Goal: Transaction & Acquisition: Purchase product/service

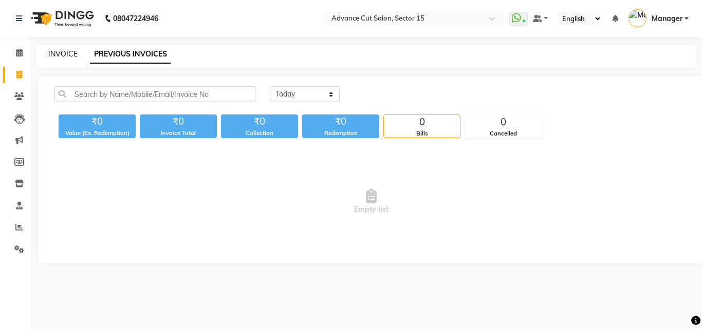
click at [56, 56] on link "INVOICE" at bounding box center [62, 53] width 29 height 9
select select "service"
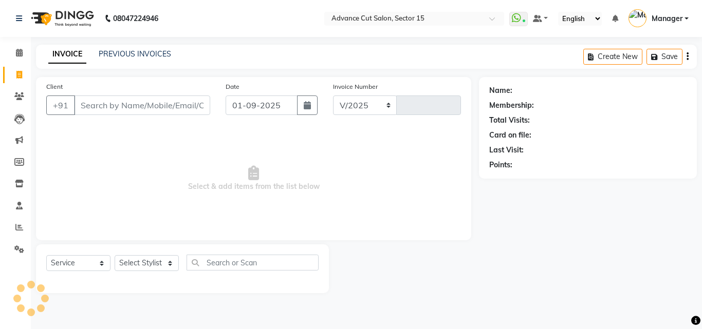
select select "6255"
type input "6809"
click at [135, 57] on link "PREVIOUS INVOICES" at bounding box center [135, 53] width 72 height 9
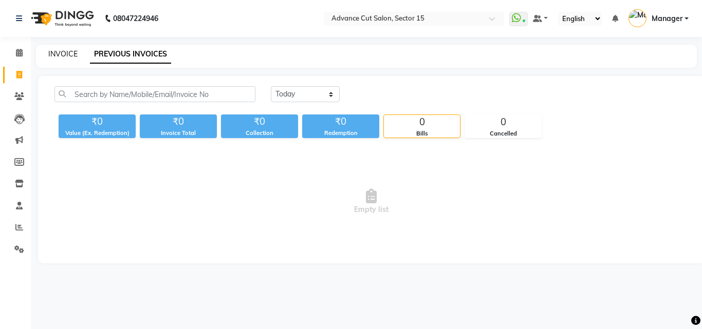
click at [66, 50] on link "INVOICE" at bounding box center [62, 53] width 29 height 9
select select "service"
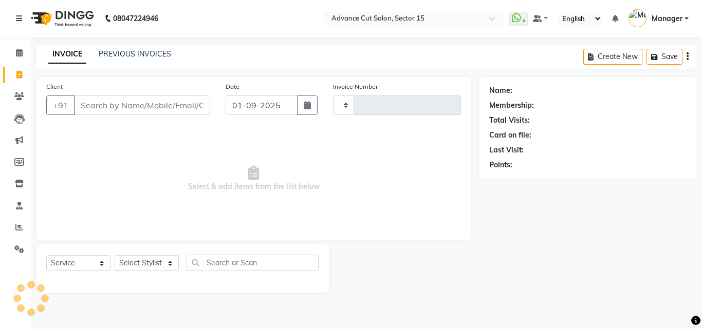
type input "6809"
select select "6255"
click at [107, 58] on link "PREVIOUS INVOICES" at bounding box center [135, 53] width 72 height 9
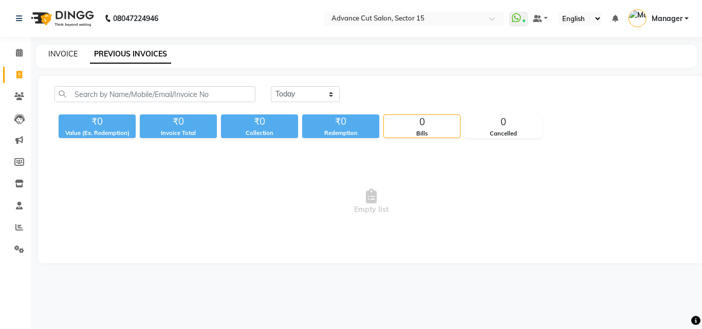
click at [71, 55] on link "INVOICE" at bounding box center [62, 53] width 29 height 9
select select "6255"
select select "service"
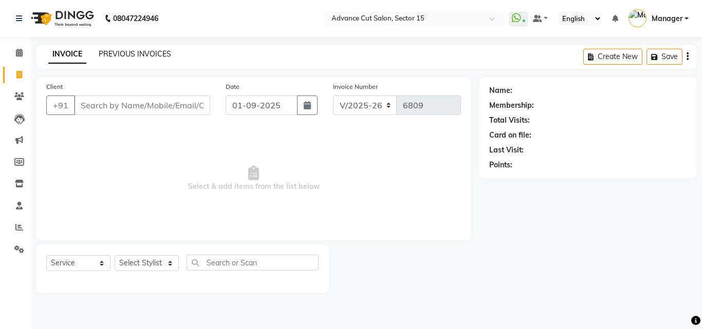
click at [145, 51] on link "PREVIOUS INVOICES" at bounding box center [135, 53] width 72 height 9
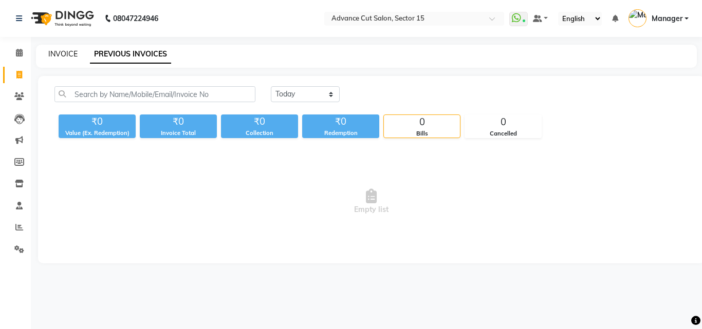
click at [62, 54] on link "INVOICE" at bounding box center [62, 53] width 29 height 9
select select "6255"
select select "service"
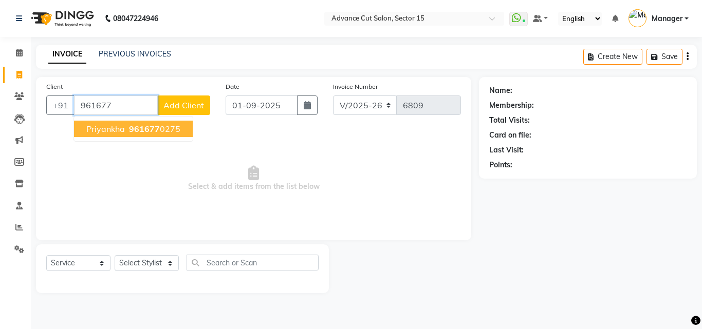
click at [153, 130] on span "961677" at bounding box center [144, 129] width 31 height 10
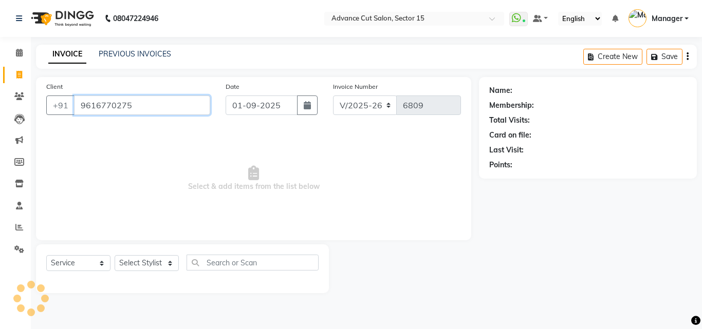
type input "9616770275"
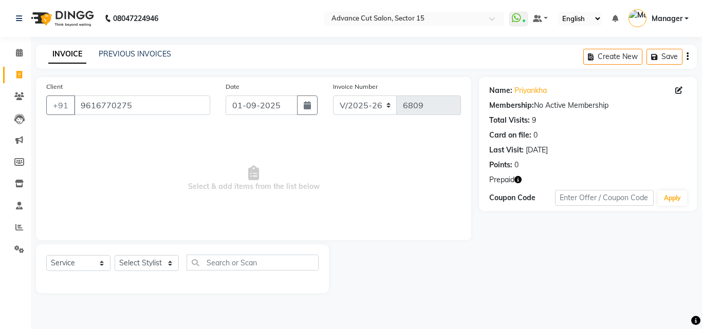
click at [521, 177] on icon "button" at bounding box center [517, 179] width 7 height 7
click at [15, 78] on span at bounding box center [19, 75] width 18 height 12
select select "service"
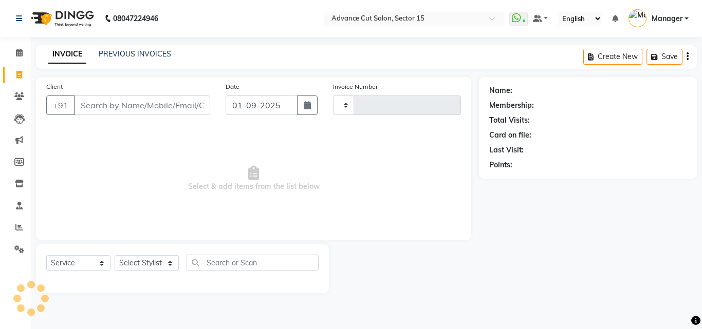
type input "6809"
select select "6255"
drag, startPoint x: 435, startPoint y: 323, endPoint x: 302, endPoint y: 1, distance: 348.5
click at [159, 63] on div "INVOICE PREVIOUS INVOICES Create New Save" at bounding box center [366, 57] width 661 height 24
click at [152, 54] on link "PREVIOUS INVOICES" at bounding box center [135, 53] width 72 height 9
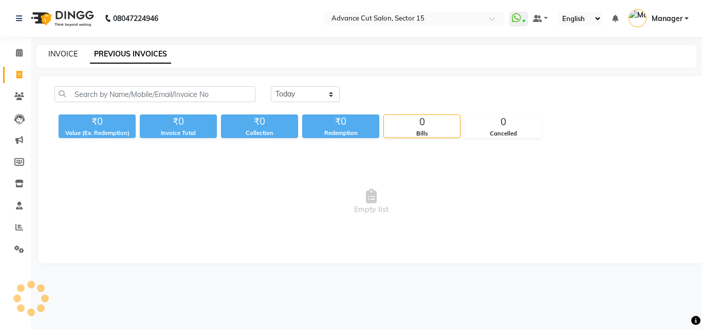
click at [65, 56] on link "INVOICE" at bounding box center [62, 53] width 29 height 9
select select "service"
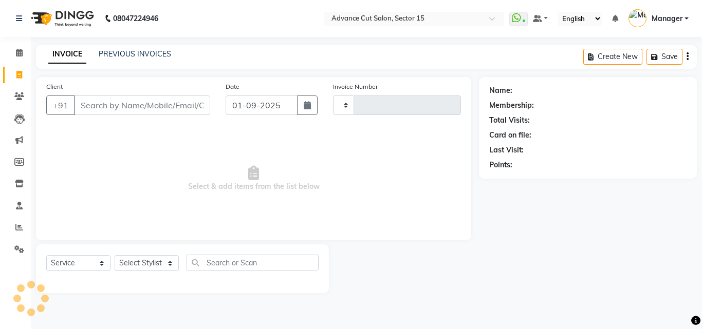
type input "6809"
select select "6255"
drag, startPoint x: 65, startPoint y: 56, endPoint x: 49, endPoint y: 45, distance: 19.5
click at [49, 45] on div "INVOICE PREVIOUS INVOICES Create New Save" at bounding box center [366, 57] width 661 height 24
click at [13, 256] on link "Settings" at bounding box center [15, 250] width 25 height 17
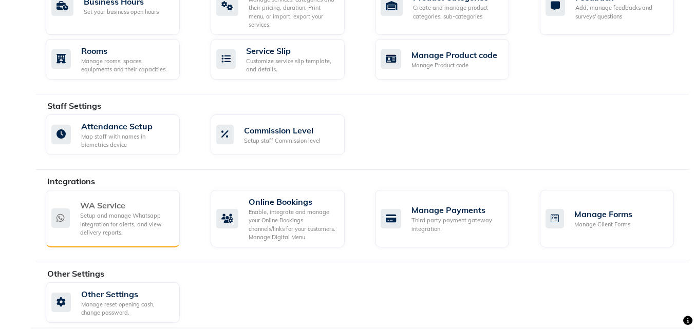
scroll to position [443, 0]
click at [111, 213] on div "Setup and manage Whatsapp Integration for alerts, and view delivery reports." at bounding box center [125, 225] width 91 height 26
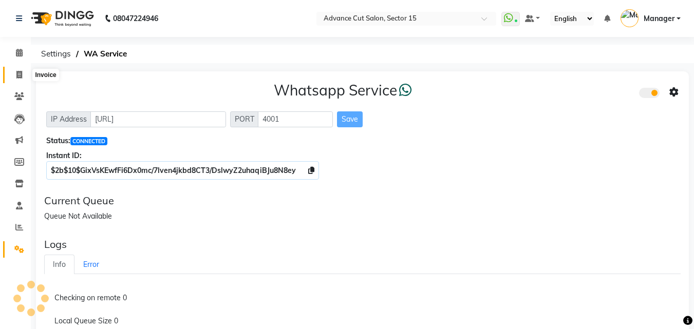
drag, startPoint x: 27, startPoint y: 78, endPoint x: 22, endPoint y: 76, distance: 5.3
click at [25, 78] on span at bounding box center [19, 75] width 18 height 12
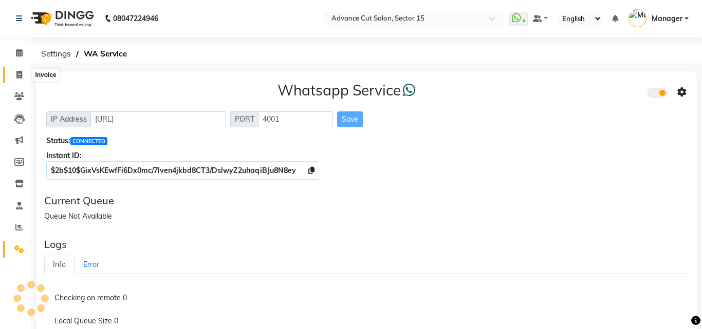
select select "service"
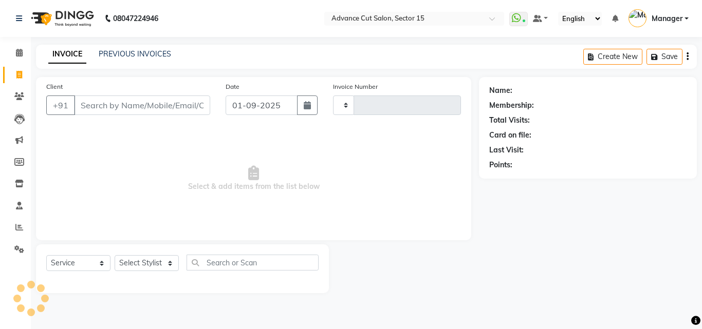
type input "6809"
select select "6255"
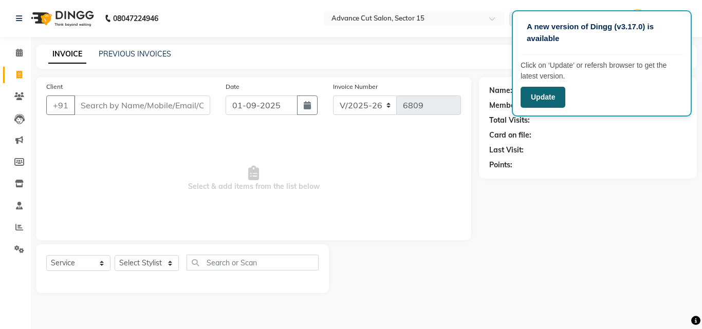
click at [545, 98] on button "Update" at bounding box center [543, 97] width 45 height 21
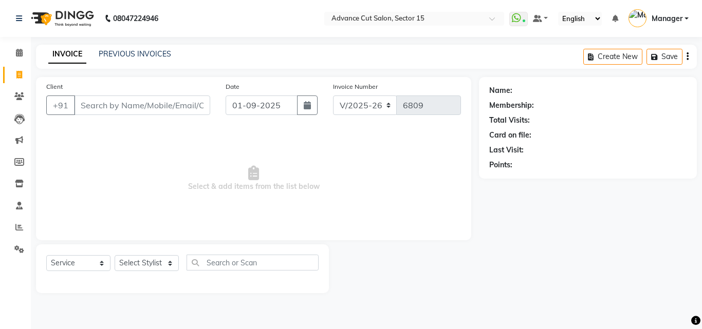
select select "6255"
select select "service"
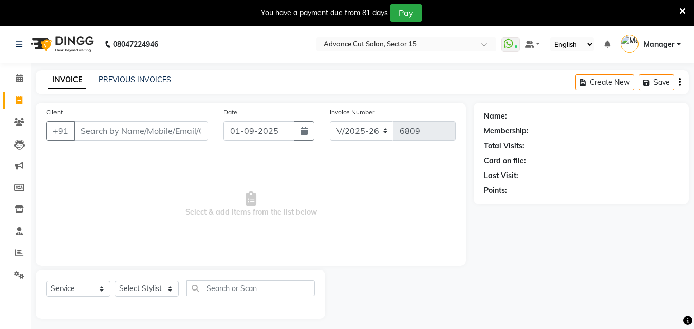
select select "6255"
select select "service"
click at [683, 9] on icon at bounding box center [682, 11] width 7 height 9
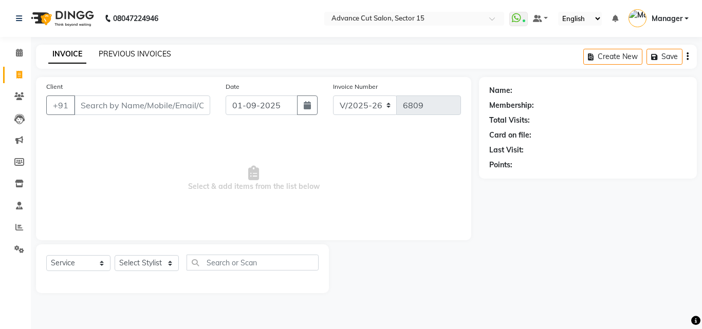
click at [149, 51] on link "PREVIOUS INVOICES" at bounding box center [135, 53] width 72 height 9
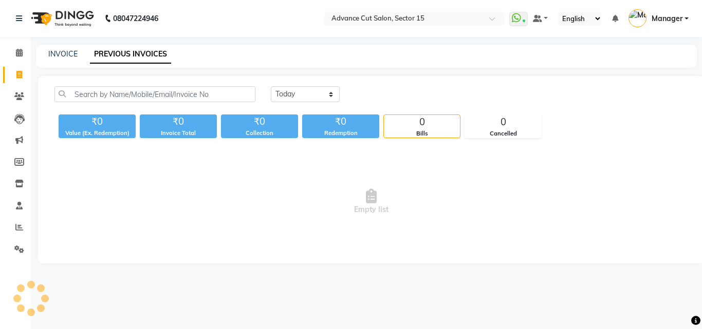
click at [46, 52] on div "INVOICE PREVIOUS INVOICES" at bounding box center [360, 54] width 649 height 11
click at [58, 52] on link "INVOICE" at bounding box center [62, 53] width 29 height 9
select select "service"
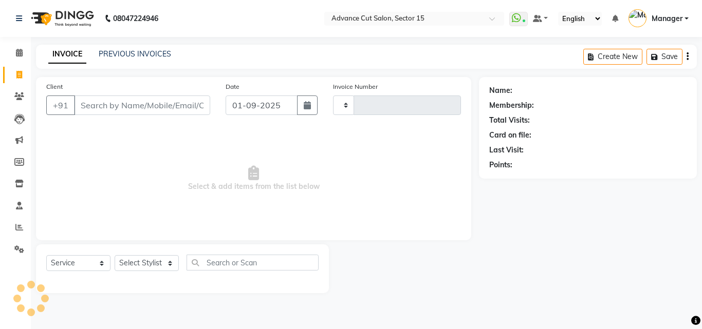
type input "6809"
select select "6255"
click at [175, 96] on div "Client +91" at bounding box center [128, 102] width 179 height 42
click at [168, 108] on input "Client" at bounding box center [142, 106] width 136 height 20
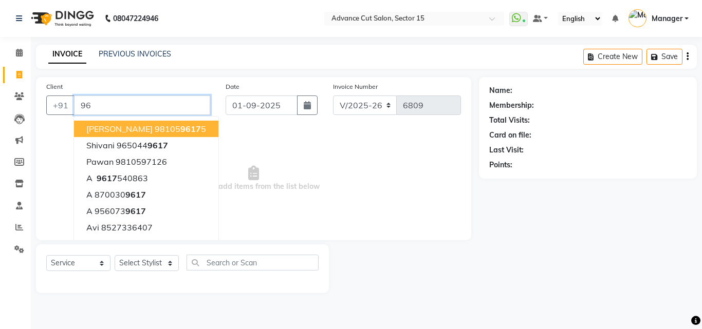
type input "9"
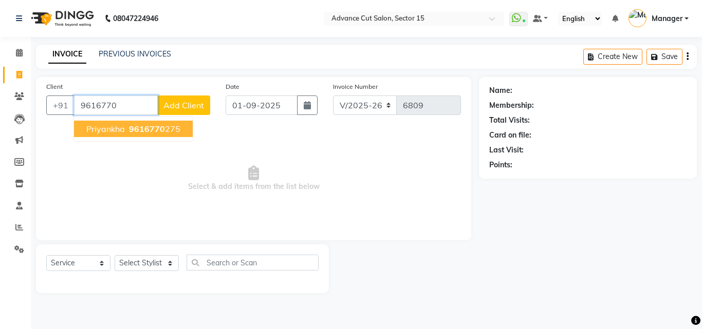
click at [171, 128] on ngb-highlight "9616770 275" at bounding box center [153, 129] width 53 height 10
type input "9616770275"
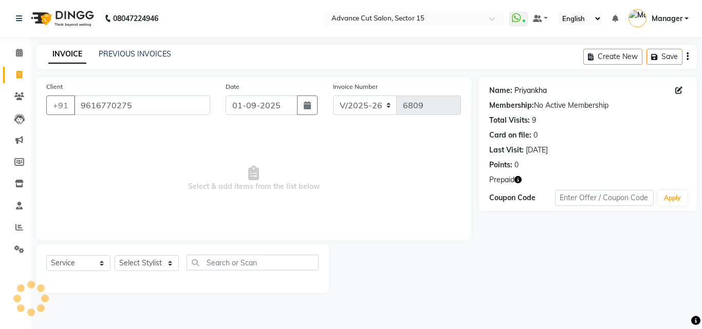
click at [523, 87] on link "Priyankha" at bounding box center [530, 90] width 32 height 11
click at [531, 90] on link "Priyankha" at bounding box center [530, 90] width 32 height 11
click at [12, 71] on span at bounding box center [19, 75] width 18 height 12
select select "service"
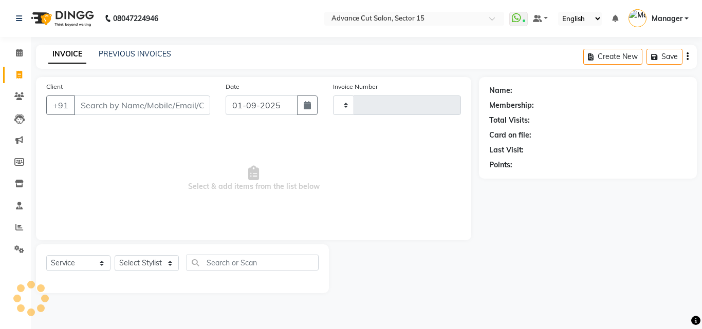
type input "6809"
select select "6255"
click at [151, 90] on div "Client +91" at bounding box center [128, 102] width 179 height 42
click at [155, 108] on input "Client" at bounding box center [142, 106] width 136 height 20
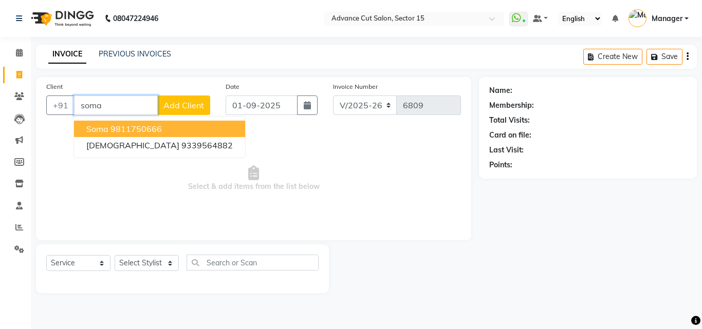
drag, startPoint x: 169, startPoint y: 124, endPoint x: 205, endPoint y: 138, distance: 39.0
click at [170, 126] on button "Soma 9811750666" at bounding box center [159, 129] width 171 height 16
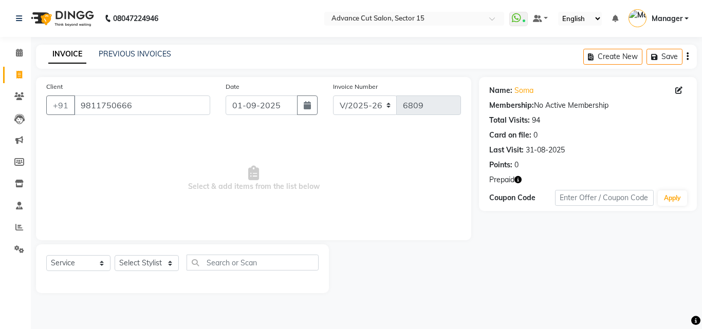
click at [517, 177] on icon "button" at bounding box center [517, 179] width 7 height 7
click at [529, 92] on link "Soma" at bounding box center [523, 90] width 19 height 11
click at [161, 108] on input "9811750666" at bounding box center [142, 106] width 136 height 20
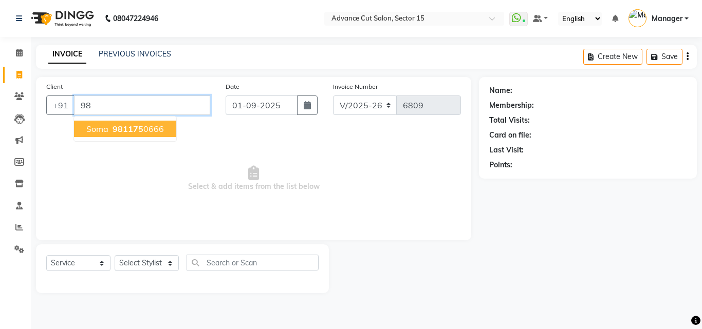
type input "9"
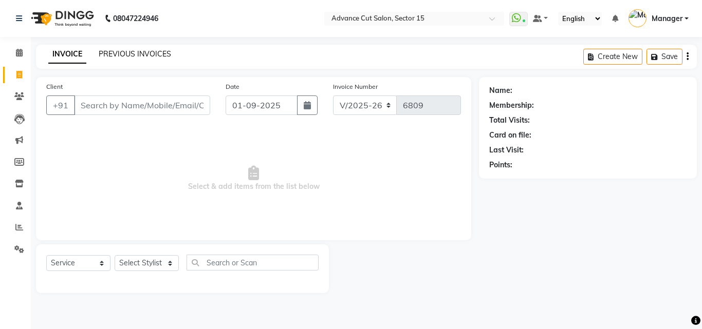
click at [133, 52] on link "PREVIOUS INVOICES" at bounding box center [135, 53] width 72 height 9
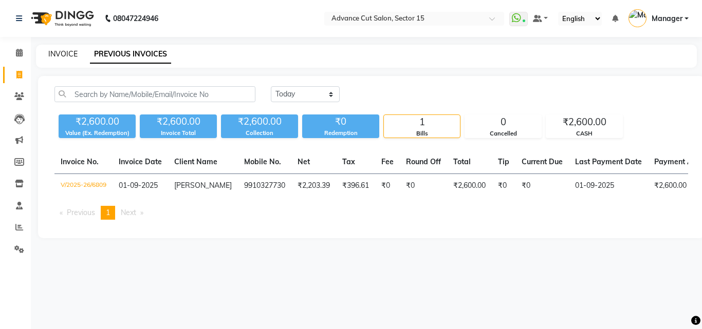
click at [58, 57] on link "INVOICE" at bounding box center [62, 53] width 29 height 9
select select "6255"
select select "service"
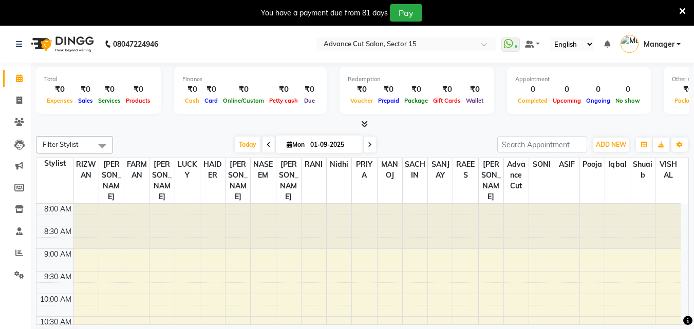
click at [678, 11] on div "You have a payment due from 81 days Pay" at bounding box center [341, 12] width 675 height 17
click at [679, 11] on icon at bounding box center [682, 11] width 7 height 9
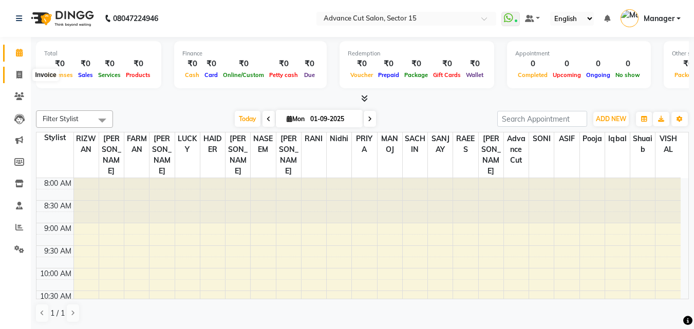
click at [22, 78] on icon at bounding box center [19, 75] width 6 height 8
select select "6255"
select select "service"
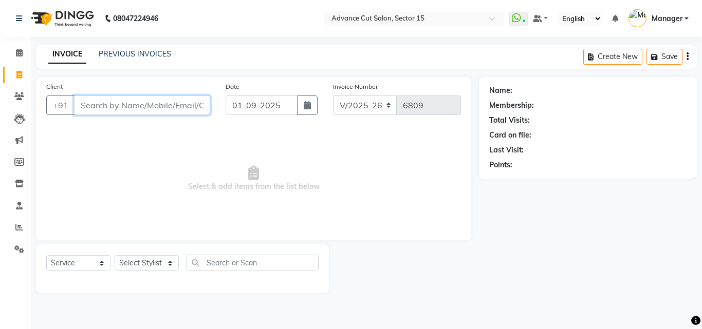
click at [187, 103] on input "Client" at bounding box center [142, 106] width 136 height 20
click at [174, 107] on input "Client" at bounding box center [142, 106] width 136 height 20
click at [157, 259] on select "Select Stylist Advance Cut ASIF FARMAN HAIDER Iqbal KASHISH LUCKY Manager MANOJ…" at bounding box center [147, 263] width 64 height 16
click at [115, 255] on select "Select Stylist Advance Cut ASIF FARMAN HAIDER Iqbal KASHISH LUCKY Manager MANOJ…" at bounding box center [147, 263] width 64 height 16
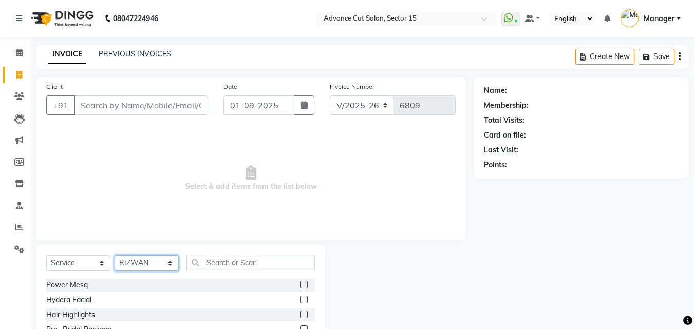
drag, startPoint x: 162, startPoint y: 264, endPoint x: 156, endPoint y: 260, distance: 7.3
click at [162, 264] on select "Select Stylist Advance Cut ASIF FARMAN HAIDER Iqbal KASHISH LUCKY Manager MANOJ…" at bounding box center [147, 263] width 64 height 16
select select "46507"
click at [115, 255] on select "Select Stylist Advance Cut ASIF FARMAN HAIDER Iqbal KASHISH LUCKY Manager MANOJ…" at bounding box center [147, 263] width 64 height 16
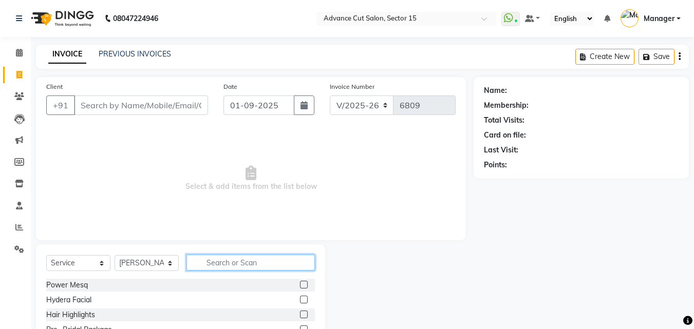
click at [252, 263] on input "text" at bounding box center [251, 263] width 128 height 16
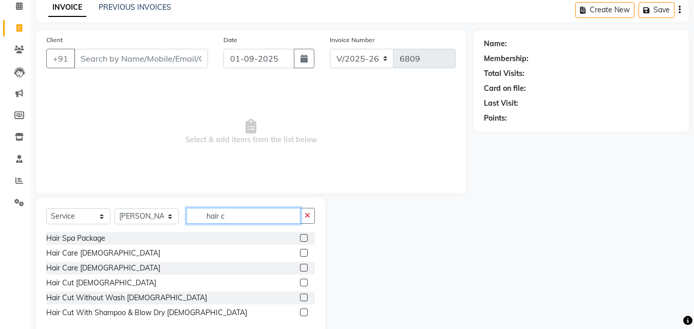
scroll to position [69, 0]
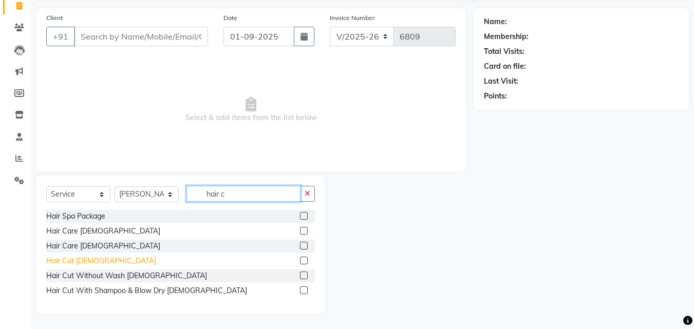
type input "hair c"
click at [81, 256] on div "Hair Cut [DEMOGRAPHIC_DATA]" at bounding box center [101, 261] width 110 height 11
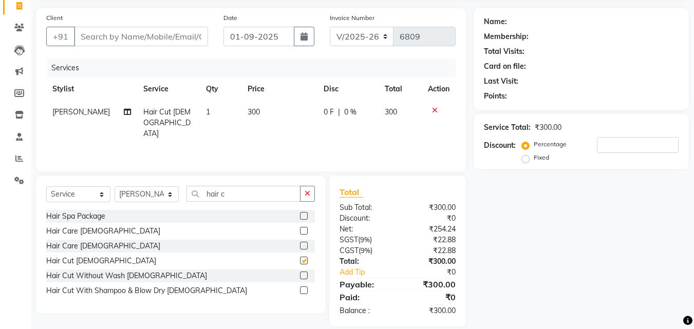
checkbox input "false"
click at [306, 201] on button "button" at bounding box center [307, 194] width 15 height 16
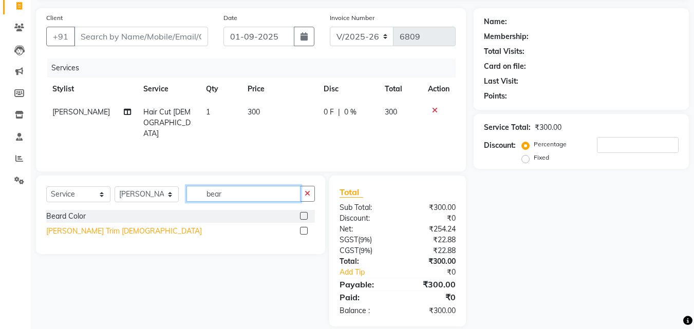
type input "bear"
click at [85, 233] on div "Beard Trim Male" at bounding box center [124, 231] width 156 height 11
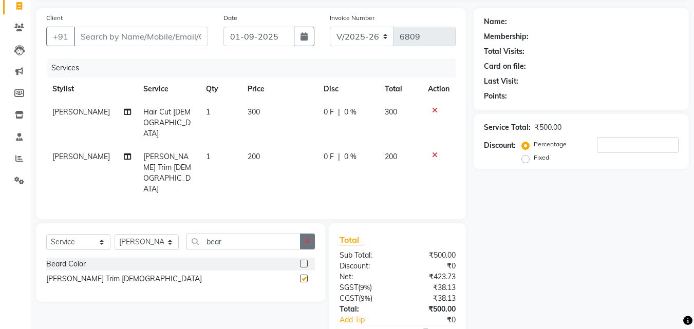
checkbox input "false"
click at [315, 234] on button "button" at bounding box center [307, 242] width 15 height 16
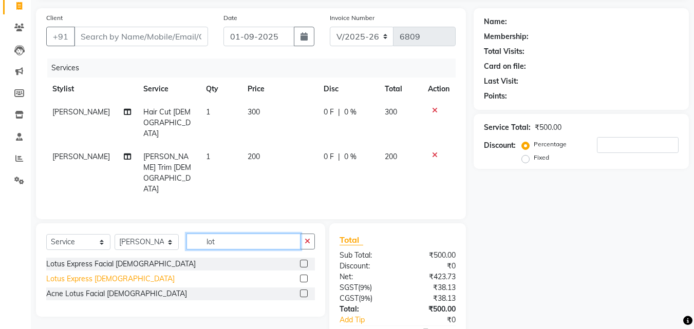
type input "lot"
click at [103, 274] on div "Lotus Express Male" at bounding box center [110, 279] width 128 height 11
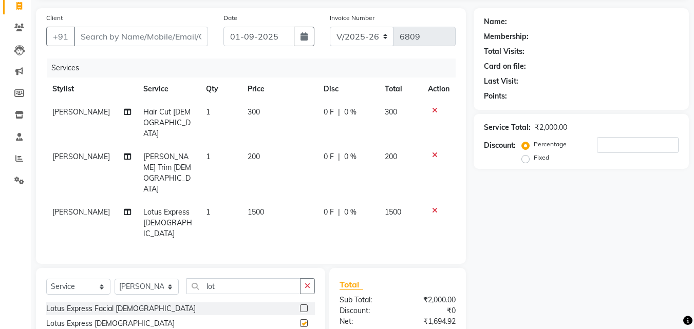
checkbox input "false"
drag, startPoint x: 178, startPoint y: 227, endPoint x: 171, endPoint y: 242, distance: 15.9
click at [178, 268] on div "Select Service Product Membership Package Voucher Prepaid Gift Card Select Styl…" at bounding box center [180, 315] width 289 height 94
click at [171, 279] on select "Select Stylist Advance Cut [PERSON_NAME] [PERSON_NAME] [PERSON_NAME] LUCKY Mana…" at bounding box center [147, 287] width 64 height 16
select select "46503"
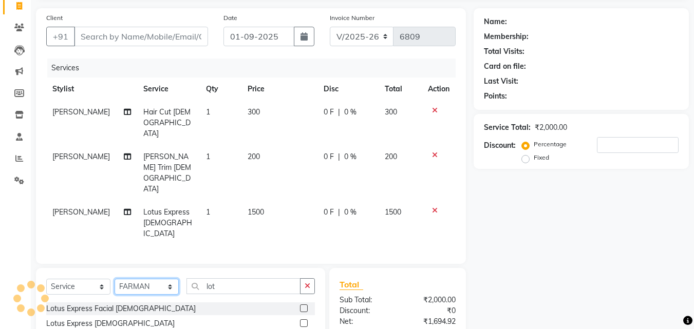
click at [162, 279] on select "Select Stylist Advance Cut [PERSON_NAME] [PERSON_NAME] [PERSON_NAME] LUCKY Mana…" at bounding box center [147, 287] width 64 height 16
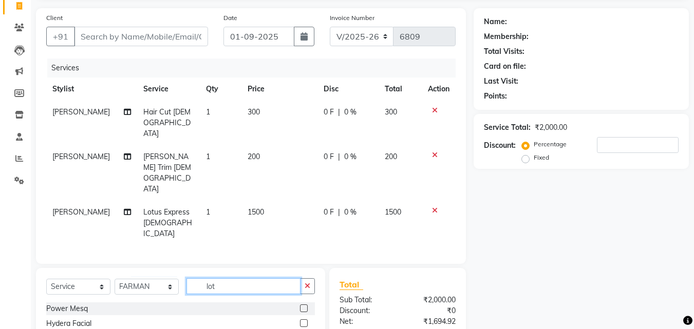
click at [274, 279] on input "lot" at bounding box center [244, 287] width 114 height 16
type input "l"
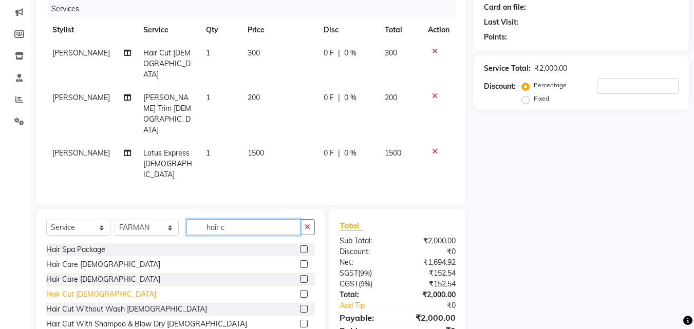
type input "hair c"
click at [80, 289] on div "Hair Cut [DEMOGRAPHIC_DATA]" at bounding box center [101, 294] width 110 height 11
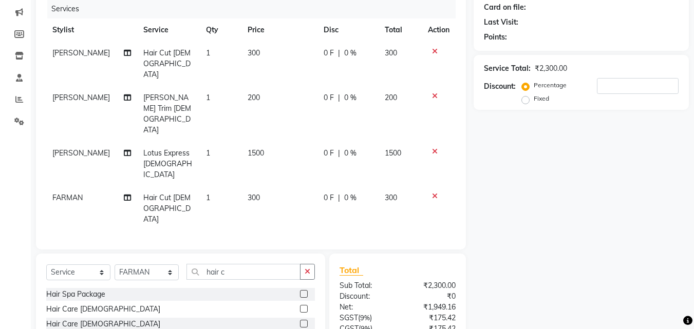
checkbox input "false"
drag, startPoint x: 230, startPoint y: 131, endPoint x: 227, endPoint y: 140, distance: 9.3
click at [231, 142] on td "1" at bounding box center [221, 164] width 42 height 45
select select "46507"
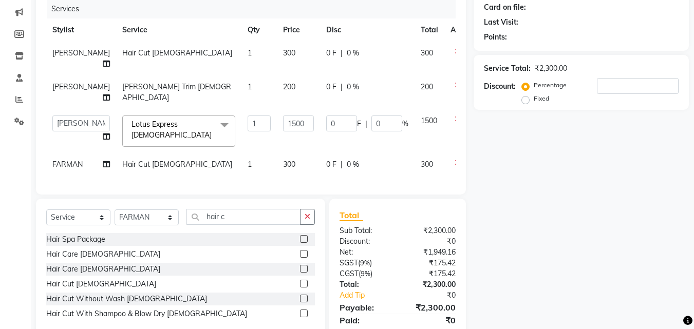
click at [242, 140] on td "1" at bounding box center [259, 131] width 35 height 44
click at [242, 168] on td "1" at bounding box center [259, 164] width 35 height 23
select select "46503"
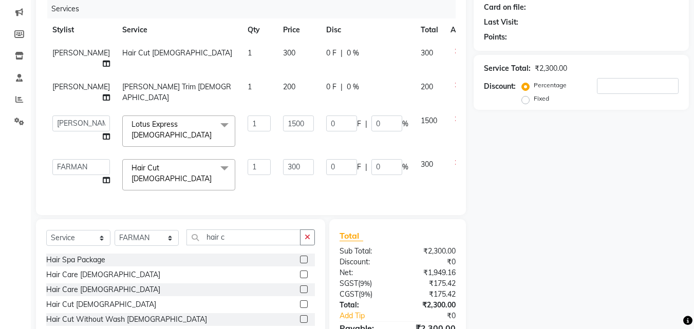
click at [248, 167] on input "1" at bounding box center [259, 167] width 23 height 16
type input "2"
drag, startPoint x: 611, startPoint y: 203, endPoint x: 557, endPoint y: 206, distance: 53.5
click at [609, 203] on div "Name: Membership: Total Visits: Card on file: Last Visit: Points: Service Total…" at bounding box center [585, 159] width 223 height 421
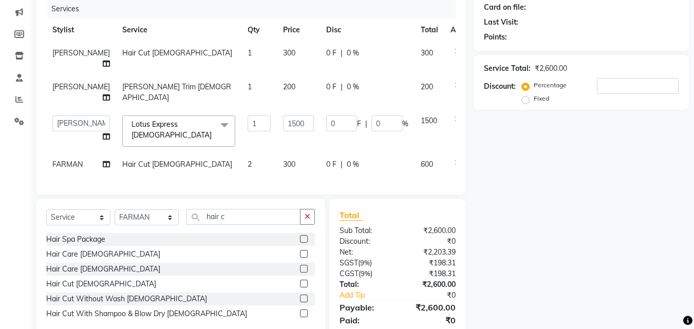
scroll to position [0, 0]
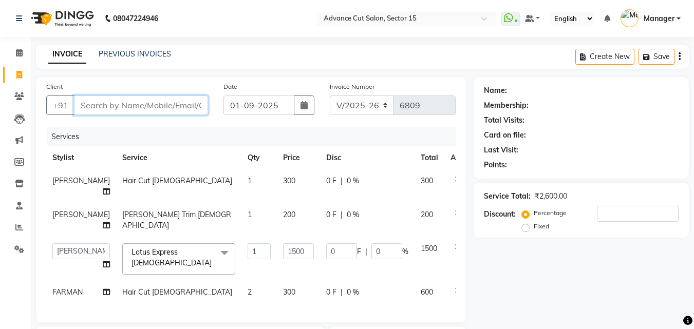
click at [161, 103] on input "Client" at bounding box center [141, 106] width 134 height 20
type input "9"
type input "0"
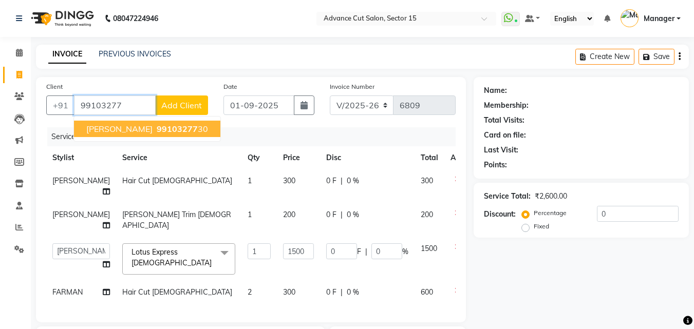
drag, startPoint x: 142, startPoint y: 130, endPoint x: 153, endPoint y: 138, distance: 13.6
click at [157, 131] on span "99103277" at bounding box center [177, 129] width 41 height 10
type input "9910327730"
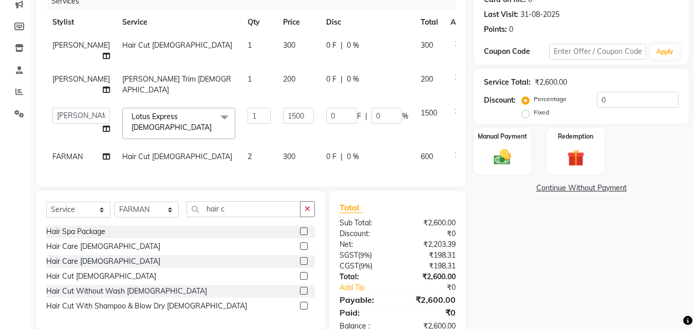
scroll to position [178, 0]
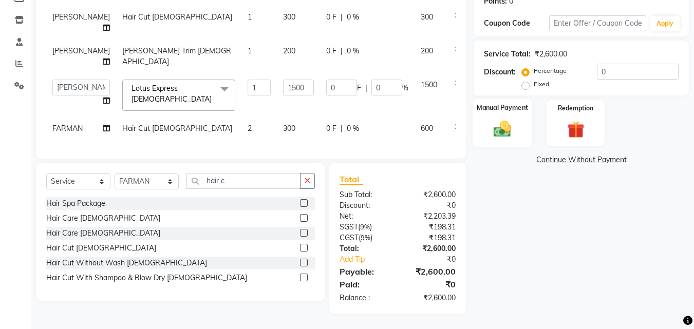
click at [516, 119] on img at bounding box center [502, 129] width 29 height 21
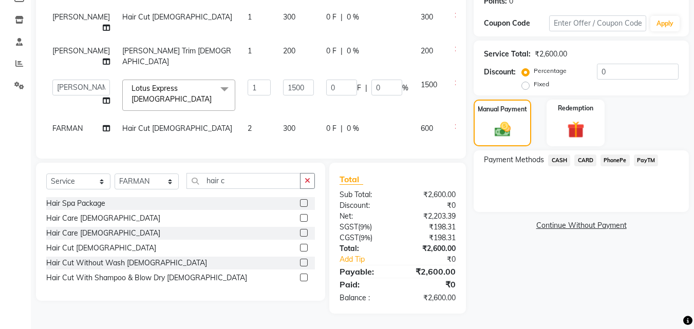
click at [561, 155] on span "CASH" at bounding box center [559, 161] width 22 height 12
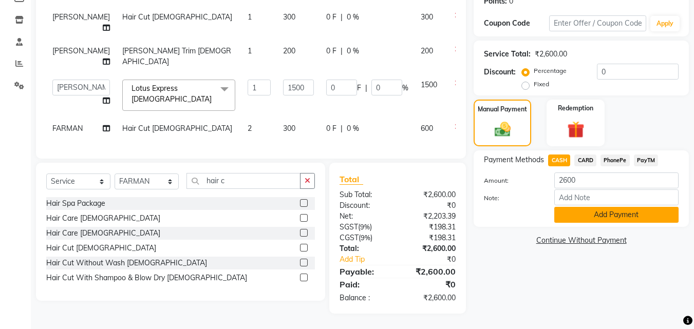
click at [602, 207] on button "Add Payment" at bounding box center [617, 215] width 124 height 16
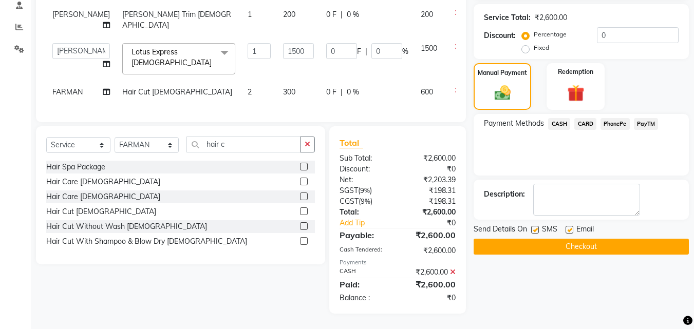
scroll to position [214, 0]
click at [613, 239] on button "Checkout" at bounding box center [581, 247] width 215 height 16
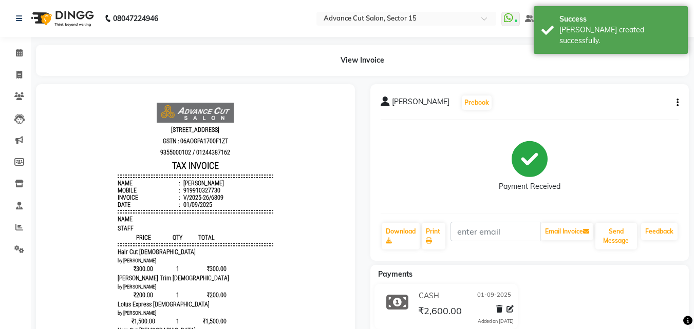
click at [29, 80] on li "Invoice" at bounding box center [15, 75] width 31 height 22
click at [22, 77] on icon at bounding box center [19, 75] width 6 height 8
select select "service"
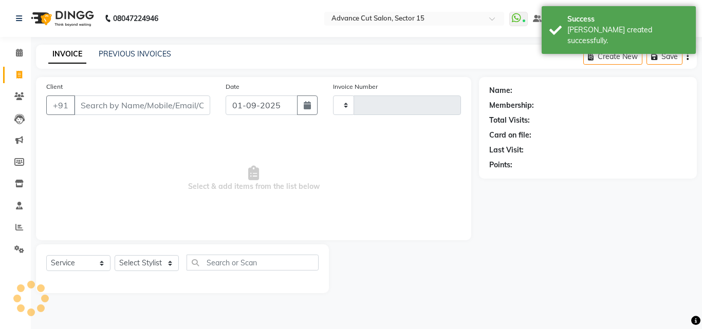
type input "6810"
select select "6255"
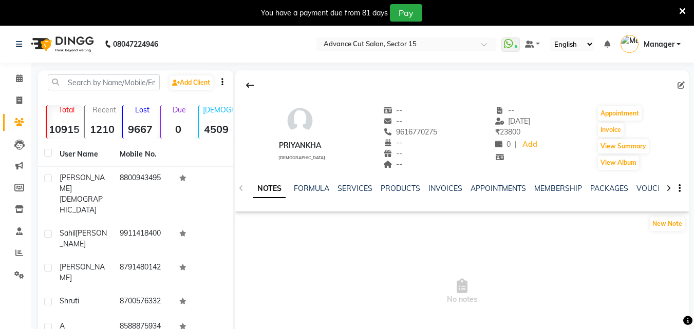
click at [686, 12] on icon at bounding box center [682, 11] width 7 height 9
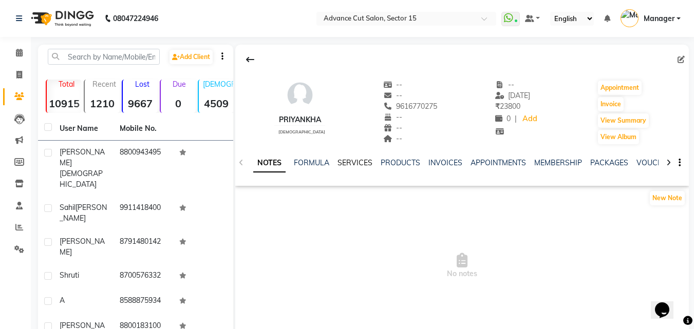
click at [360, 162] on link "SERVICES" at bounding box center [355, 162] width 35 height 9
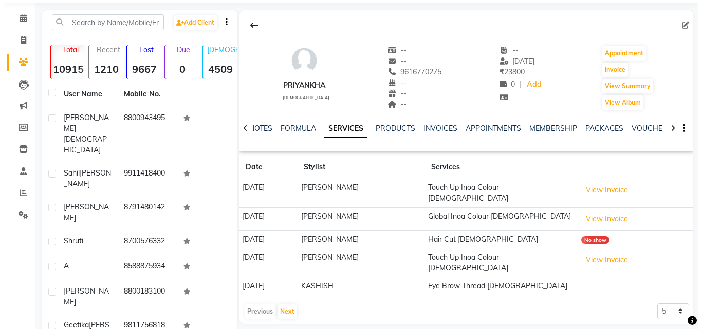
scroll to position [48, 0]
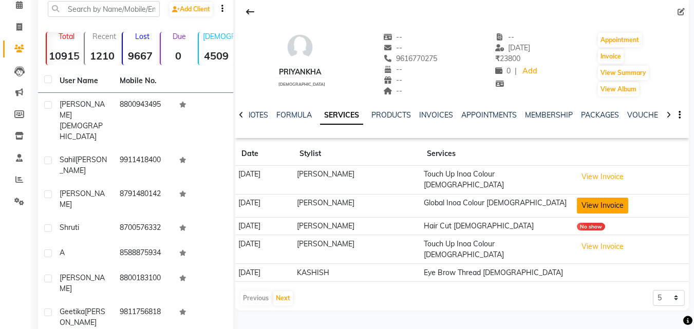
click at [599, 201] on button "View Invoice" at bounding box center [602, 206] width 51 height 16
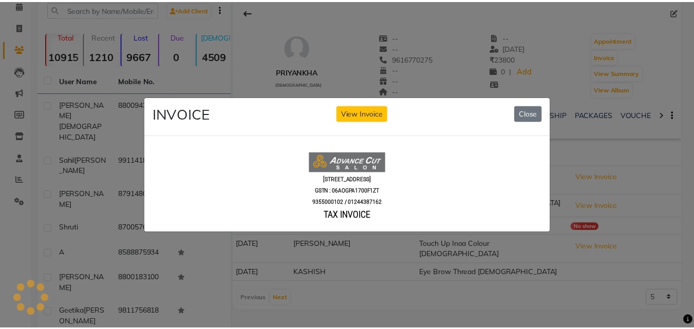
scroll to position [0, 0]
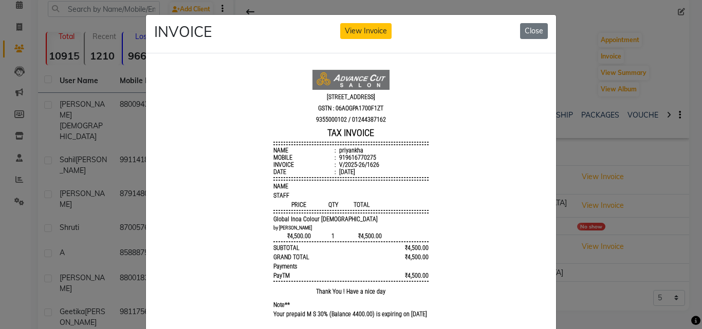
click at [361, 175] on li "Date : [DATE]" at bounding box center [350, 171] width 155 height 7
drag, startPoint x: 359, startPoint y: 174, endPoint x: 325, endPoint y: 175, distance: 34.5
click at [325, 175] on li "Date : [DATE]" at bounding box center [350, 171] width 155 height 7
click at [345, 209] on div "[STREET_ADDRESS] GSTN : 06AOGPA1700F1ZT 9355000102 / 01244387162 TAX INVOICE Na…" at bounding box center [350, 194] width 163 height 259
click at [352, 205] on span "TOTAL" at bounding box center [362, 204] width 41 height 7
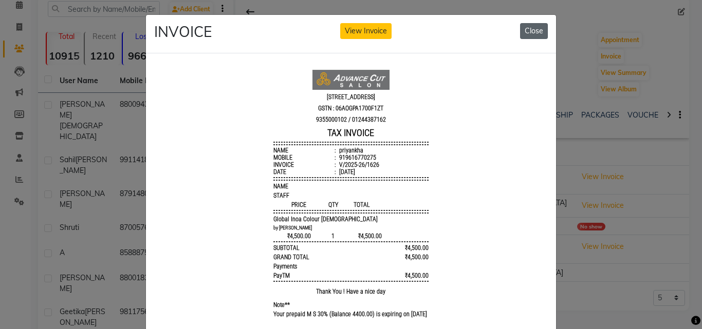
click at [534, 29] on button "Close" at bounding box center [534, 31] width 28 height 16
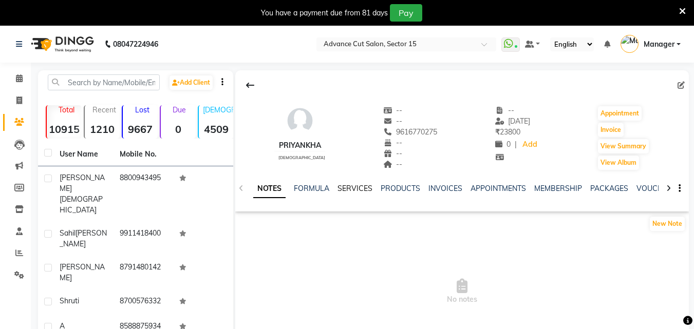
click at [352, 189] on link "SERVICES" at bounding box center [355, 188] width 35 height 9
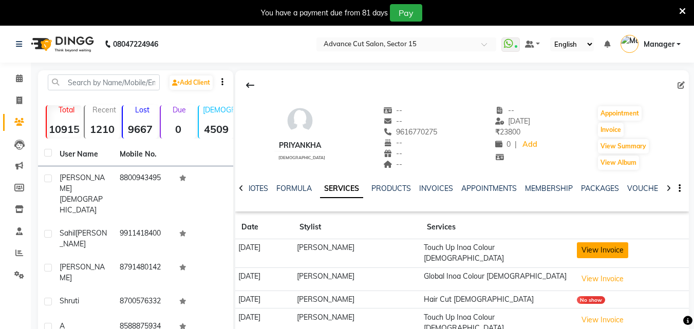
click at [603, 246] on button "View Invoice" at bounding box center [602, 251] width 51 height 16
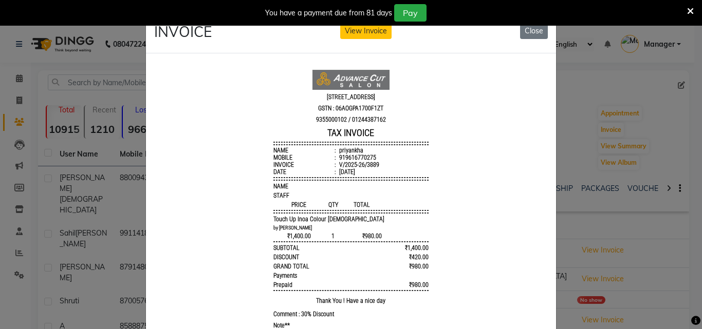
click at [521, 24] on div "You have a payment due from 81 days Pay" at bounding box center [351, 13] width 702 height 26
click at [522, 28] on button "Close" at bounding box center [534, 31] width 28 height 16
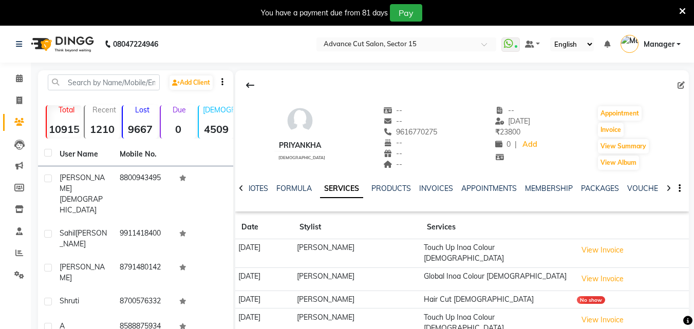
click at [680, 13] on icon at bounding box center [682, 11] width 7 height 9
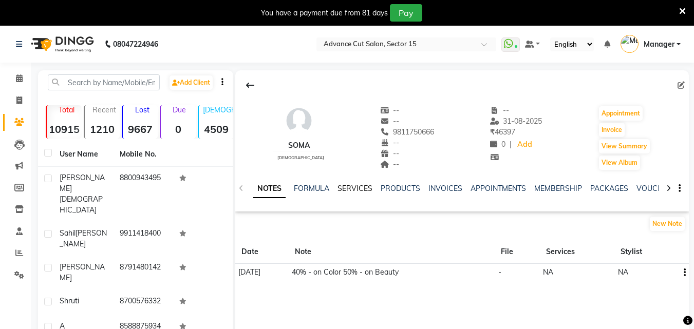
click at [359, 189] on link "SERVICES" at bounding box center [355, 188] width 35 height 9
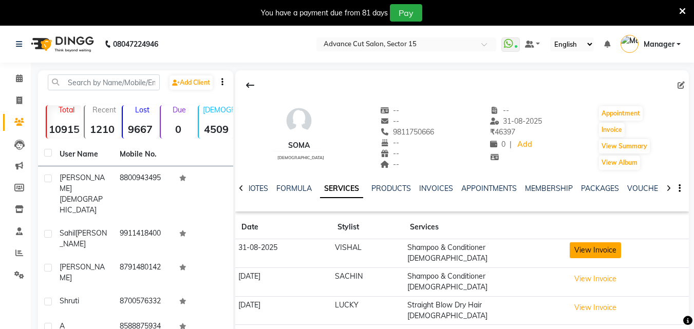
click at [587, 247] on button "View Invoice" at bounding box center [595, 251] width 51 height 16
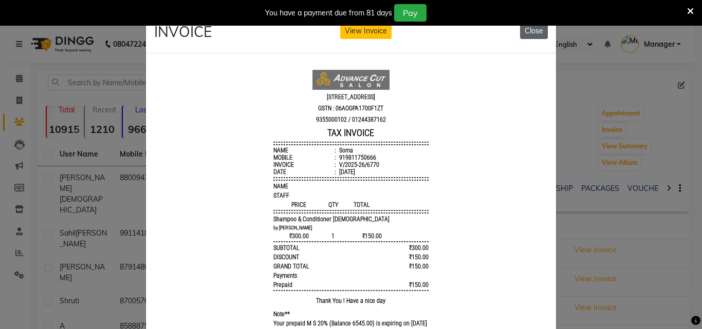
click at [535, 35] on button "Close" at bounding box center [534, 31] width 28 height 16
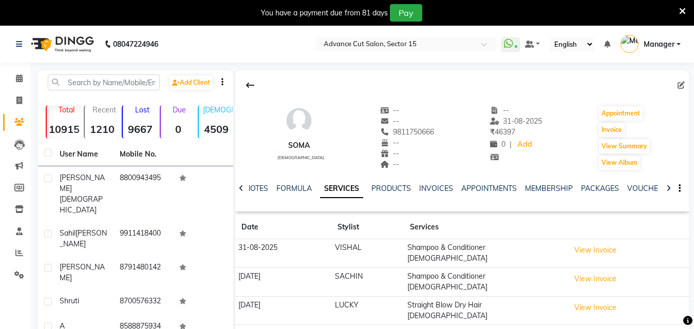
click at [678, 17] on div "You have a payment due from 81 days Pay" at bounding box center [341, 12] width 675 height 17
click at [682, 15] on icon at bounding box center [682, 11] width 7 height 9
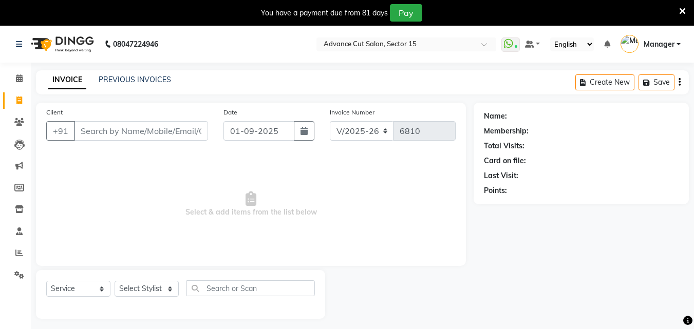
select select "6255"
select select "service"
click at [684, 8] on icon at bounding box center [682, 11] width 7 height 9
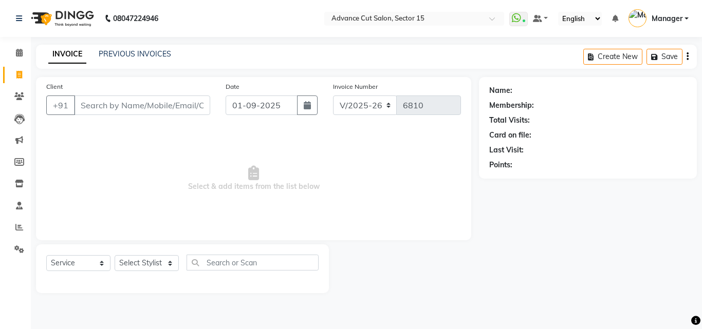
click at [144, 60] on div "INVOICE PREVIOUS INVOICES" at bounding box center [110, 55] width 148 height 12
click at [146, 57] on link "PREVIOUS INVOICES" at bounding box center [135, 53] width 72 height 9
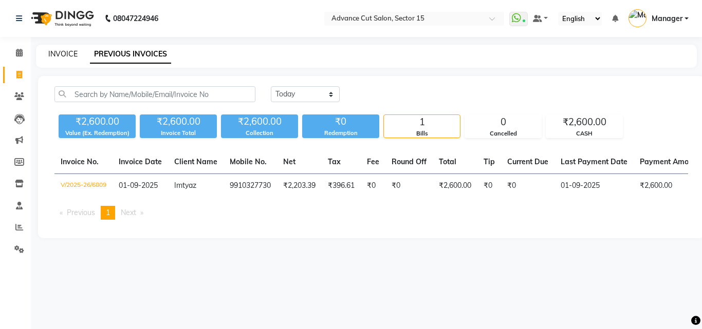
click at [71, 54] on link "INVOICE" at bounding box center [62, 53] width 29 height 9
select select "6255"
select select "service"
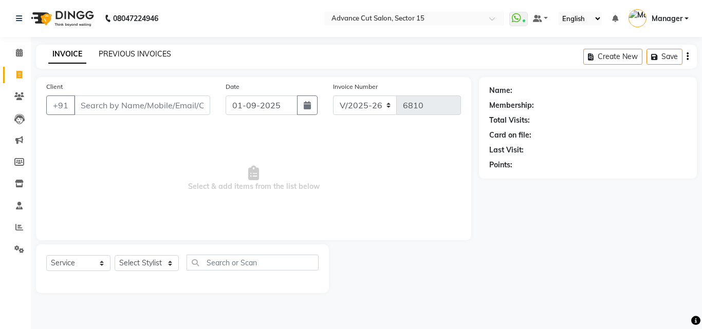
click at [146, 53] on link "PREVIOUS INVOICES" at bounding box center [135, 53] width 72 height 9
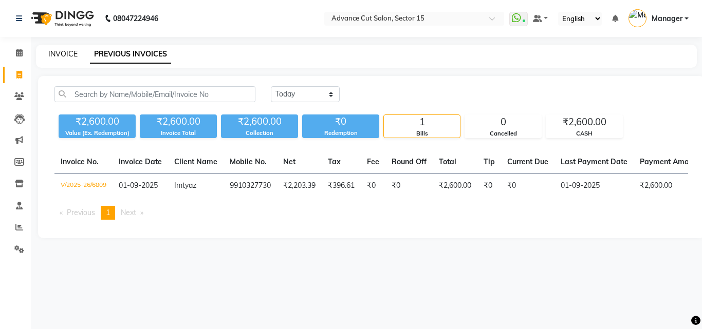
click at [64, 54] on link "INVOICE" at bounding box center [62, 53] width 29 height 9
select select "service"
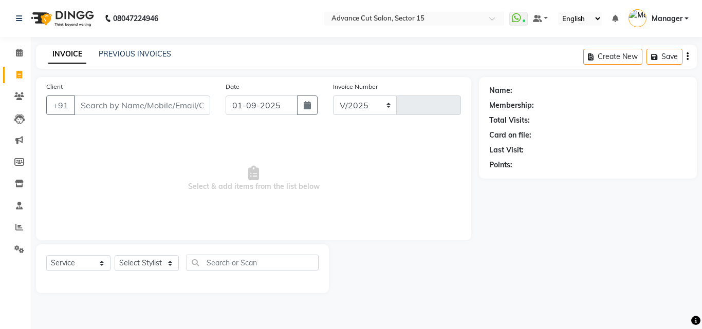
select select "6255"
type input "6810"
click at [142, 50] on link "PREVIOUS INVOICES" at bounding box center [135, 53] width 72 height 9
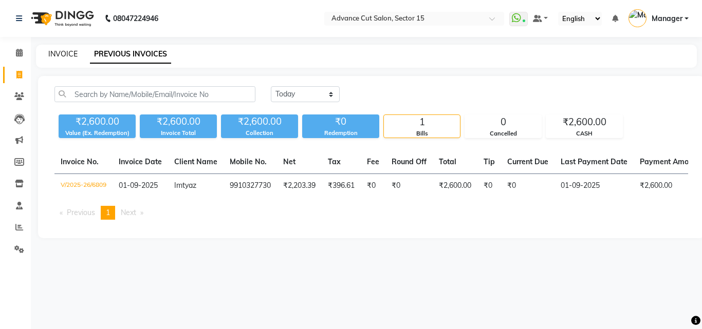
click at [64, 56] on link "INVOICE" at bounding box center [62, 53] width 29 height 9
select select "service"
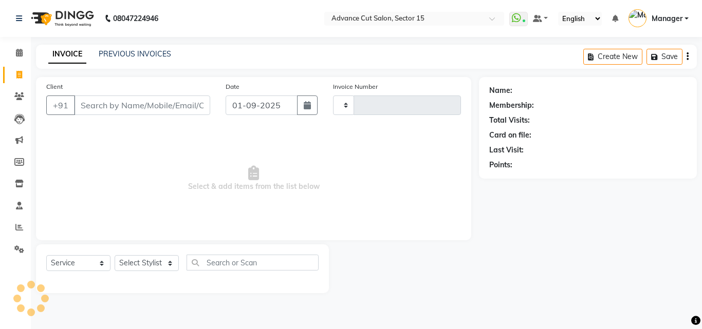
type input "6810"
select select "6255"
click at [160, 114] on input "Client" at bounding box center [142, 106] width 136 height 20
click at [158, 112] on input "Client" at bounding box center [142, 106] width 136 height 20
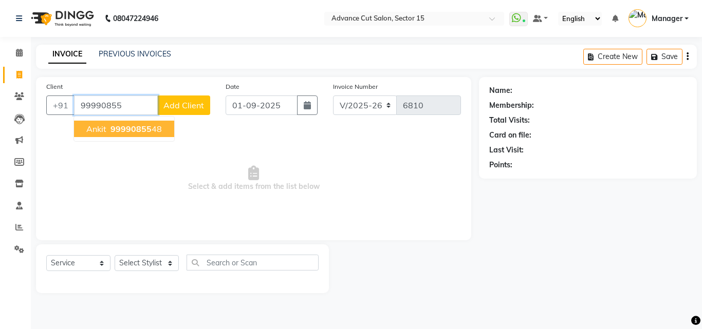
click at [127, 119] on ngb-typeahead-window "Ankit 99990855 48" at bounding box center [123, 129] width 101 height 26
click at [129, 132] on span "99990855" at bounding box center [131, 129] width 41 height 10
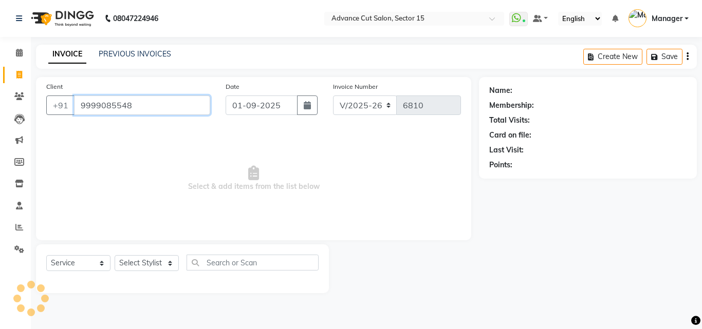
type input "9999085548"
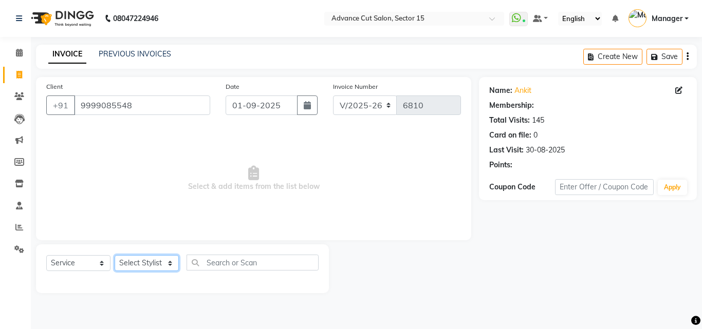
click at [148, 261] on select "Select Stylist Advance Cut [PERSON_NAME] [PERSON_NAME] [PERSON_NAME] LUCKY Mana…" at bounding box center [147, 263] width 64 height 16
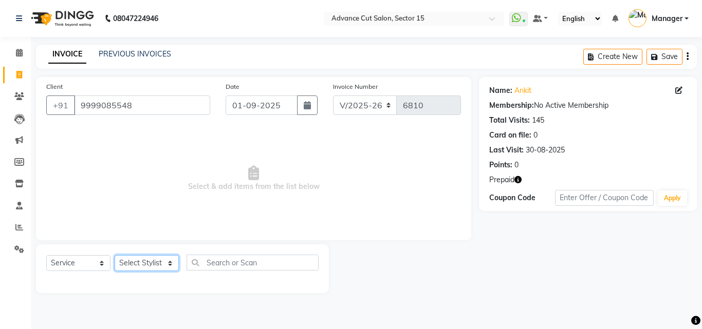
select select "46515"
click at [115, 255] on select "Select Stylist Advance Cut [PERSON_NAME] [PERSON_NAME] [PERSON_NAME] LUCKY Mana…" at bounding box center [147, 263] width 64 height 16
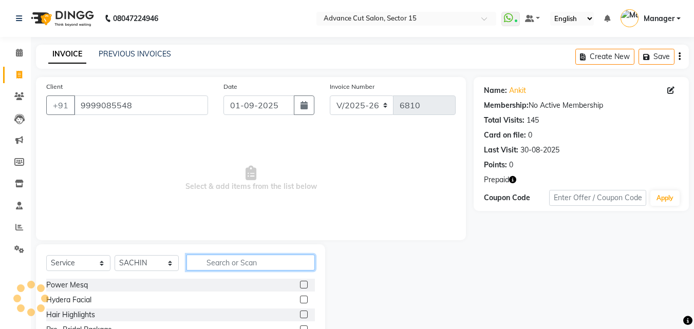
click at [225, 268] on input "text" at bounding box center [251, 263] width 128 height 16
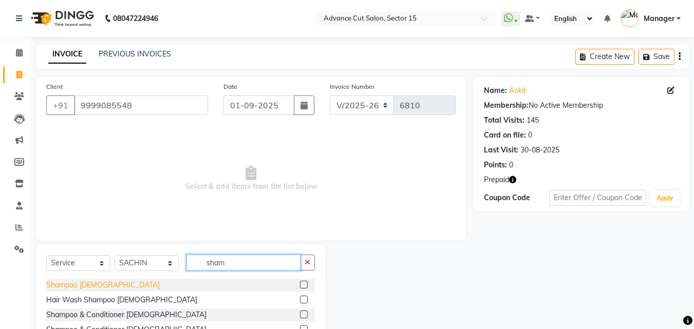
type input "sham"
click at [62, 286] on div "Shampoo [DEMOGRAPHIC_DATA]" at bounding box center [103, 285] width 114 height 11
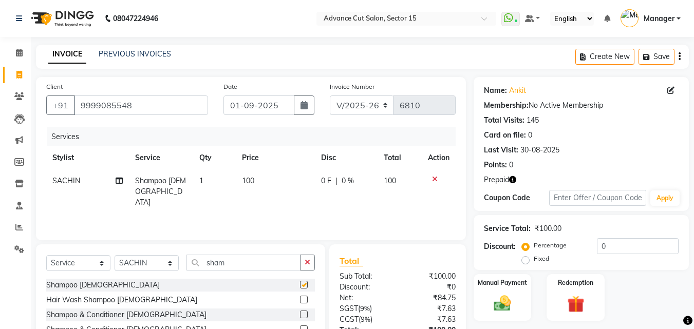
checkbox input "false"
click at [258, 183] on td "100" at bounding box center [275, 192] width 79 height 45
select select "46515"
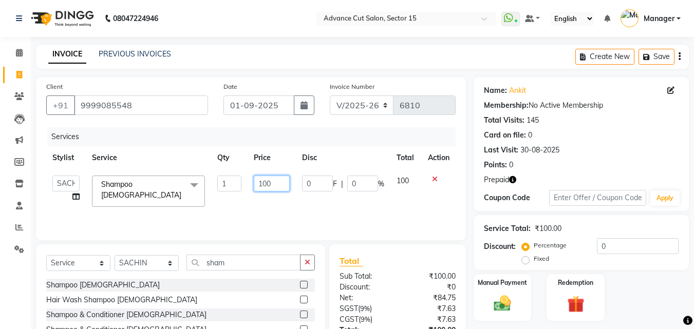
click at [259, 182] on input "100" at bounding box center [271, 184] width 35 height 16
type input "300"
click at [601, 247] on input "0" at bounding box center [638, 246] width 82 height 16
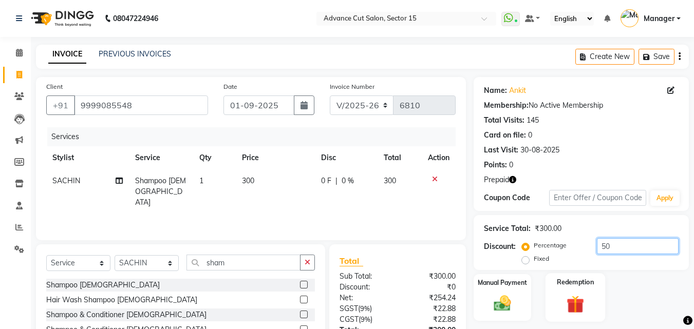
type input "50"
click at [593, 282] on label "Redemption" at bounding box center [576, 283] width 37 height 10
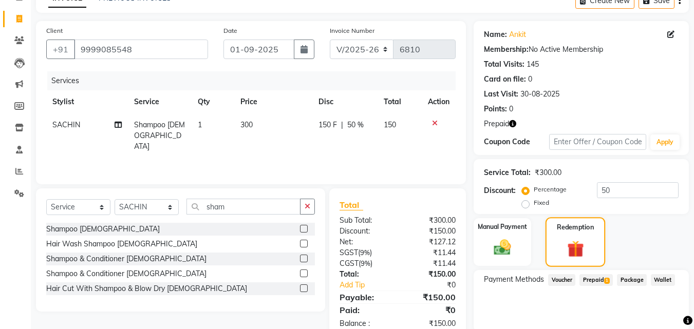
scroll to position [95, 0]
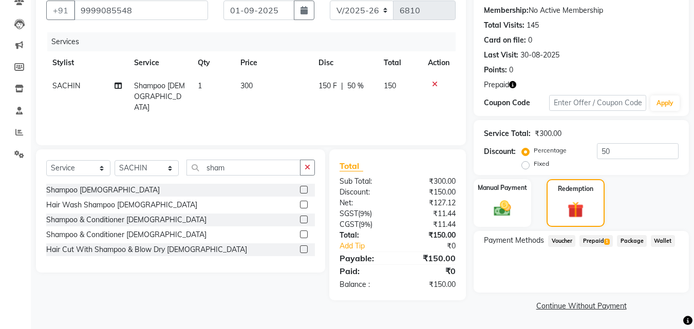
click at [602, 242] on span "Prepaid 1" at bounding box center [596, 241] width 33 height 12
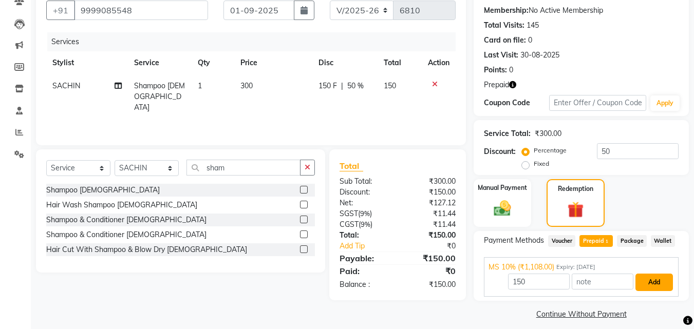
click at [656, 277] on button "Add" at bounding box center [655, 282] width 38 height 17
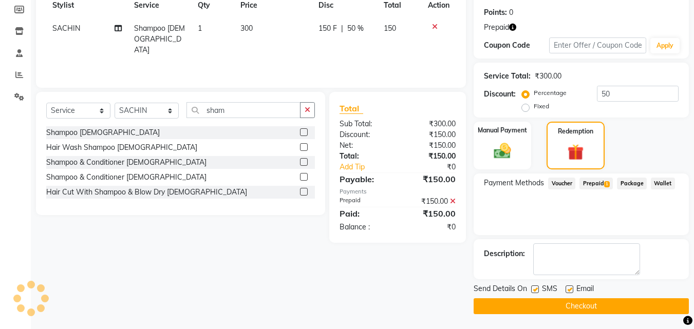
scroll to position [153, 0]
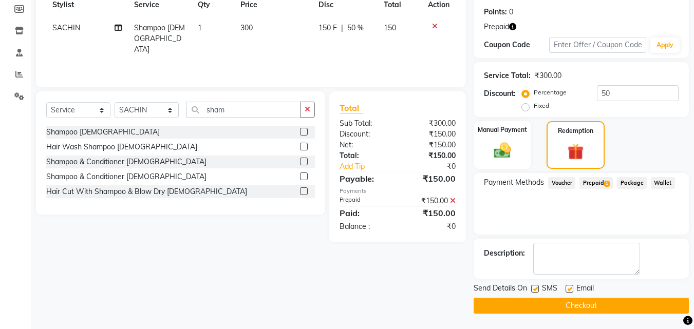
click at [625, 301] on button "Checkout" at bounding box center [581, 306] width 215 height 16
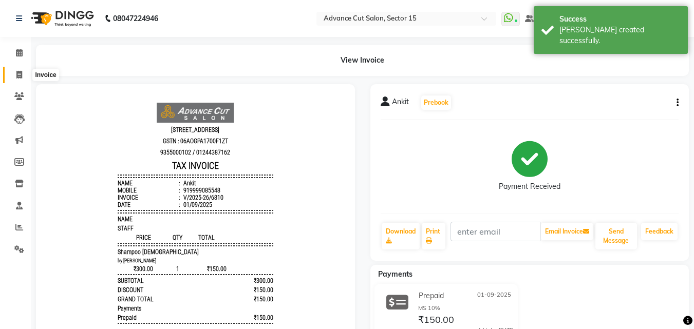
click at [26, 77] on span at bounding box center [19, 75] width 18 height 12
select select "service"
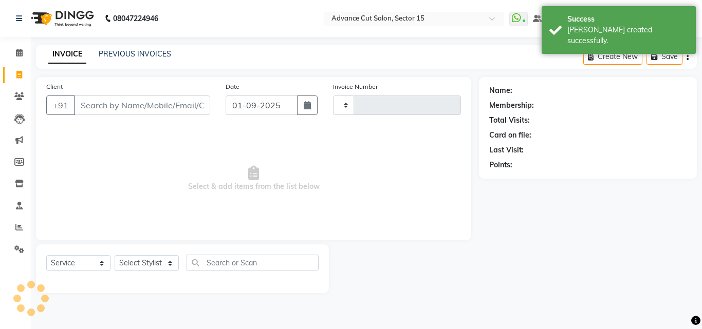
type input "6811"
select select "6255"
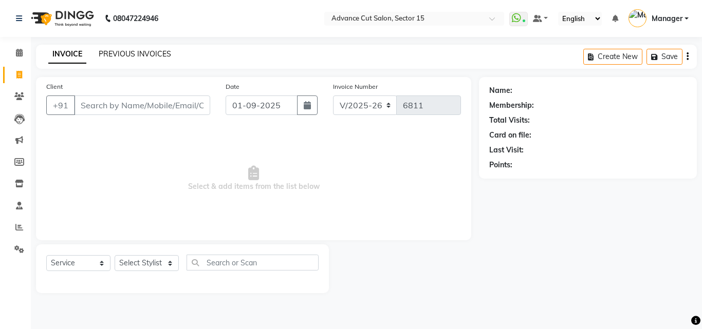
click at [147, 55] on link "PREVIOUS INVOICES" at bounding box center [135, 53] width 72 height 9
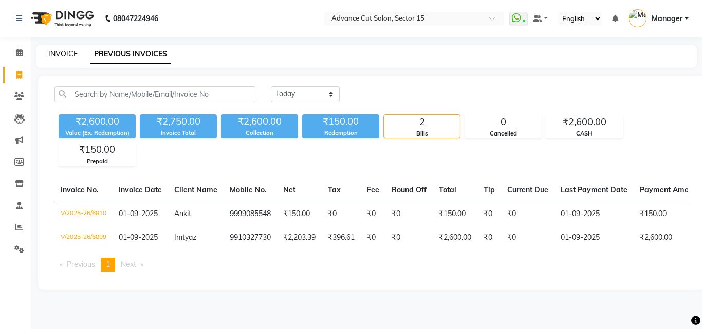
click at [57, 52] on link "INVOICE" at bounding box center [62, 53] width 29 height 9
select select "service"
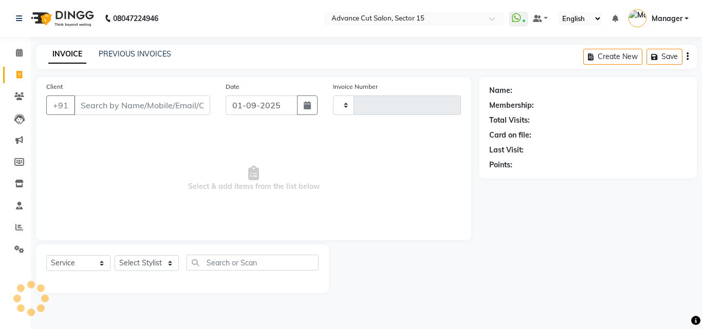
type input "6811"
select select "6255"
click at [101, 53] on link "PREVIOUS INVOICES" at bounding box center [135, 53] width 72 height 9
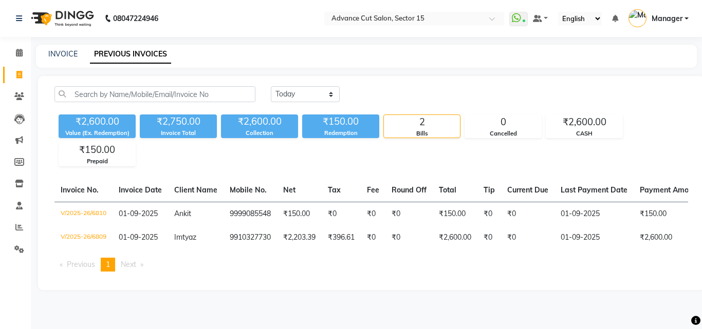
click at [61, 60] on div "INVOICE PREVIOUS INVOICES" at bounding box center [366, 56] width 661 height 23
click at [61, 55] on link "INVOICE" at bounding box center [62, 53] width 29 height 9
select select "6255"
select select "service"
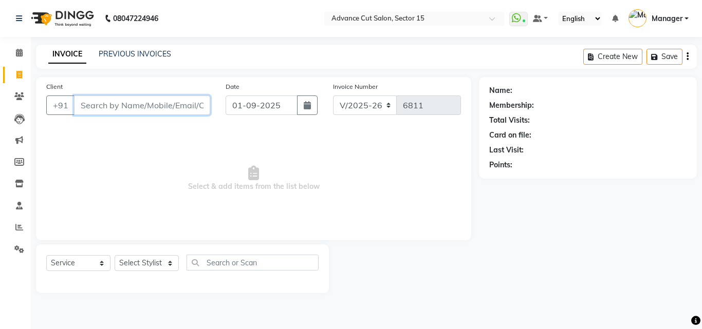
drag, startPoint x: 131, startPoint y: 114, endPoint x: 128, endPoint y: 107, distance: 6.5
click at [130, 112] on input "Client" at bounding box center [142, 106] width 136 height 20
click at [128, 107] on input "Client" at bounding box center [142, 106] width 136 height 20
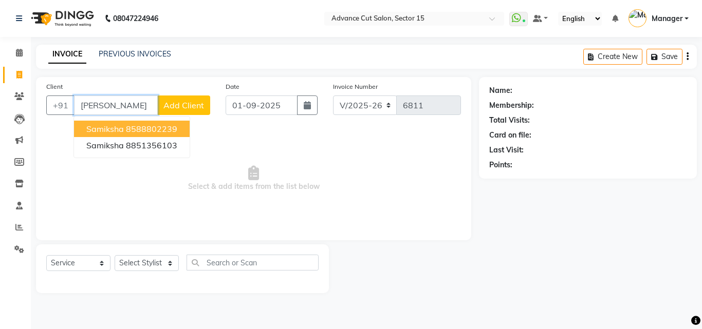
click at [153, 126] on ngb-highlight "8588802239" at bounding box center [151, 129] width 51 height 10
type input "8588802239"
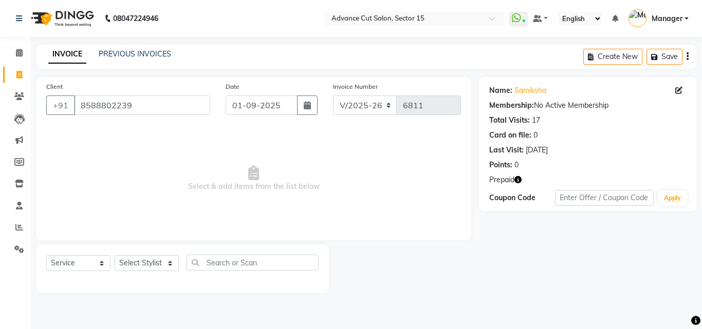
click at [520, 176] on icon "button" at bounding box center [517, 179] width 7 height 7
click at [12, 74] on span at bounding box center [19, 75] width 18 height 12
select select "service"
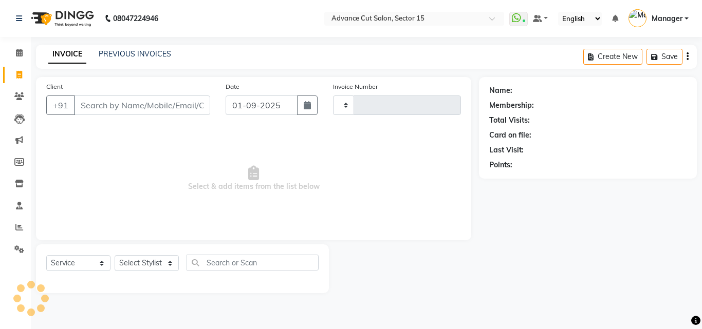
type input "6811"
select select "6255"
click at [157, 101] on input "Client" at bounding box center [142, 106] width 136 height 20
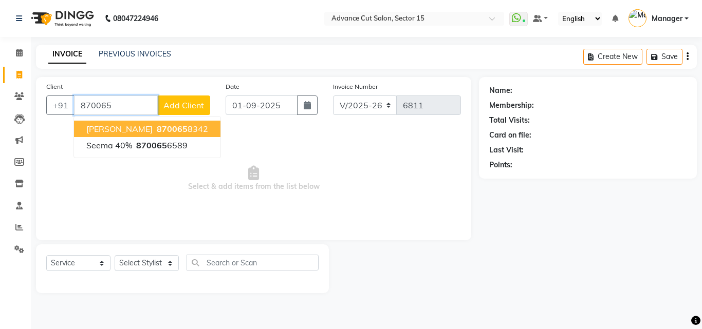
click at [106, 129] on span "Raees Khan" at bounding box center [119, 129] width 66 height 10
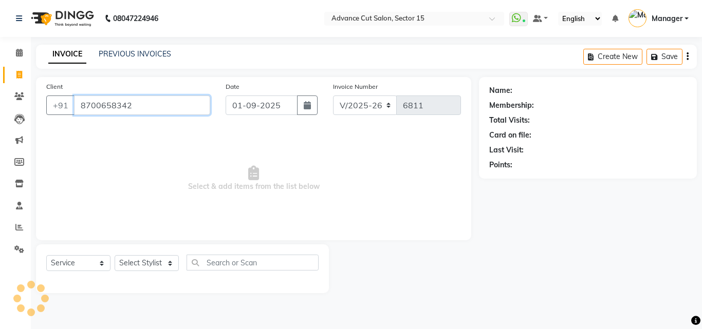
type input "8700658342"
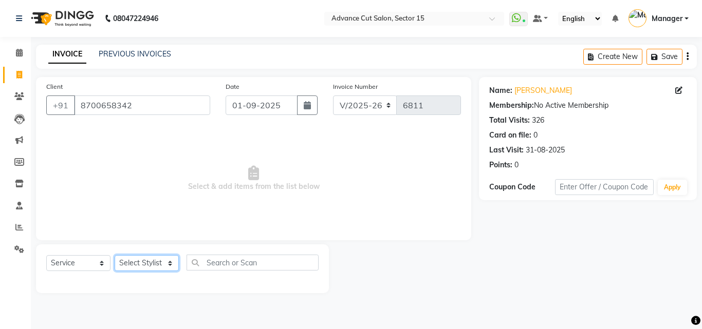
click at [155, 262] on select "Select Stylist Advance Cut ASIF FARMAN HAIDER Iqbal KASHISH LUCKY Manager MANOJ…" at bounding box center [147, 263] width 64 height 16
select select "80318"
click at [115, 255] on select "Select Stylist Advance Cut ASIF FARMAN HAIDER Iqbal KASHISH LUCKY Manager MANOJ…" at bounding box center [147, 263] width 64 height 16
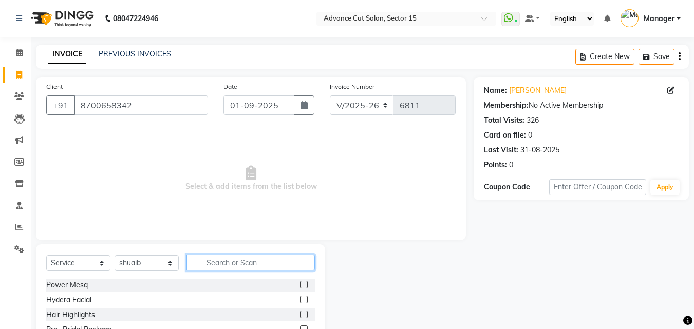
click at [244, 259] on input "text" at bounding box center [251, 263] width 128 height 16
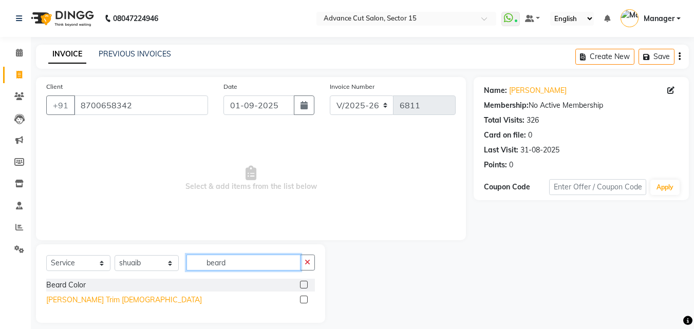
type input "beard"
click at [81, 305] on div "Beard Trim Male" at bounding box center [124, 300] width 156 height 11
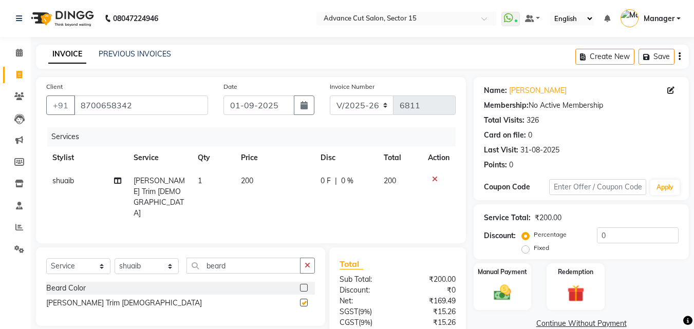
checkbox input "false"
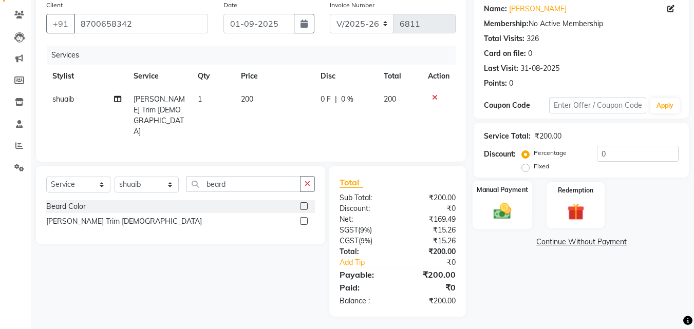
click at [521, 214] on div "Manual Payment" at bounding box center [503, 205] width 60 height 49
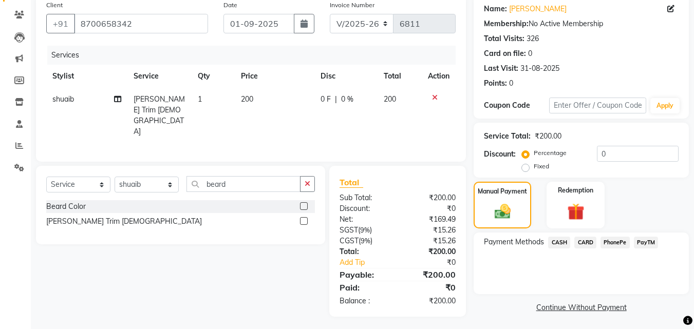
scroll to position [83, 0]
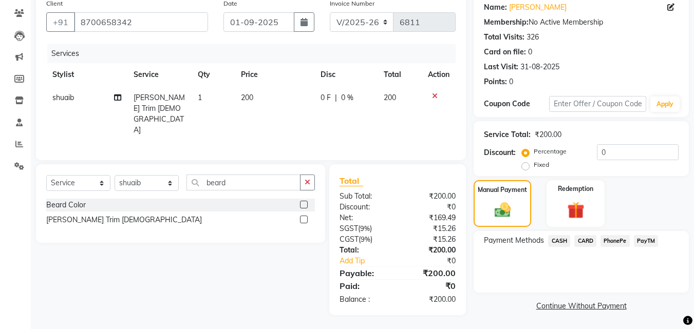
click at [587, 242] on span "CARD" at bounding box center [586, 241] width 22 height 12
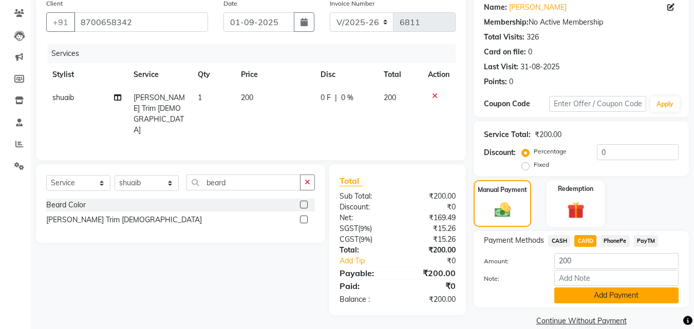
click at [617, 292] on button "Add Payment" at bounding box center [617, 296] width 124 height 16
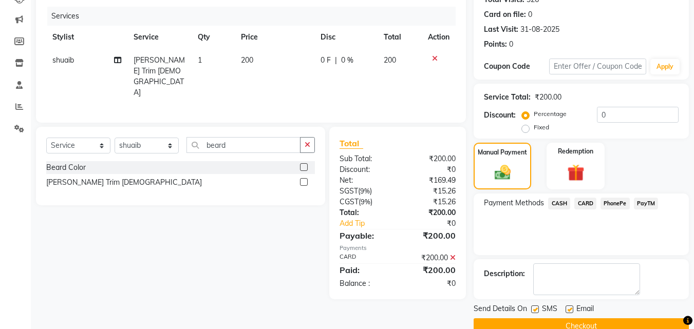
scroll to position [141, 0]
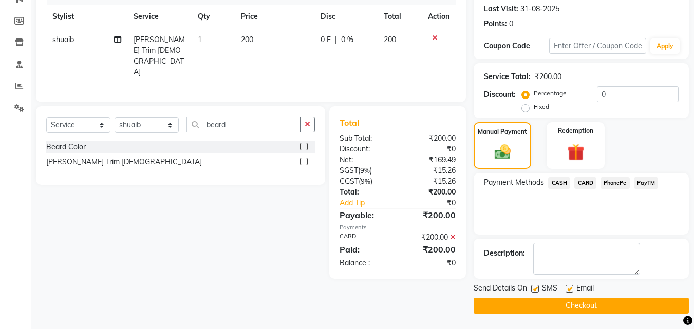
click at [618, 306] on button "Checkout" at bounding box center [581, 306] width 215 height 16
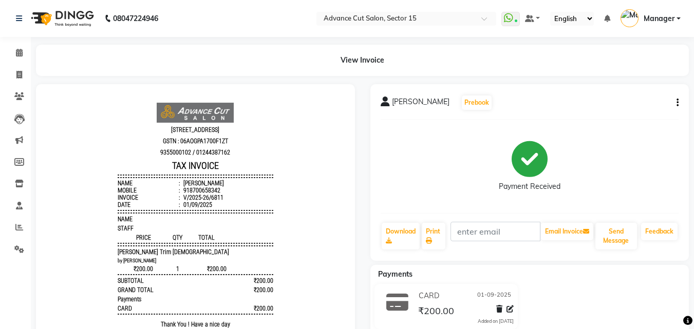
click at [2, 76] on li "Invoice" at bounding box center [15, 75] width 31 height 22
click at [9, 76] on link "Invoice" at bounding box center [15, 75] width 25 height 17
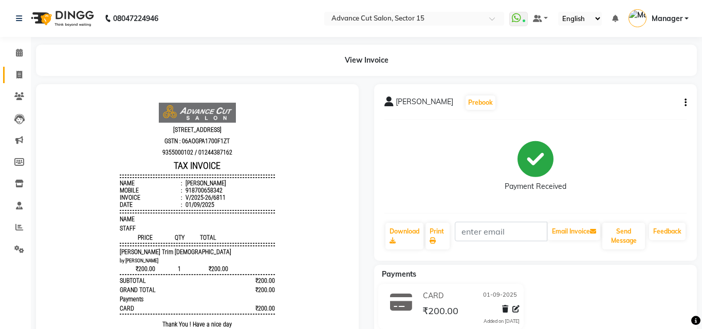
select select "service"
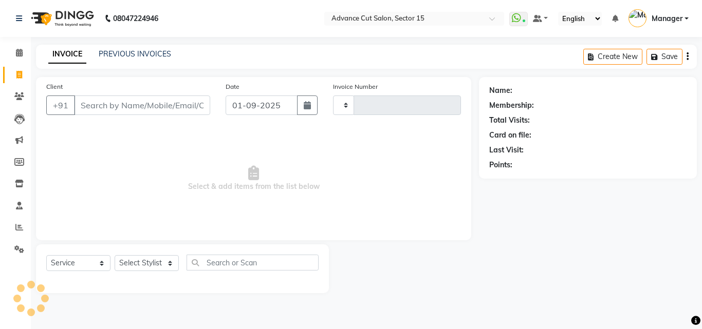
type input "6813"
select select "6255"
click at [147, 98] on input "Client" at bounding box center [142, 106] width 136 height 20
click at [149, 107] on input "Client" at bounding box center [142, 106] width 136 height 20
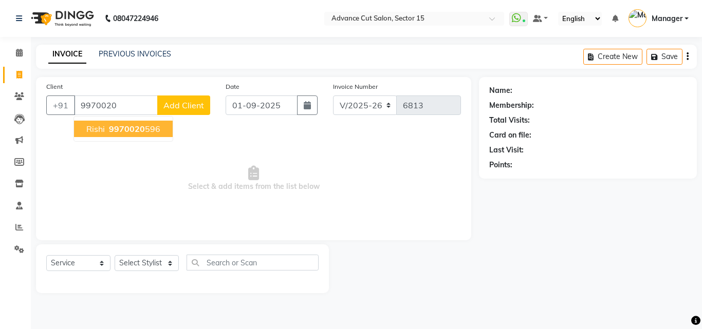
click at [143, 126] on span "9970020" at bounding box center [127, 129] width 36 height 10
type input "9970020596"
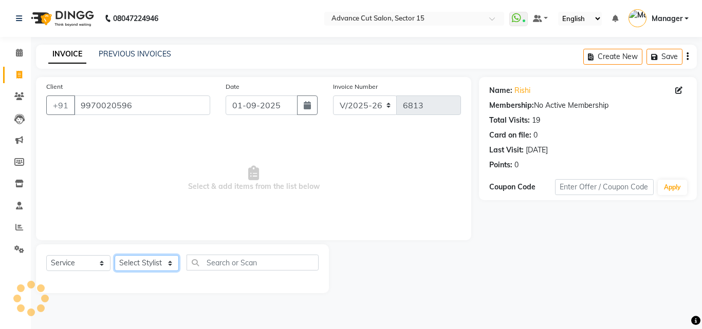
click at [148, 261] on select "Select Stylist Advance Cut ASIF FARMAN HAIDER Iqbal KASHISH LUCKY Manager MANOJ…" at bounding box center [147, 263] width 64 height 16
select select "46510"
click at [115, 255] on select "Select Stylist Advance Cut ASIF FARMAN HAIDER Iqbal KASHISH LUCKY Manager MANOJ…" at bounding box center [147, 263] width 64 height 16
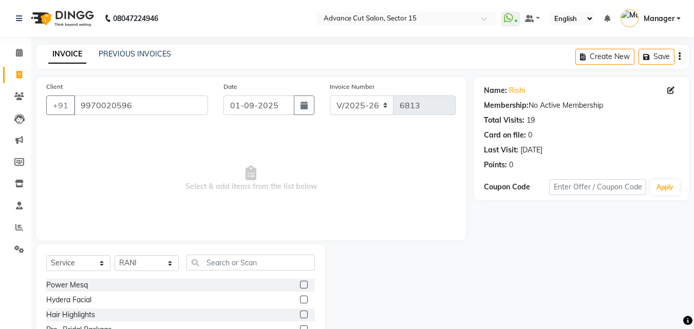
click at [225, 250] on div "Select Service Product Membership Package Voucher Prepaid Gift Card Select Styl…" at bounding box center [180, 321] width 289 height 152
click at [224, 258] on input "text" at bounding box center [251, 263] width 128 height 16
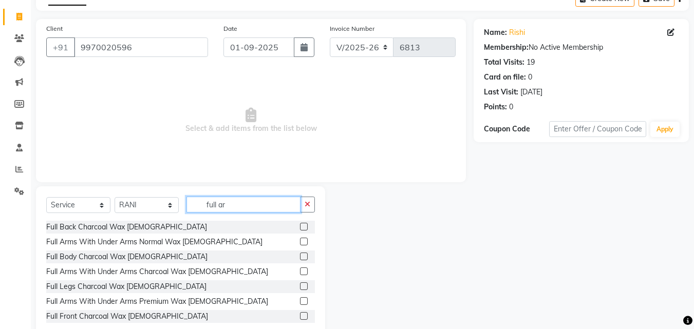
scroll to position [82, 0]
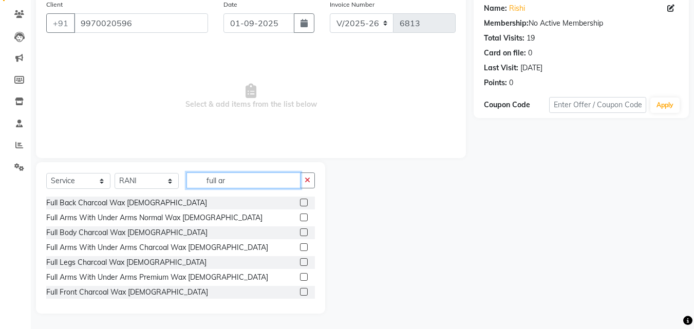
type input "full ar"
click at [200, 277] on div "Full Arms With Under Arms Premium Wax Female" at bounding box center [157, 277] width 222 height 11
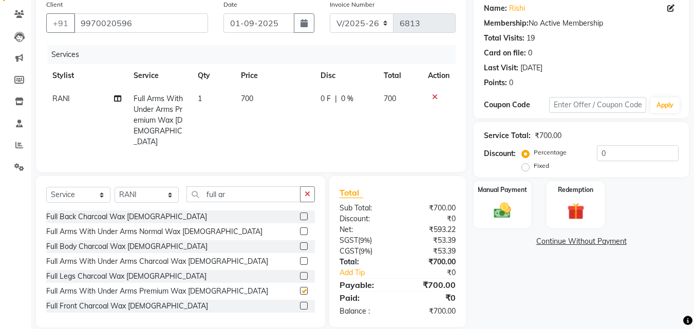
checkbox input "false"
click at [268, 193] on input "full ar" at bounding box center [244, 195] width 114 height 16
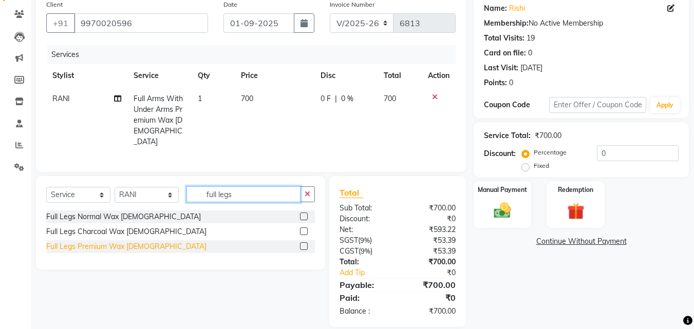
type input "full legs"
click at [95, 247] on div "Full Legs Premium Wax Female" at bounding box center [126, 247] width 160 height 11
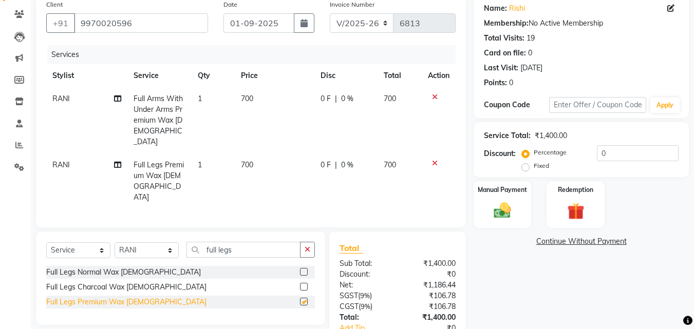
checkbox input "false"
click at [495, 201] on img at bounding box center [502, 210] width 29 height 21
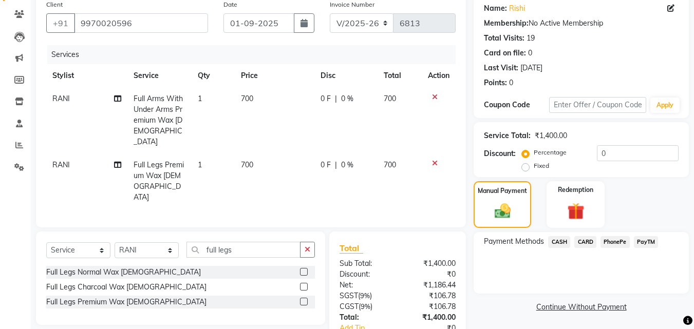
click at [639, 238] on span "PayTM" at bounding box center [646, 242] width 25 height 12
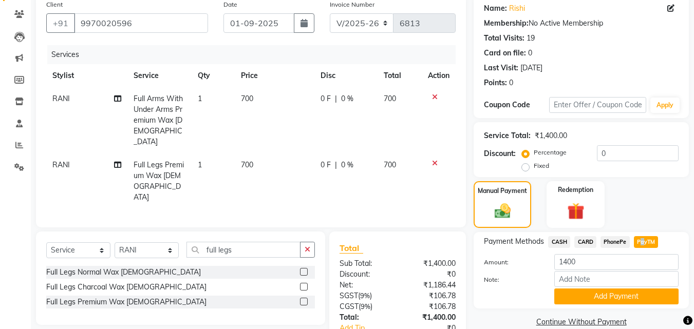
click at [641, 240] on span "PayTM" at bounding box center [646, 242] width 25 height 12
click at [622, 297] on button "Add Payment" at bounding box center [617, 297] width 124 height 16
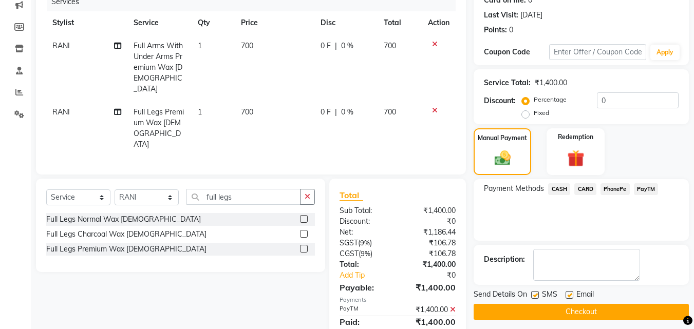
scroll to position [159, 0]
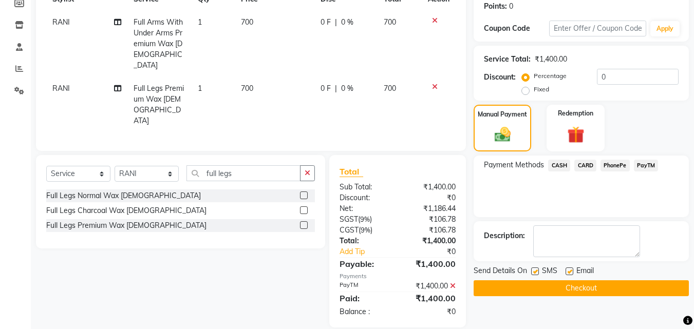
click at [627, 294] on button "Checkout" at bounding box center [581, 289] width 215 height 16
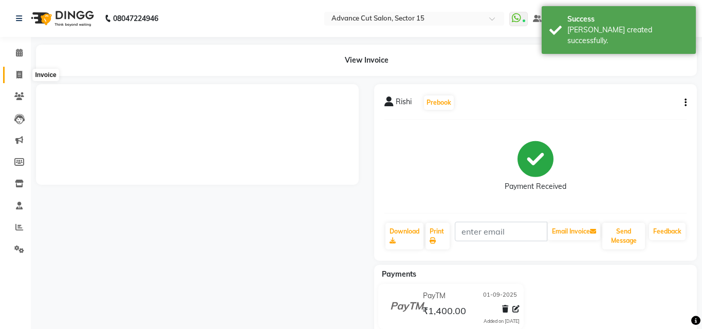
click at [12, 75] on span at bounding box center [19, 75] width 18 height 12
select select "service"
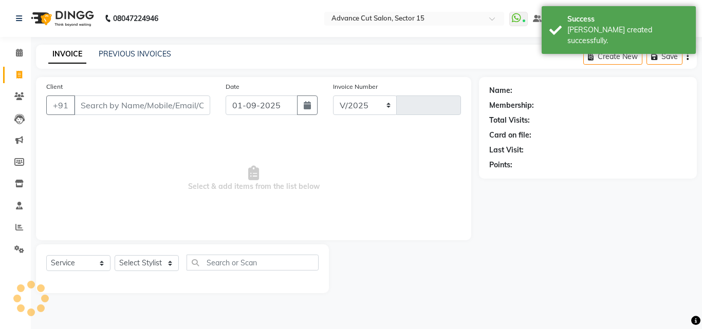
select select "6255"
type input "6814"
click at [111, 119] on div "Client +91" at bounding box center [128, 102] width 179 height 42
click at [110, 113] on input "Client" at bounding box center [142, 106] width 136 height 20
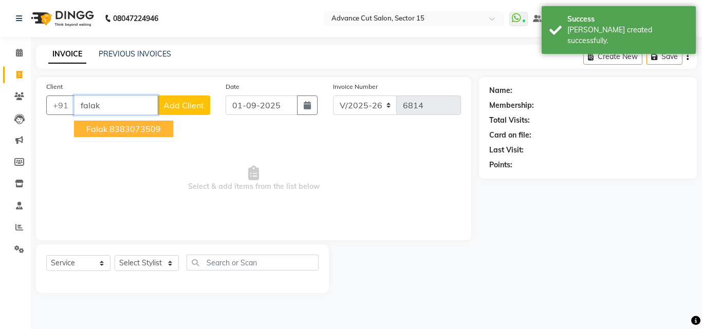
click at [134, 134] on button "Falak 8383073509" at bounding box center [123, 129] width 99 height 16
type input "8383073509"
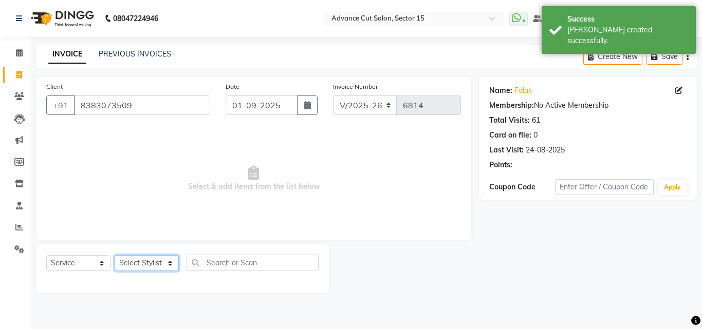
click at [159, 262] on select "Select Stylist Advance Cut ASIF FARMAN HAIDER Iqbal KASHISH LUCKY Manager MANOJ…" at bounding box center [147, 263] width 64 height 16
click at [156, 261] on select "Select Stylist Advance Cut ASIF FARMAN HAIDER Iqbal KASHISH LUCKY Manager MANOJ…" at bounding box center [147, 263] width 64 height 16
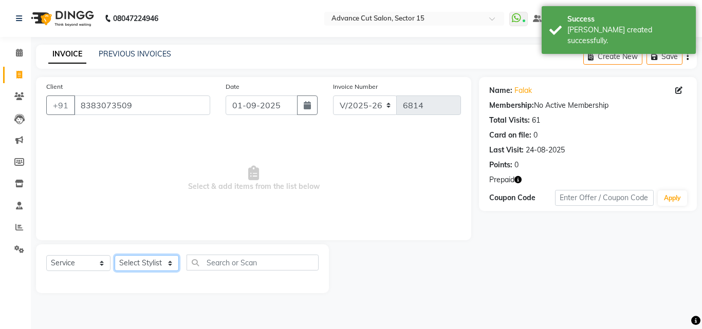
select select "46503"
click at [155, 261] on select "Select Stylist Advance Cut ASIF FARMAN HAIDER Iqbal KASHISH LUCKY Manager MANOJ…" at bounding box center [147, 263] width 64 height 16
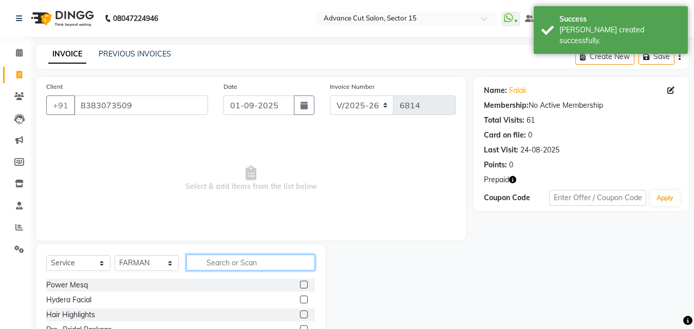
click at [251, 265] on input "text" at bounding box center [251, 263] width 128 height 16
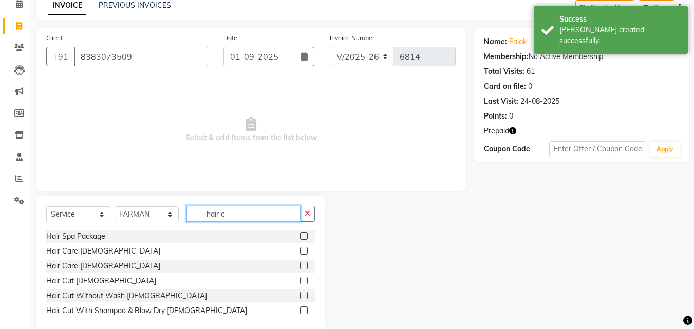
scroll to position [69, 0]
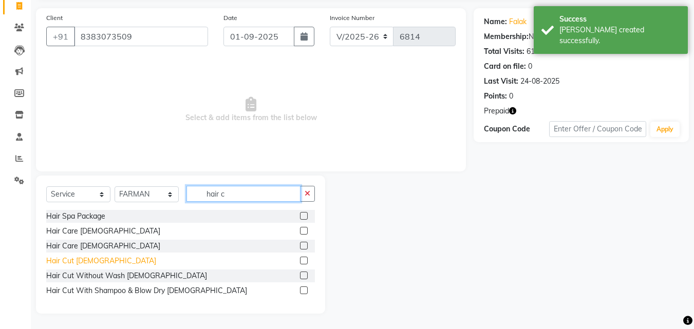
type input "hair c"
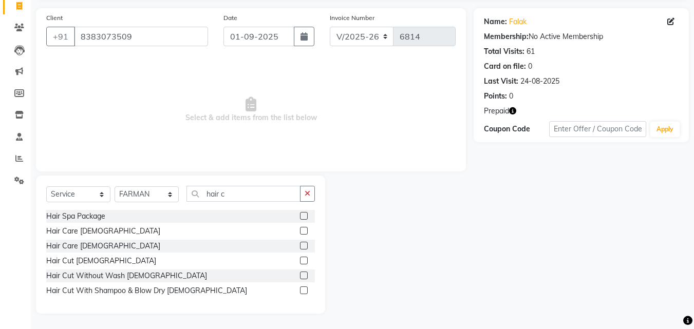
drag, startPoint x: 80, startPoint y: 259, endPoint x: 182, endPoint y: 232, distance: 105.7
click at [79, 259] on div "Hair Cut Male" at bounding box center [101, 261] width 110 height 11
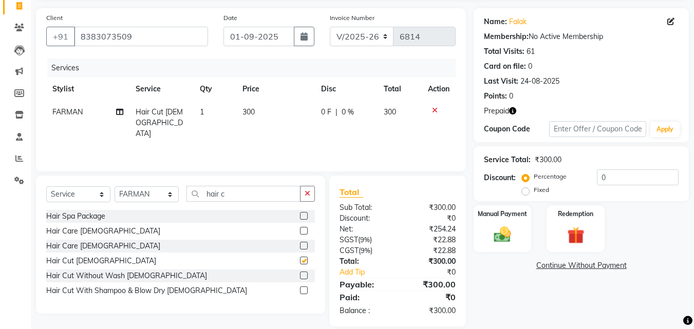
checkbox input "false"
click at [310, 192] on icon "button" at bounding box center [308, 193] width 6 height 7
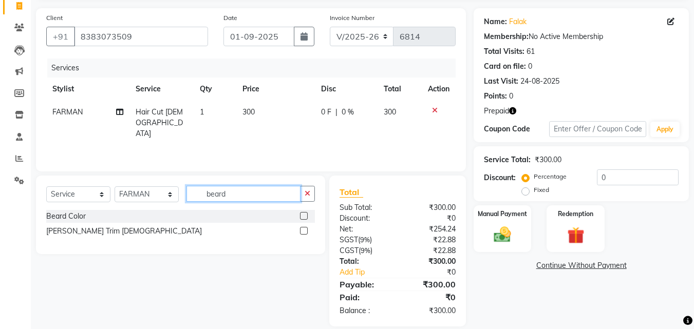
type input "beard"
click at [90, 226] on div "Beard Trim Male" at bounding box center [180, 231] width 269 height 13
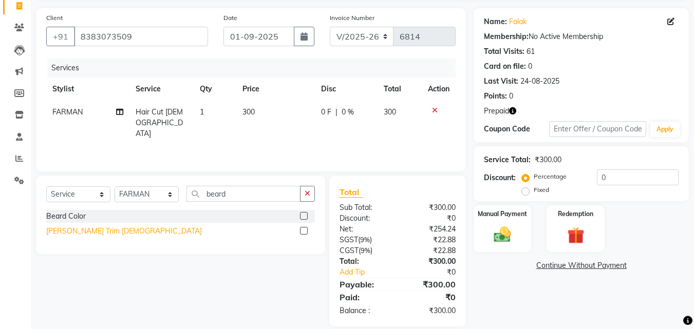
click at [89, 233] on div "Beard Trim Male" at bounding box center [124, 231] width 156 height 11
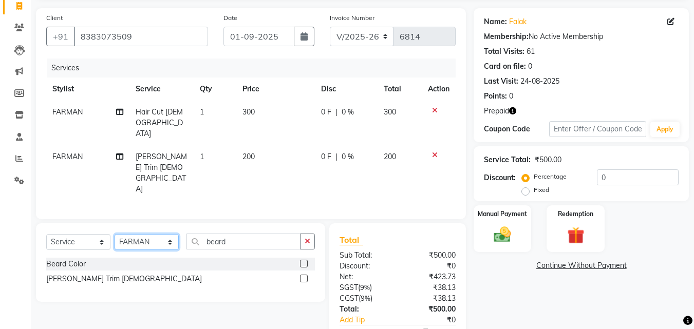
checkbox input "false"
drag, startPoint x: 153, startPoint y: 199, endPoint x: 156, endPoint y: 208, distance: 8.6
click at [156, 234] on select "Select Stylist Advance Cut ASIF FARMAN HAIDER Iqbal KASHISH LUCKY Manager MANOJ…" at bounding box center [147, 242] width 64 height 16
click at [154, 234] on div "Select Service Product Membership Package Voucher Prepaid Gift Card Select Styl…" at bounding box center [180, 246] width 269 height 24
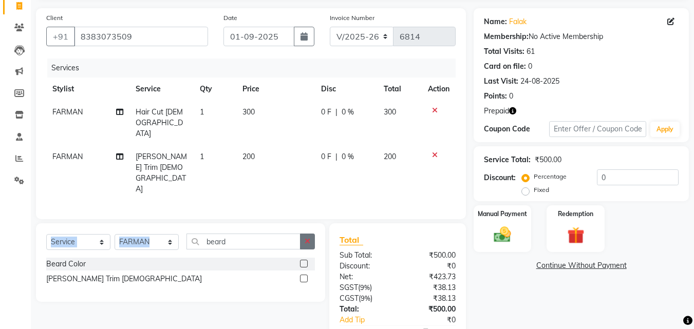
click at [309, 238] on icon "button" at bounding box center [308, 241] width 6 height 7
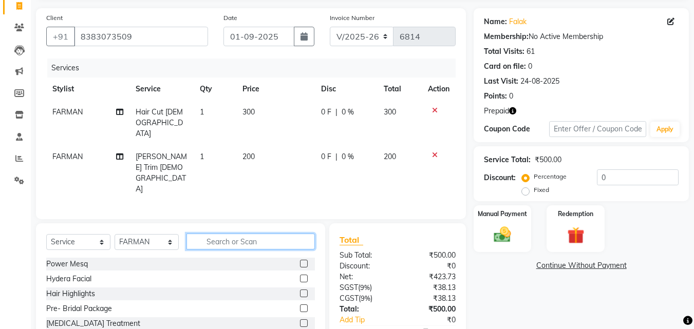
click at [267, 234] on input "text" at bounding box center [251, 242] width 128 height 16
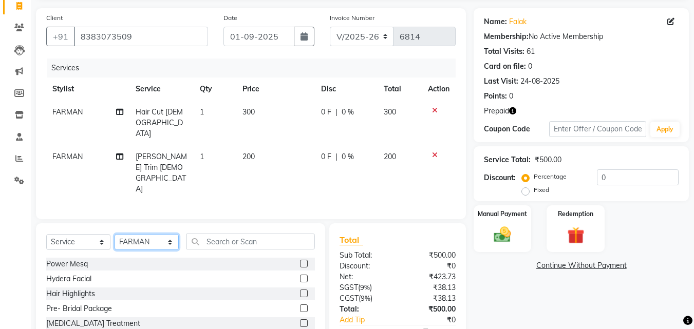
click at [147, 234] on select "Select Stylist Advance Cut ASIF FARMAN HAIDER Iqbal KASHISH LUCKY Manager MANOJ…" at bounding box center [147, 242] width 64 height 16
select select "85929"
drag, startPoint x: 147, startPoint y: 205, endPoint x: 191, endPoint y: 207, distance: 44.2
click at [147, 234] on select "Select Stylist Advance Cut ASIF FARMAN HAIDER Iqbal KASHISH LUCKY Manager MANOJ…" at bounding box center [147, 242] width 64 height 16
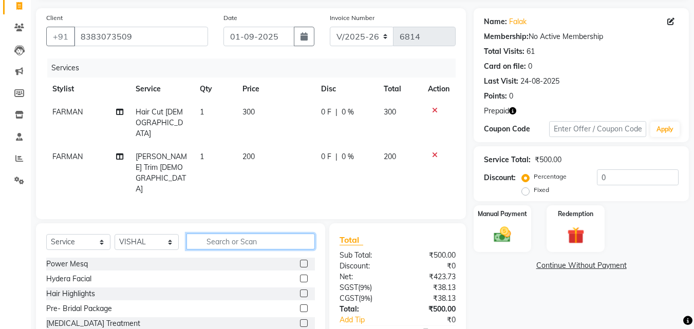
click at [227, 234] on input "text" at bounding box center [251, 242] width 128 height 16
type input "b"
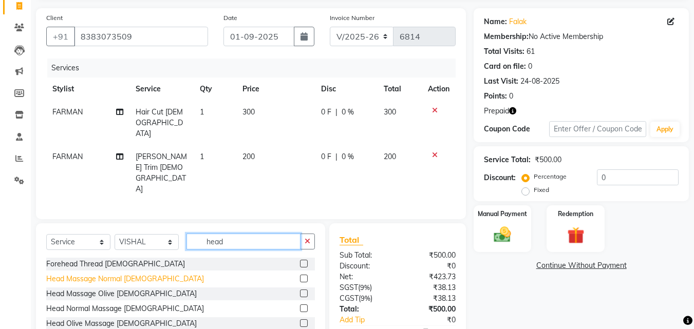
type input "head"
click at [119, 274] on div "Head Massage Normal Male" at bounding box center [125, 279] width 158 height 11
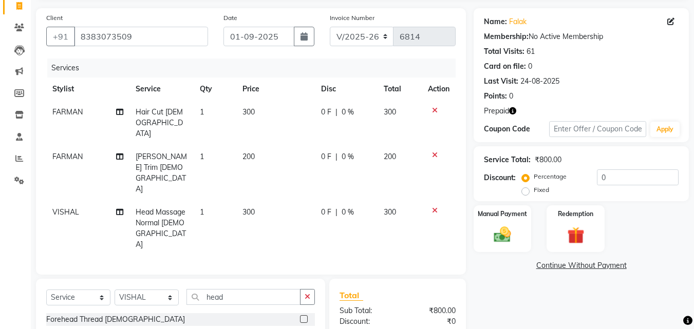
checkbox input "false"
click at [598, 180] on input "0" at bounding box center [638, 178] width 82 height 16
type input "50"
click at [584, 226] on img at bounding box center [575, 236] width 29 height 22
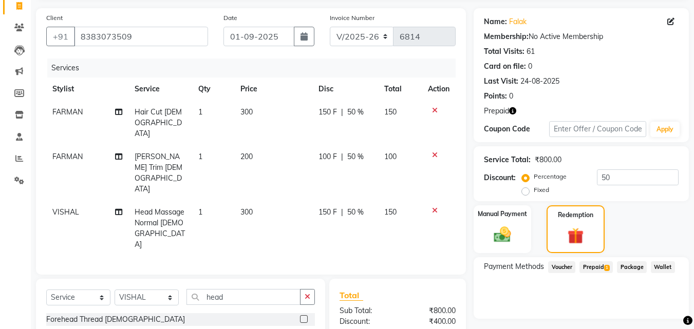
click at [598, 268] on span "Prepaid 1" at bounding box center [596, 268] width 33 height 12
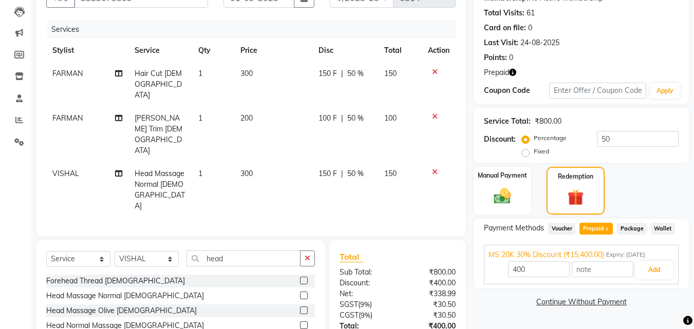
scroll to position [128, 0]
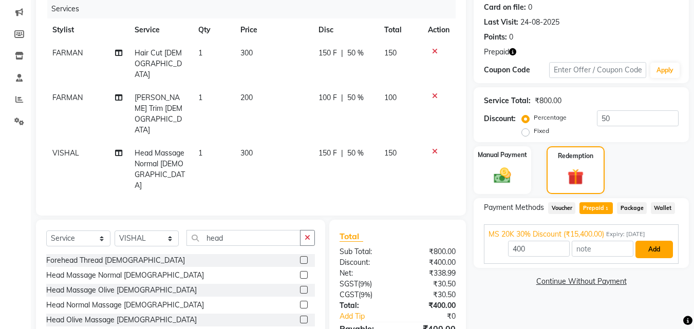
click at [659, 248] on button "Add" at bounding box center [655, 249] width 38 height 17
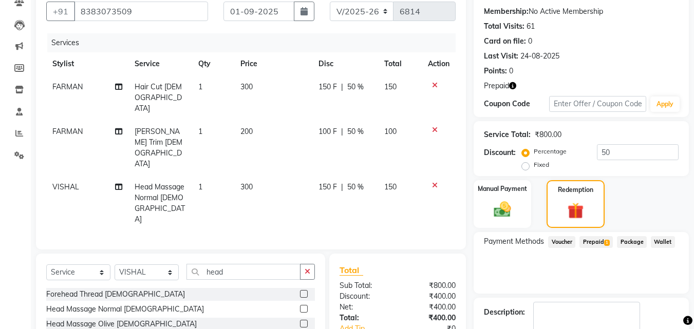
scroll to position [153, 0]
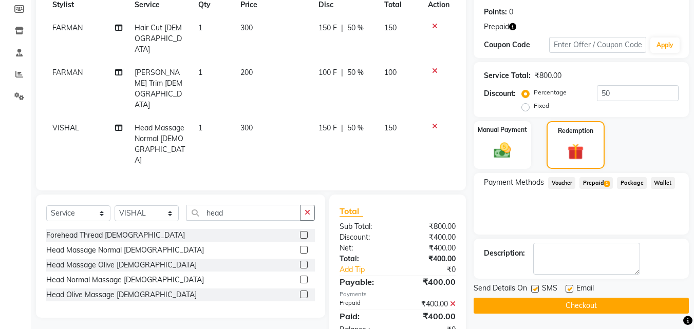
click at [566, 310] on button "Checkout" at bounding box center [581, 306] width 215 height 16
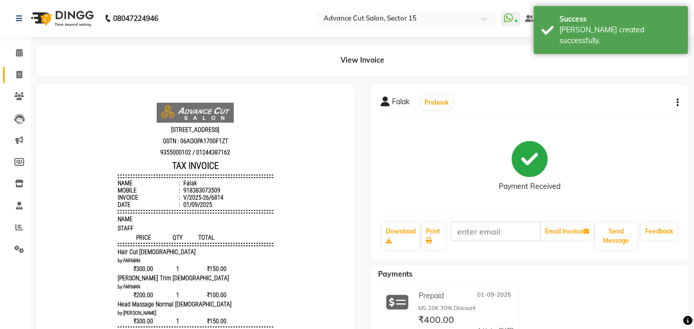
click at [11, 77] on span at bounding box center [19, 75] width 18 height 12
select select "service"
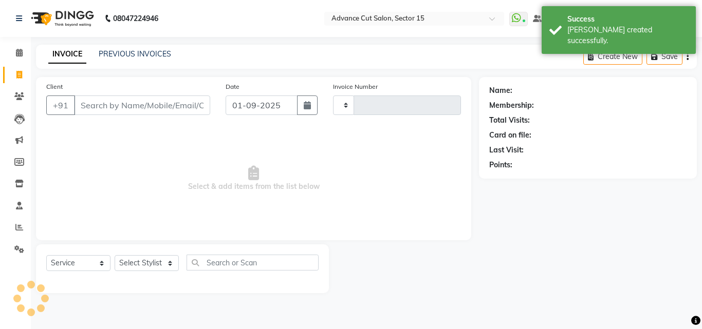
type input "6815"
select select "6255"
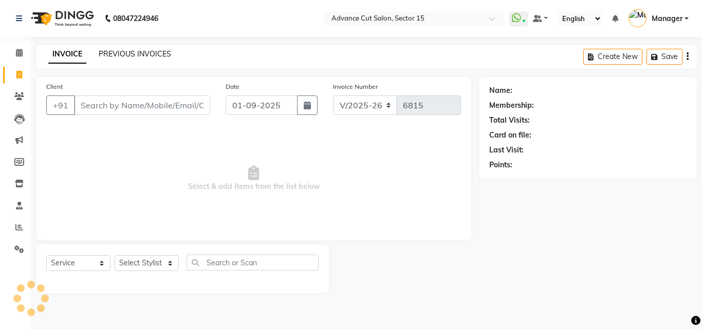
click at [112, 52] on link "PREVIOUS INVOICES" at bounding box center [135, 53] width 72 height 9
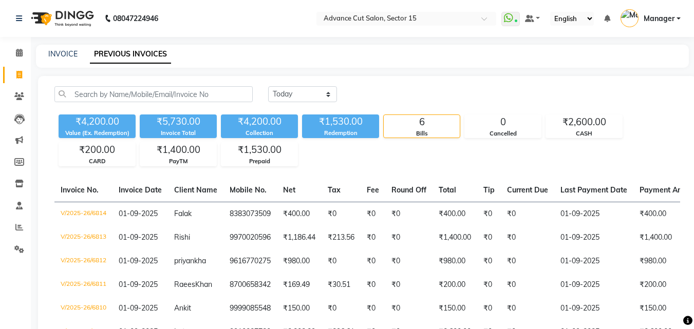
click at [13, 69] on span at bounding box center [19, 75] width 18 height 12
select select "service"
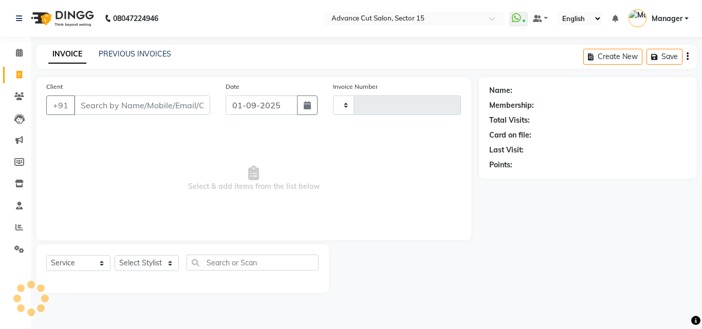
type input "6815"
select select "6255"
click at [150, 57] on link "PREVIOUS INVOICES" at bounding box center [135, 53] width 72 height 9
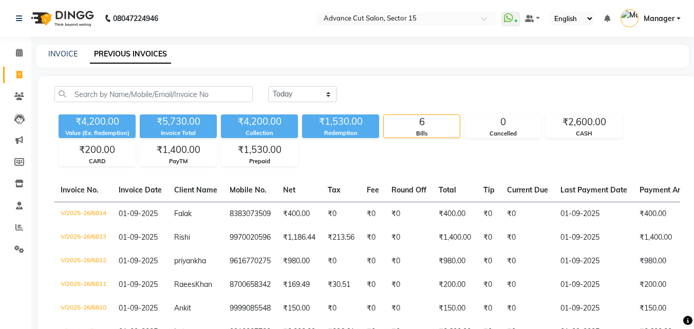
click at [57, 47] on div "INVOICE PREVIOUS INVOICES" at bounding box center [362, 56] width 653 height 23
click at [62, 47] on div "INVOICE PREVIOUS INVOICES" at bounding box center [362, 56] width 653 height 23
click at [63, 47] on div "INVOICE PREVIOUS INVOICES" at bounding box center [362, 56] width 653 height 23
click at [56, 68] on main "INVOICE PREVIOUS INVOICES Today Yesterday Custom Range ₹4,200.00 Value (Ex. Red…" at bounding box center [363, 223] width 664 height 356
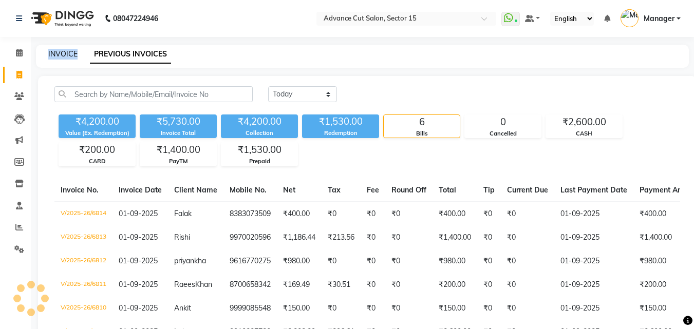
click at [70, 53] on link "INVOICE" at bounding box center [62, 53] width 29 height 9
select select "service"
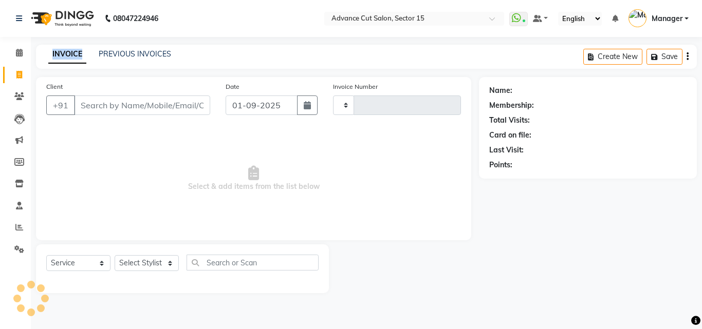
click at [58, 53] on link "INVOICE" at bounding box center [67, 54] width 38 height 19
type input "6815"
select select "6255"
click at [11, 80] on span at bounding box center [19, 75] width 18 height 12
select select "6255"
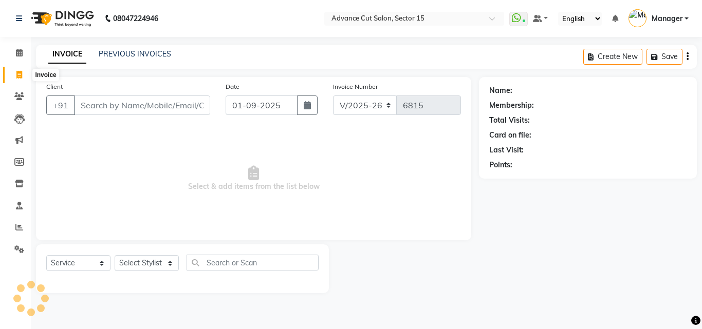
select select "service"
click at [119, 45] on div "INVOICE PREVIOUS INVOICES Create New Save" at bounding box center [366, 57] width 661 height 24
click at [124, 52] on link "PREVIOUS INVOICES" at bounding box center [135, 53] width 72 height 9
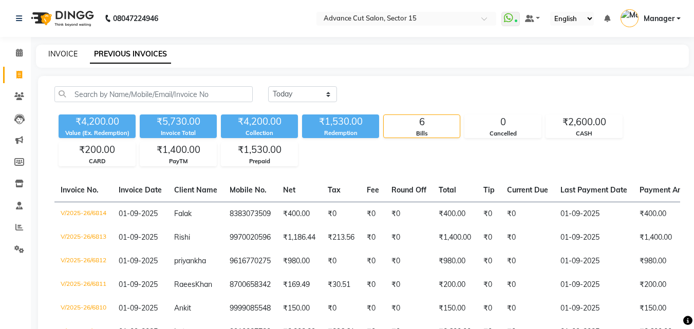
click at [66, 57] on link "INVOICE" at bounding box center [62, 53] width 29 height 9
select select "service"
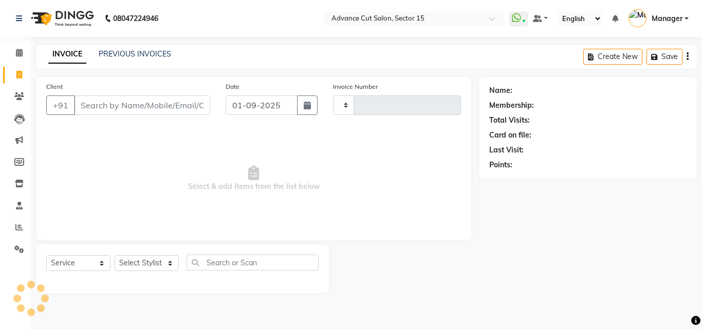
type input "6815"
select select "6255"
drag, startPoint x: 165, startPoint y: 116, endPoint x: 163, endPoint y: 107, distance: 9.0
click at [162, 116] on div "Client +91" at bounding box center [128, 102] width 179 height 42
click at [164, 106] on input "Client" at bounding box center [142, 106] width 136 height 20
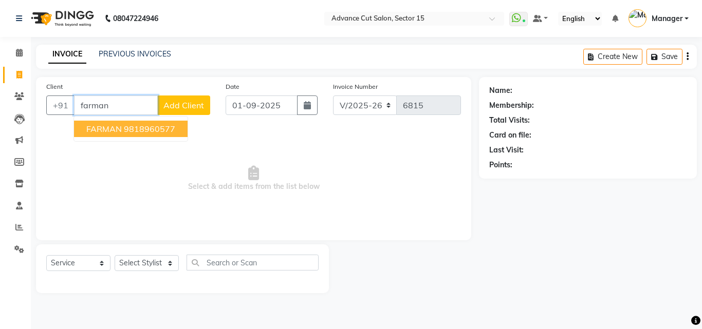
click at [120, 135] on button "FARMAN 9818960577" at bounding box center [131, 129] width 114 height 16
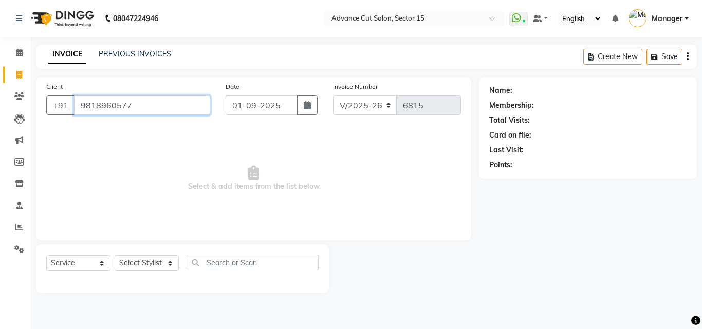
type input "9818960577"
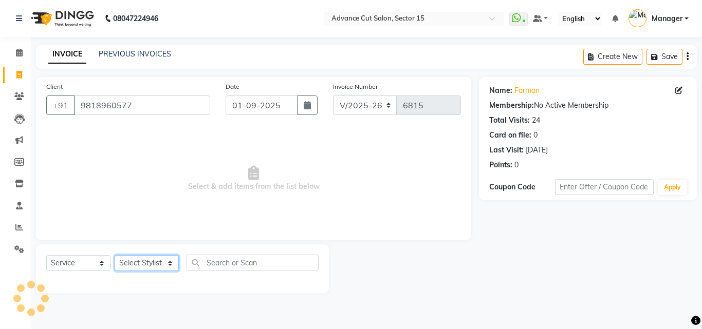
click at [151, 266] on select "Select Stylist Advance Cut ASIF FARMAN HAIDER Iqbal KASHISH LUCKY Manager MANOJ…" at bounding box center [147, 263] width 64 height 16
select select "46503"
click at [149, 264] on select "Select Stylist Advance Cut ASIF FARMAN HAIDER Iqbal KASHISH LUCKY Manager MANOJ…" at bounding box center [147, 263] width 64 height 16
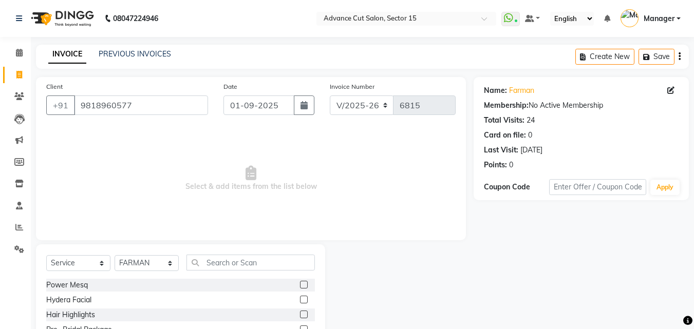
drag, startPoint x: 233, startPoint y: 248, endPoint x: 235, endPoint y: 254, distance: 6.5
click at [235, 253] on div "Select Service Product Membership Package Voucher Prepaid Gift Card Select Styl…" at bounding box center [180, 321] width 289 height 152
click at [237, 260] on input "text" at bounding box center [251, 263] width 128 height 16
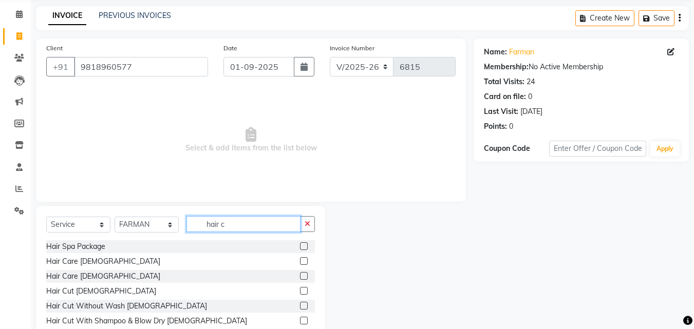
scroll to position [69, 0]
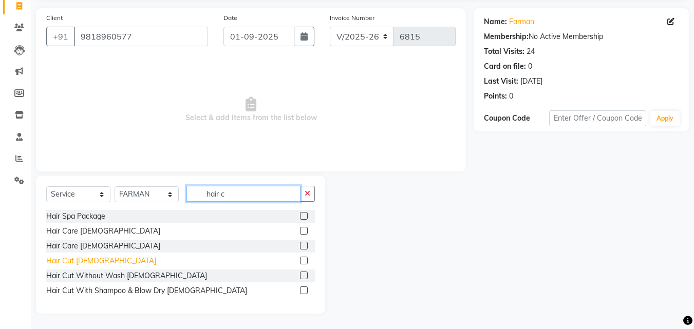
type input "hair c"
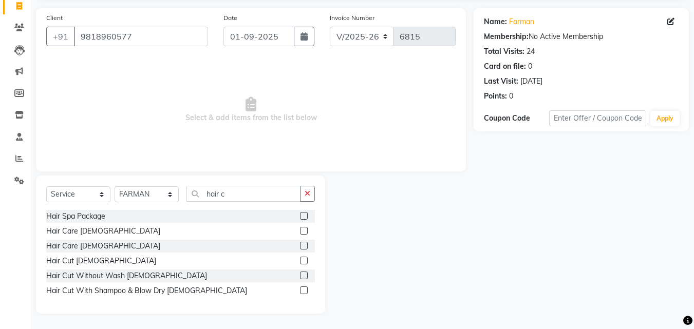
drag, startPoint x: 68, startPoint y: 260, endPoint x: 324, endPoint y: 195, distance: 263.5
click at [68, 260] on div "Hair Cut Male" at bounding box center [101, 261] width 110 height 11
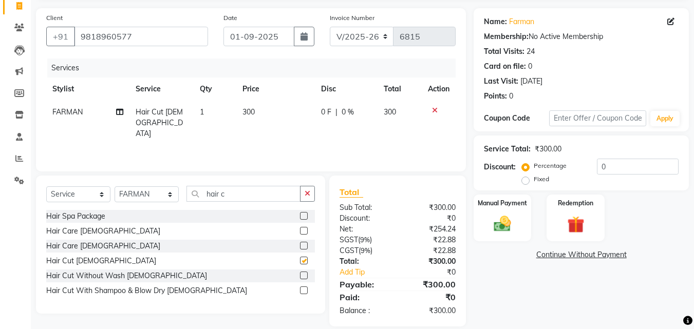
checkbox input "false"
click at [291, 201] on input "hair c" at bounding box center [244, 194] width 114 height 16
click at [302, 194] on button "button" at bounding box center [307, 194] width 15 height 16
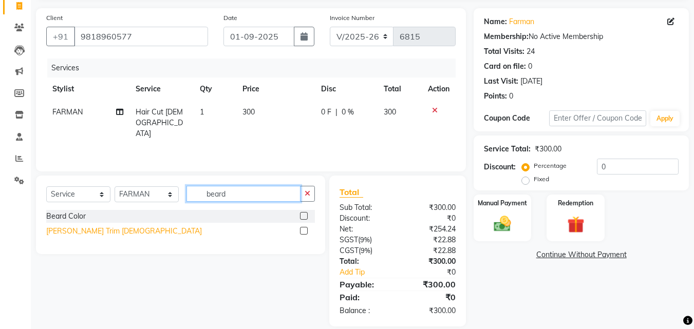
type input "beard"
click at [88, 230] on div "Beard Trim Male" at bounding box center [124, 231] width 156 height 11
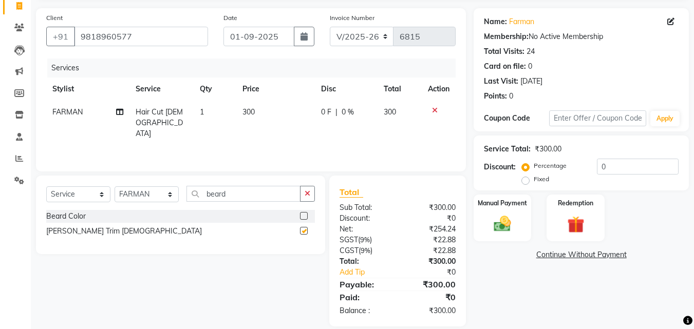
checkbox input "false"
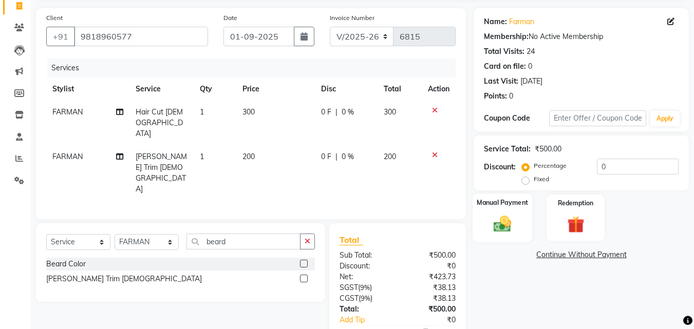
click at [504, 212] on div "Manual Payment" at bounding box center [503, 218] width 60 height 49
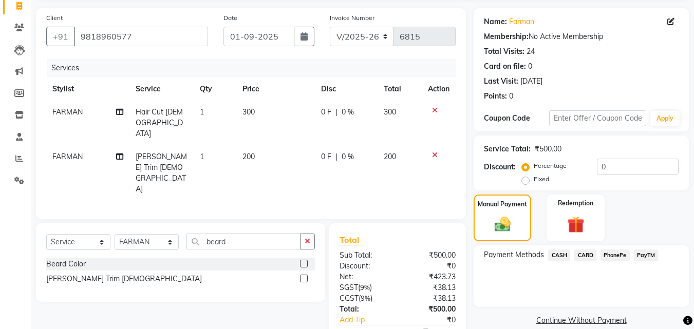
click at [567, 260] on span "CASH" at bounding box center [559, 256] width 22 height 12
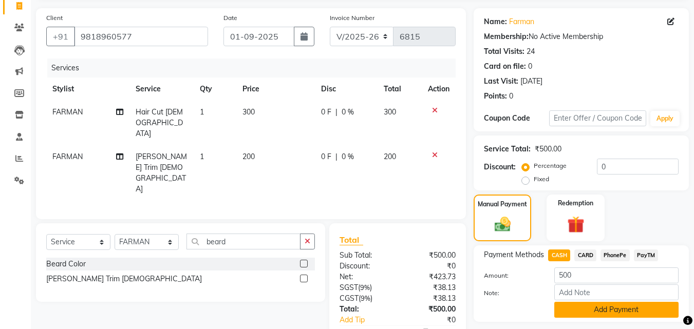
click at [580, 308] on button "Add Payment" at bounding box center [617, 310] width 124 height 16
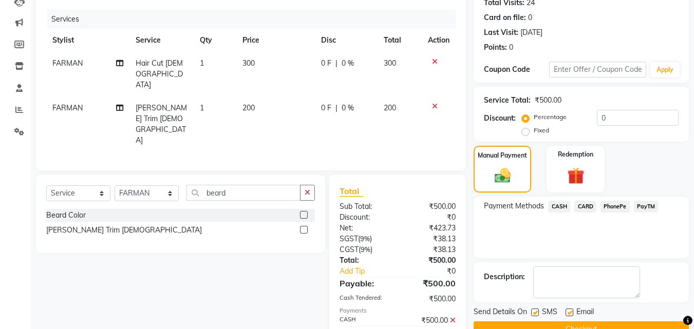
scroll to position [141, 0]
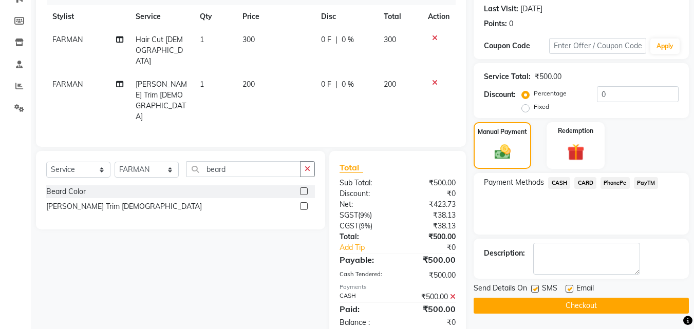
click at [562, 302] on button "Checkout" at bounding box center [581, 306] width 215 height 16
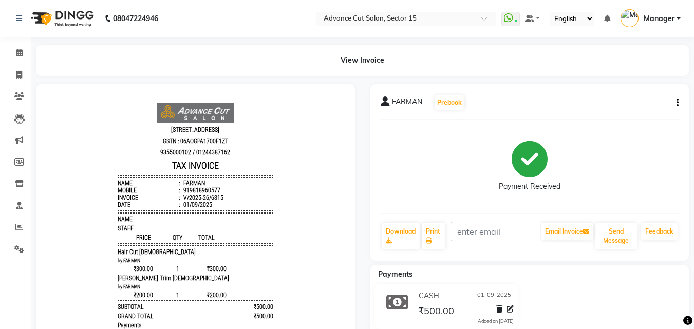
click at [10, 85] on li "Invoice" at bounding box center [15, 75] width 31 height 22
click at [10, 83] on link "Invoice" at bounding box center [15, 75] width 25 height 17
select select "service"
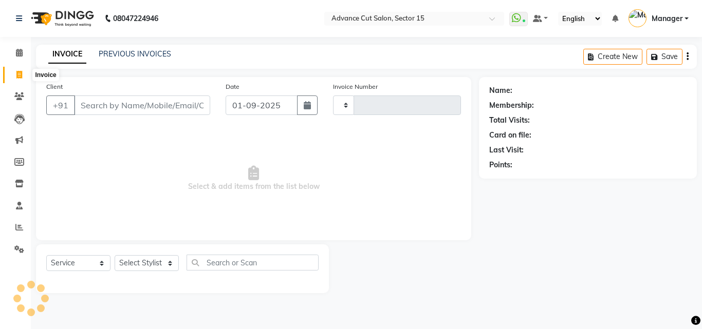
click at [14, 78] on span at bounding box center [19, 75] width 18 height 12
select select "service"
select select "6255"
type input "6816"
click at [133, 54] on link "PREVIOUS INVOICES" at bounding box center [135, 53] width 72 height 9
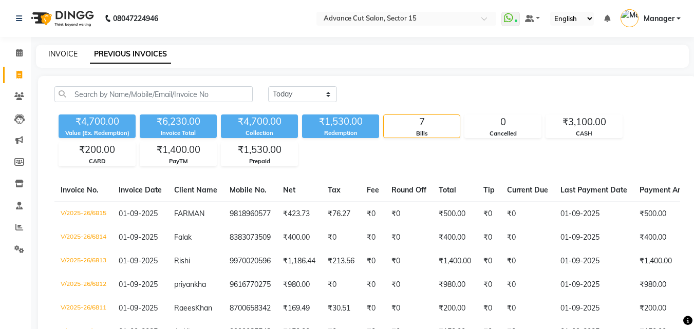
click at [73, 55] on link "INVOICE" at bounding box center [62, 53] width 29 height 9
select select "service"
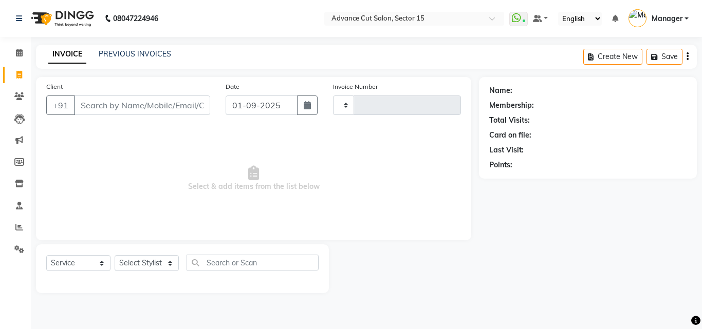
type input "6816"
select select "6255"
click at [142, 103] on input "Client" at bounding box center [142, 106] width 136 height 20
click at [133, 51] on link "PREVIOUS INVOICES" at bounding box center [135, 53] width 72 height 9
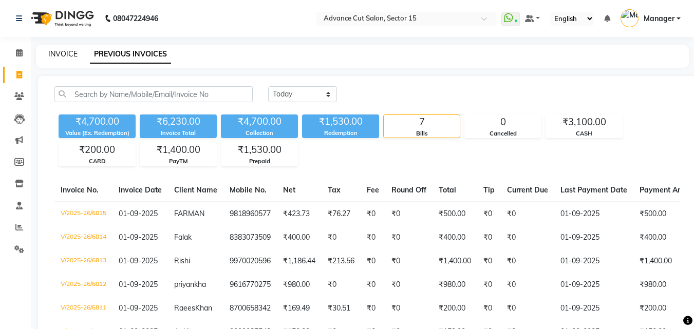
click at [67, 53] on link "INVOICE" at bounding box center [62, 53] width 29 height 9
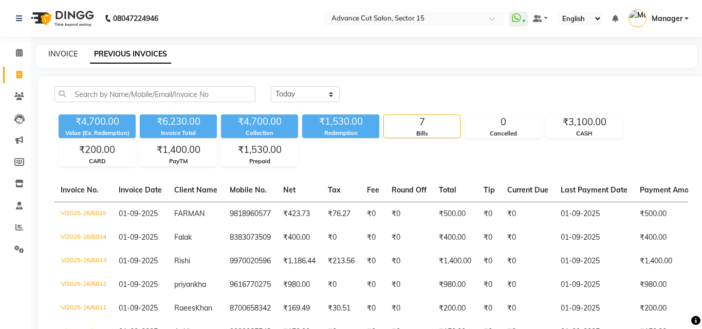
select select "service"
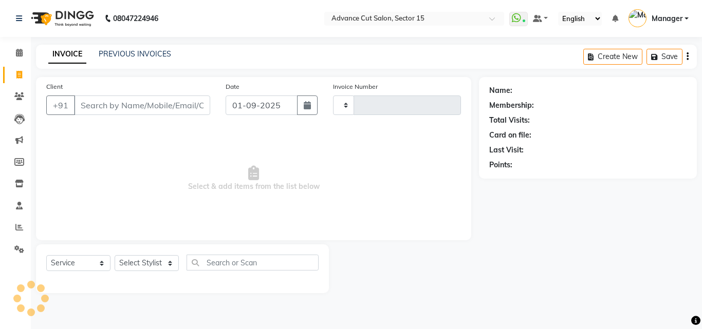
type input "6816"
select select "6255"
click at [113, 0] on html "08047224946 Select Location × Advance Cut Salon, Sector 15 WhatsApp Status ✕ St…" at bounding box center [351, 164] width 702 height 329
click at [146, 103] on input "Client" at bounding box center [142, 106] width 136 height 20
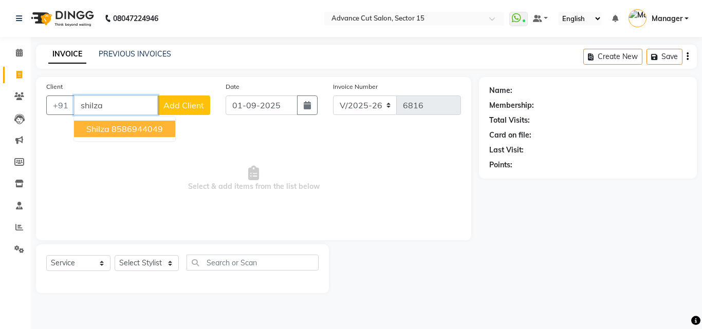
click at [149, 132] on ngb-highlight "8586944049" at bounding box center [137, 129] width 51 height 10
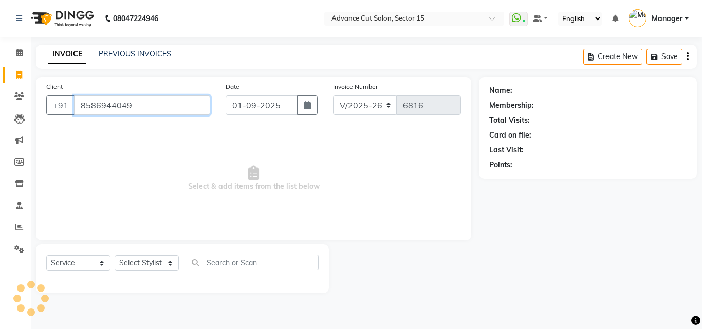
type input "8586944049"
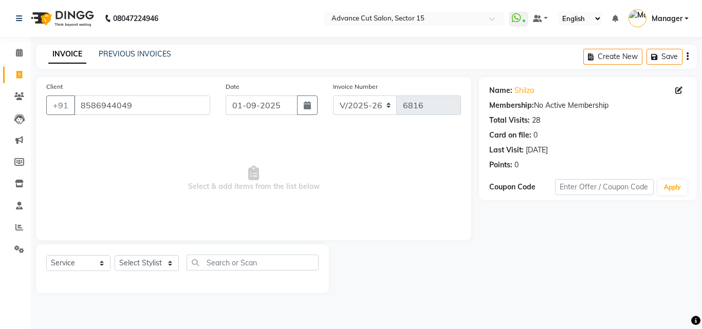
click at [156, 273] on div "Select Service Product Membership Package Voucher Prepaid Gift Card Select Styl…" at bounding box center [182, 267] width 272 height 24
click at [154, 266] on select "Select Stylist Advance Cut ASIF FARMAN HAIDER Iqbal KASHISH LUCKY Manager MANOJ…" at bounding box center [147, 263] width 64 height 16
select select "48002"
click at [115, 255] on select "Select Stylist Advance Cut ASIF FARMAN HAIDER Iqbal KASHISH LUCKY Manager MANOJ…" at bounding box center [147, 263] width 64 height 16
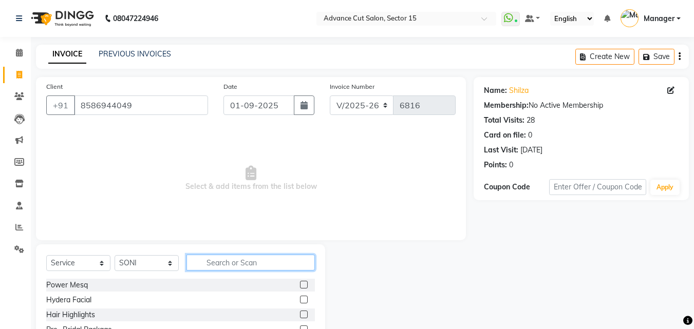
click at [243, 262] on input "text" at bounding box center [251, 263] width 128 height 16
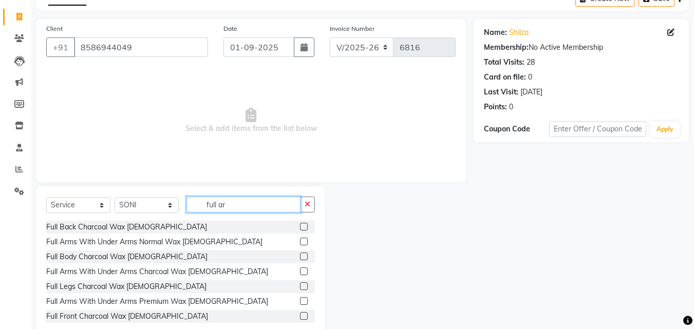
scroll to position [82, 0]
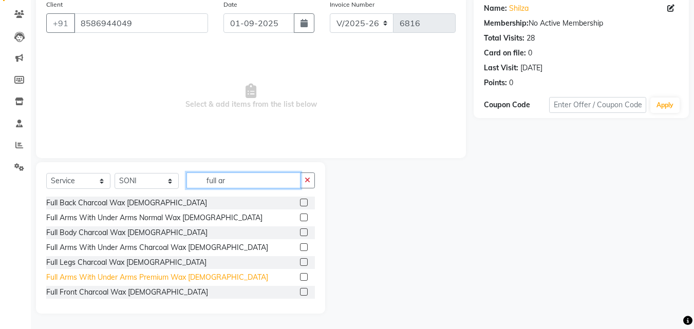
type input "full ar"
click at [178, 273] on div "Full Arms With Under Arms Premium Wax Female" at bounding box center [157, 277] width 222 height 11
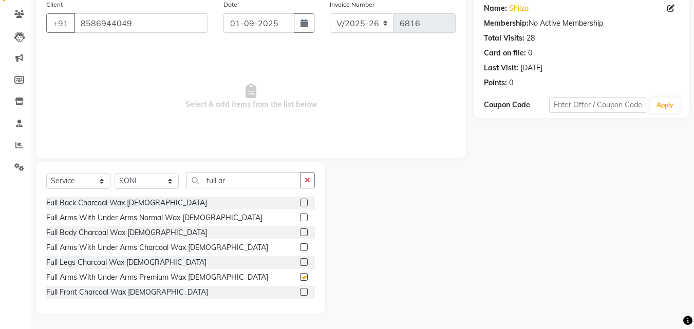
checkbox input "false"
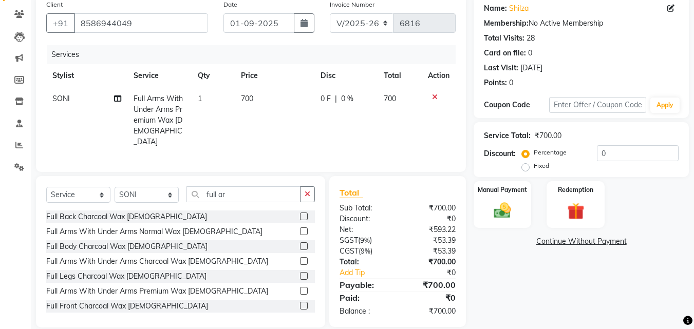
click at [334, 186] on div "Total Sub Total: ₹700.00 Discount: ₹0 Net: ₹593.22 SGST ( 9% ) ₹53.39 CGST ( 9%…" at bounding box center [397, 251] width 137 height 151
click at [310, 191] on icon "button" at bounding box center [308, 194] width 6 height 7
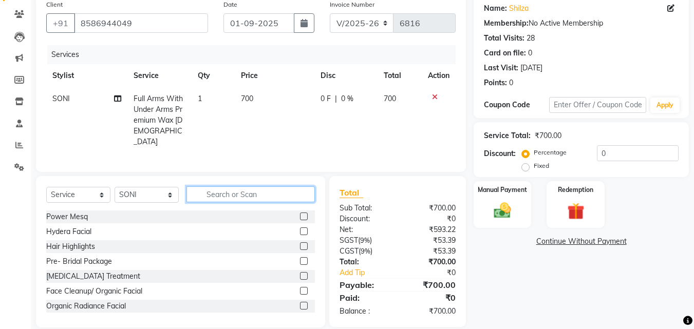
click at [272, 192] on input "text" at bounding box center [251, 195] width 128 height 16
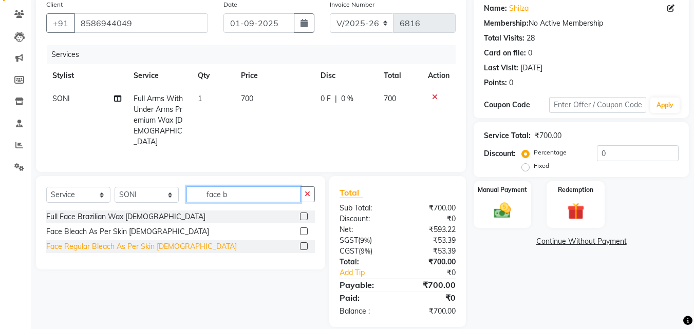
type input "face b"
click at [139, 245] on div "Face Regular Bleach As Per Skin Female" at bounding box center [141, 247] width 191 height 11
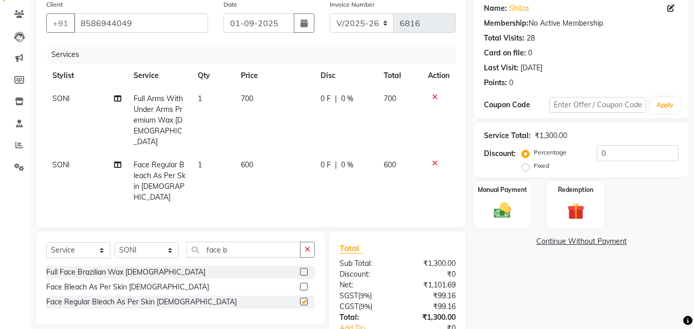
checkbox input "false"
click at [270, 154] on td "600" at bounding box center [275, 182] width 80 height 56
select select "48002"
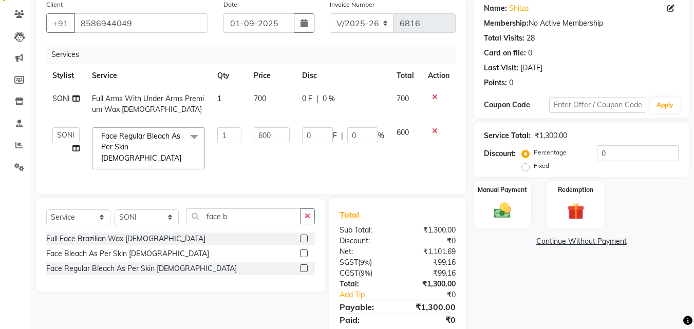
click at [437, 132] on div at bounding box center [439, 130] width 22 height 7
click at [431, 128] on div at bounding box center [439, 130] width 22 height 7
click at [432, 128] on icon at bounding box center [435, 130] width 6 height 7
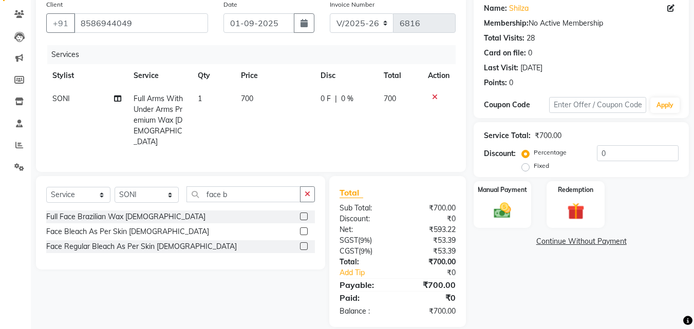
click at [311, 195] on button "button" at bounding box center [307, 195] width 15 height 16
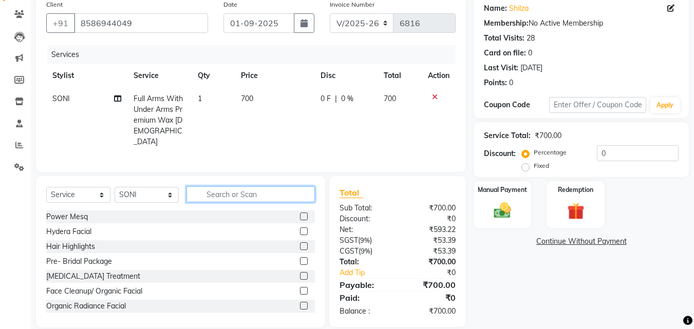
click at [275, 192] on input "text" at bounding box center [251, 195] width 128 height 16
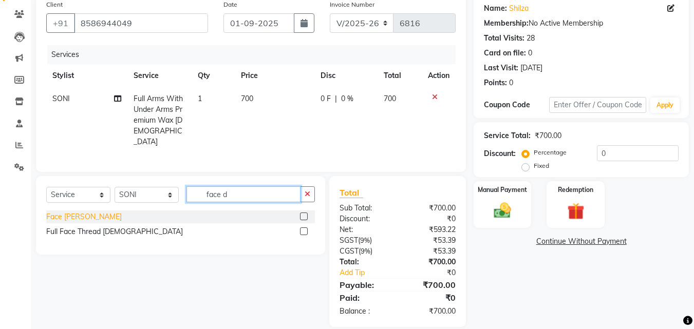
type input "face d"
click at [72, 212] on div "Face De-Tan" at bounding box center [84, 217] width 76 height 11
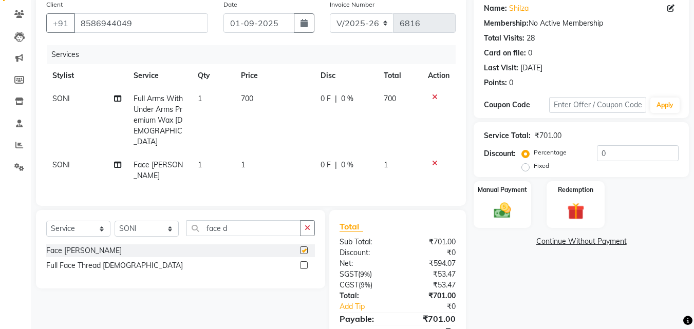
checkbox input "false"
click at [245, 169] on div "Services Stylist Service Qty Price Disc Total Action SONI Full Arms With Under …" at bounding box center [251, 120] width 410 height 151
click at [252, 164] on td "1" at bounding box center [275, 171] width 80 height 34
select select "48002"
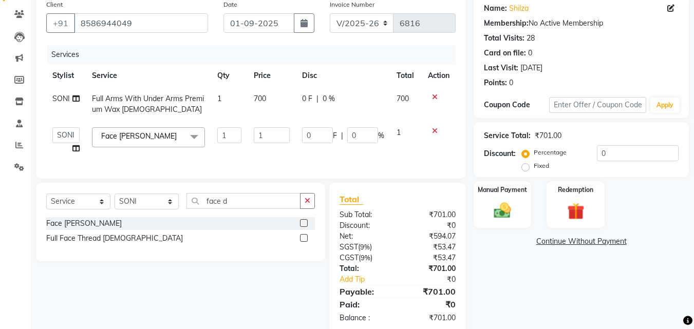
click at [267, 159] on td "1" at bounding box center [272, 140] width 48 height 39
click at [269, 138] on input "1" at bounding box center [271, 135] width 35 height 16
type input "800"
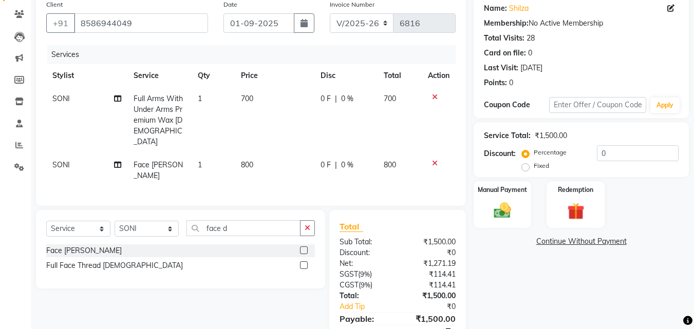
click at [317, 214] on div "Select Service Product Membership Package Voucher Prepaid Gift Card Select Styl…" at bounding box center [180, 249] width 289 height 79
click at [307, 225] on icon "button" at bounding box center [308, 228] width 6 height 7
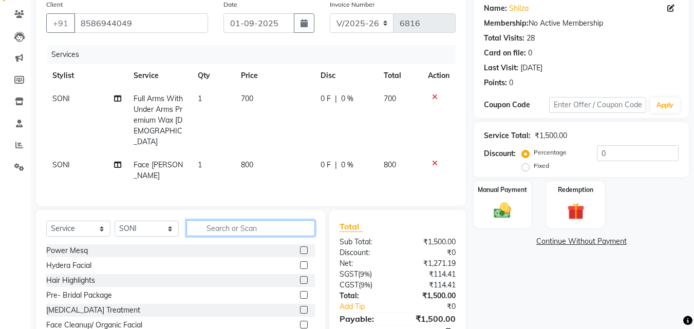
click at [276, 220] on input "text" at bounding box center [251, 228] width 128 height 16
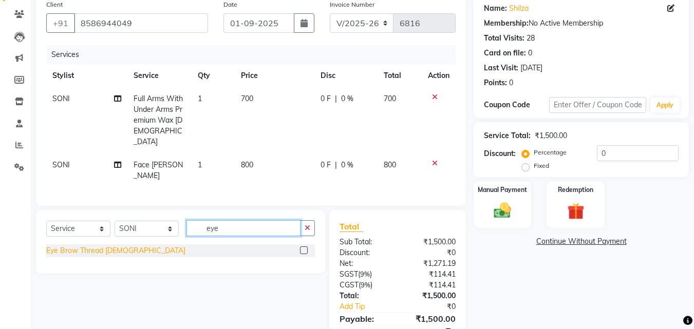
type input "eye"
click at [104, 246] on div "Eye Brow Thread Female" at bounding box center [115, 251] width 139 height 11
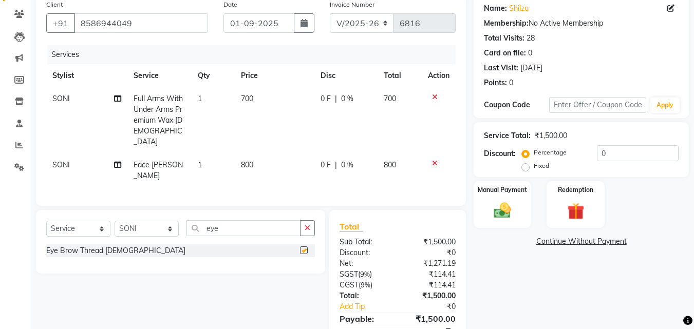
checkbox input "false"
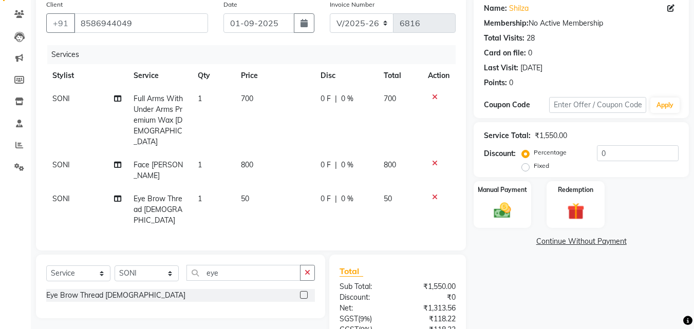
drag, startPoint x: 303, startPoint y: 250, endPoint x: 285, endPoint y: 250, distance: 18.0
click at [304, 265] on button "button" at bounding box center [307, 273] width 15 height 16
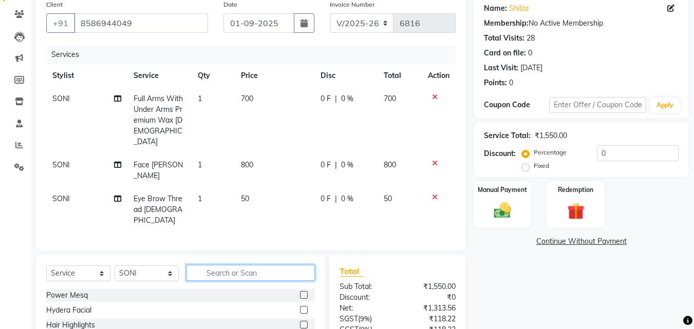
click at [284, 265] on input "text" at bounding box center [251, 273] width 128 height 16
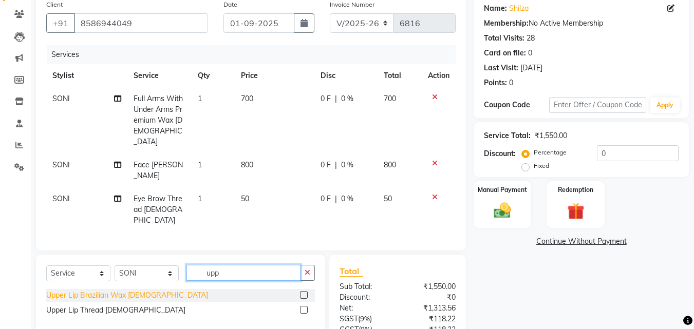
type input "upp"
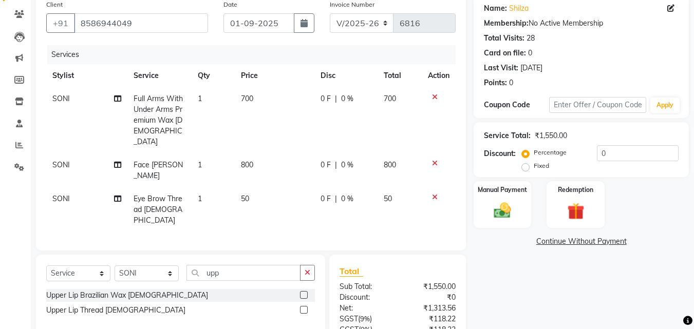
drag, startPoint x: 125, startPoint y: 270, endPoint x: 234, endPoint y: 268, distance: 109.0
click at [126, 290] on div "Upper Lip Brazilian Wax Female" at bounding box center [127, 295] width 162 height 11
checkbox input "false"
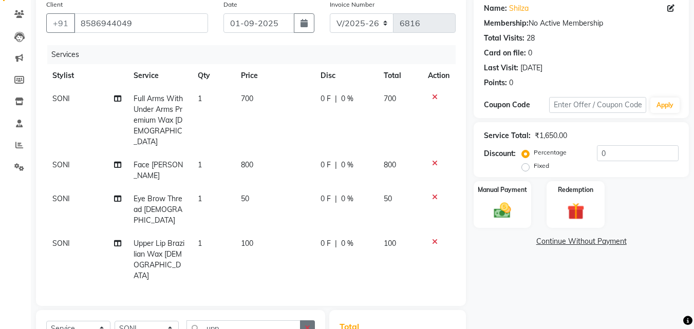
click at [306, 321] on button "button" at bounding box center [307, 329] width 15 height 16
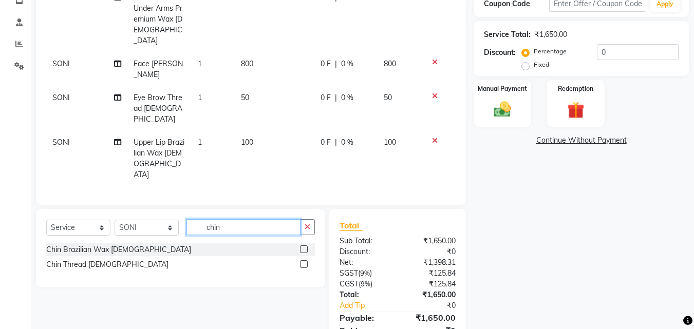
scroll to position [194, 0]
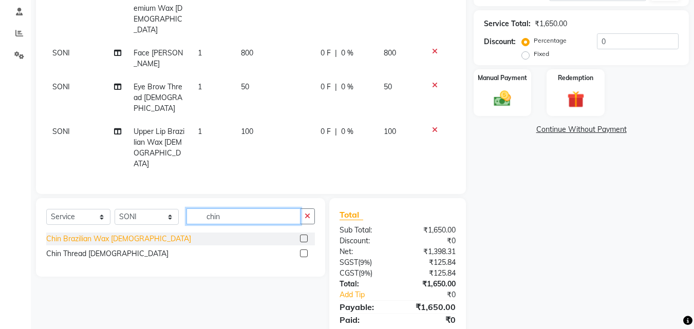
type input "chin"
click at [108, 234] on div "Chin Brazilian Wax Female" at bounding box center [118, 239] width 145 height 11
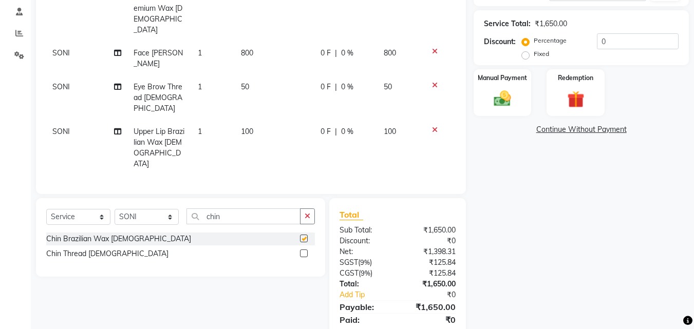
checkbox input "false"
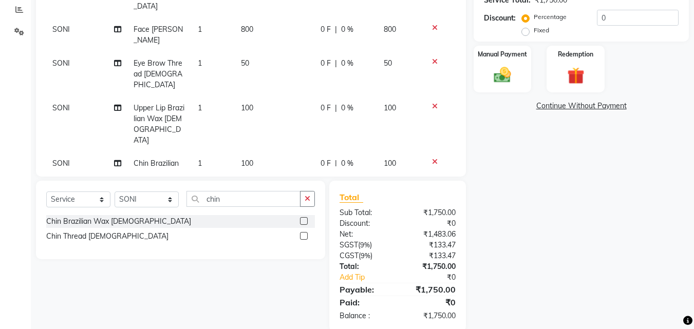
scroll to position [228, 0]
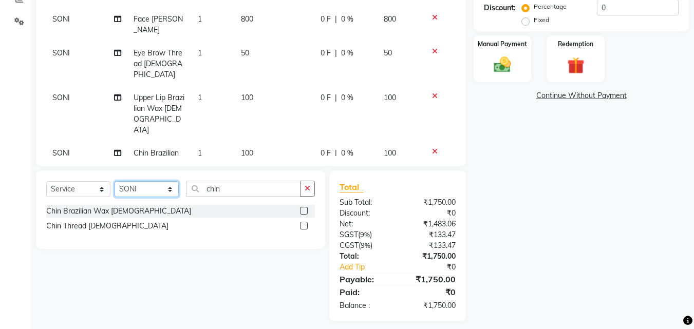
drag, startPoint x: 165, startPoint y: 188, endPoint x: 160, endPoint y: 183, distance: 6.9
click at [163, 188] on select "Select Stylist Advance Cut ASIF FARMAN HAIDER Iqbal KASHISH LUCKY Manager MANOJ…" at bounding box center [147, 189] width 64 height 16
select select "46515"
click at [115, 181] on select "Select Stylist Advance Cut ASIF FARMAN HAIDER Iqbal KASHISH LUCKY Manager MANOJ…" at bounding box center [147, 189] width 64 height 16
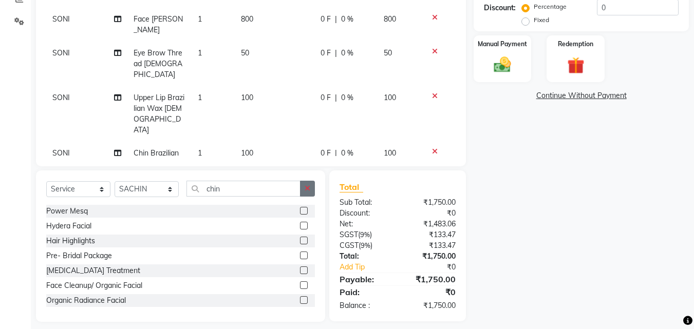
click at [311, 185] on button "button" at bounding box center [307, 189] width 15 height 16
click at [297, 181] on input "text" at bounding box center [251, 189] width 128 height 16
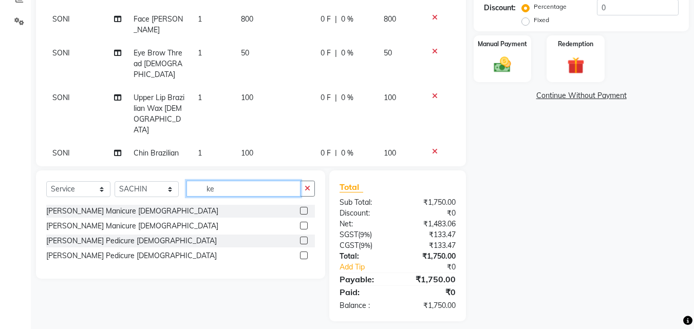
type input "k"
type input "cry"
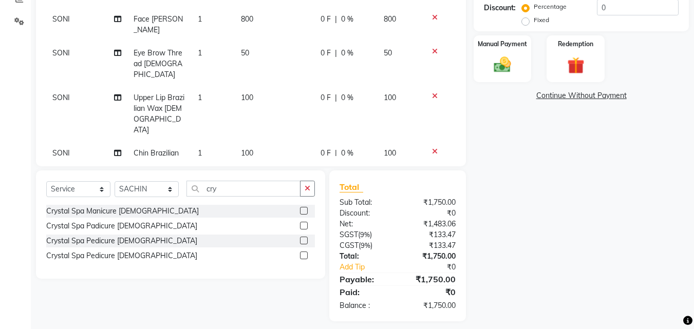
click at [128, 241] on div "Crystal Spa Manicure Female Crystal Spa Padicure Male Crystal Spa Pedicure Fema…" at bounding box center [180, 235] width 269 height 60
click at [136, 236] on div "Crystal Spa Pedicure Female" at bounding box center [121, 241] width 151 height 11
checkbox input "false"
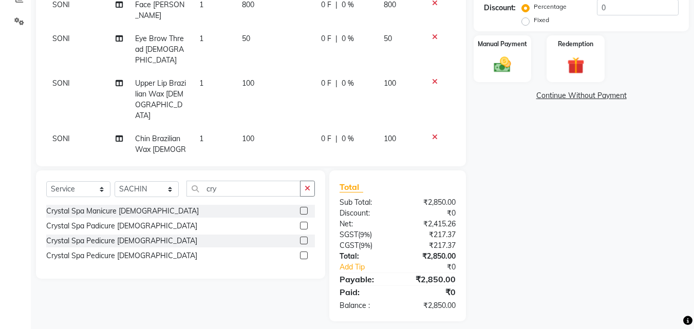
scroll to position [26, 0]
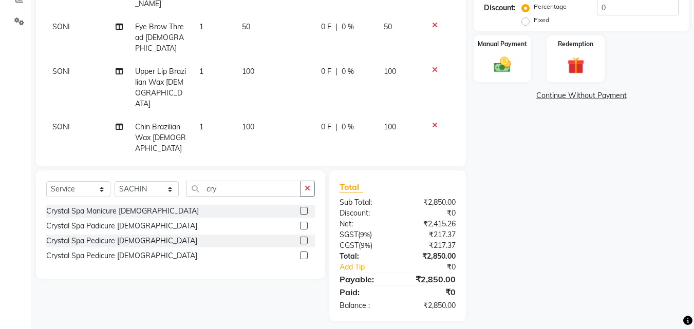
click at [270, 160] on td "1100" at bounding box center [275, 182] width 79 height 45
select select "46515"
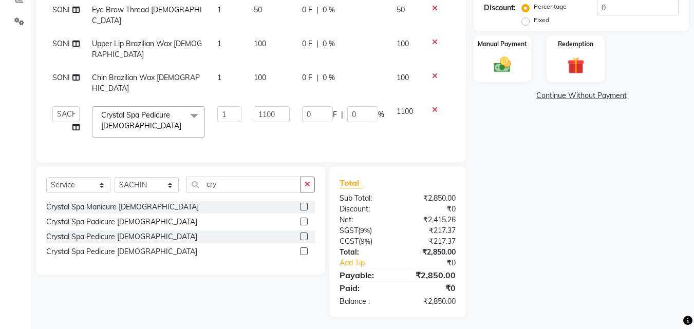
scroll to position [14, 0]
click at [270, 122] on td "1100" at bounding box center [272, 122] width 48 height 44
click at [265, 114] on input "1100" at bounding box center [271, 114] width 35 height 16
type input "1500"
click at [310, 188] on icon "button" at bounding box center [308, 184] width 6 height 7
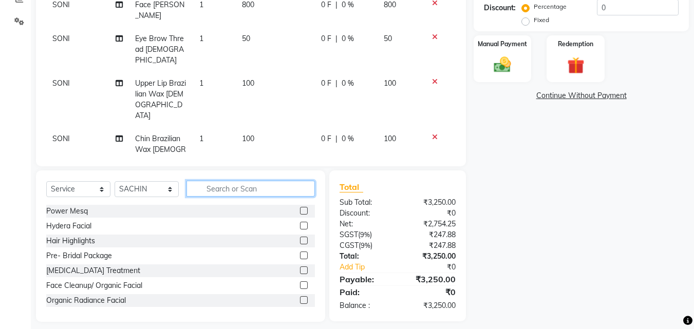
click at [273, 194] on input "text" at bounding box center [251, 189] width 128 height 16
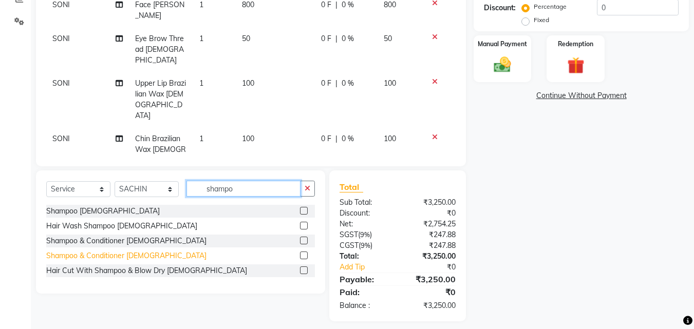
type input "shampo"
click at [116, 257] on div "Shampoo & Conditioner Female" at bounding box center [126, 256] width 160 height 11
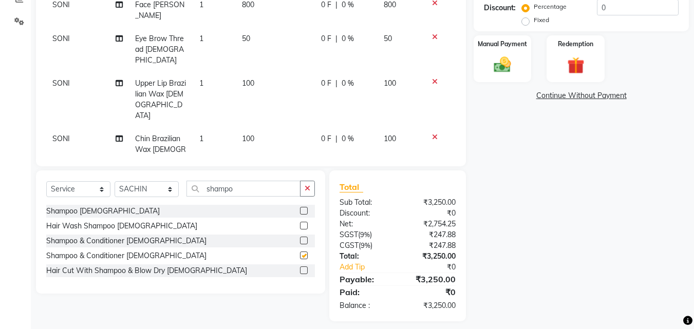
checkbox input "false"
click at [456, 138] on div "Services Stylist Service Qty Price Disc Total Action SONI Full Arms With Under …" at bounding box center [251, 27] width 410 height 257
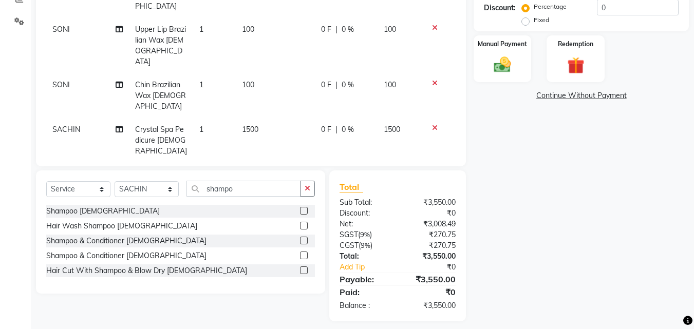
scroll to position [71, 0]
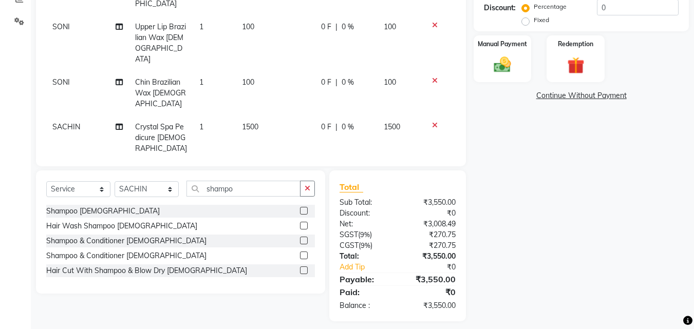
click at [256, 160] on td "300" at bounding box center [275, 188] width 79 height 56
select select "46515"
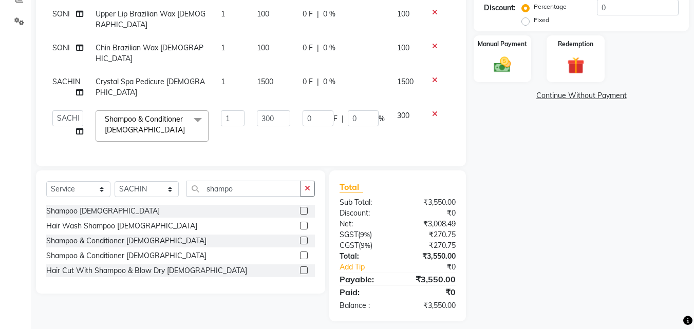
scroll to position [0, 0]
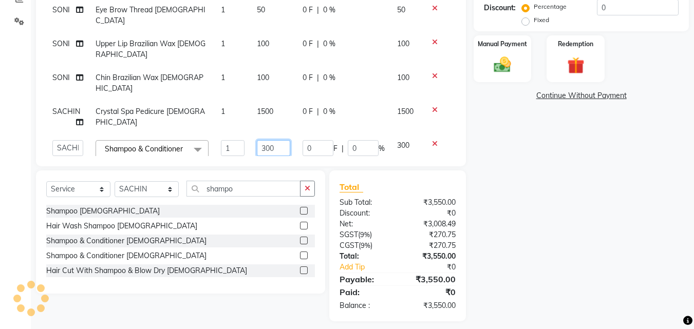
click at [264, 134] on td "300" at bounding box center [274, 156] width 46 height 44
type input "400"
click at [533, 168] on div "Name: Shilza Membership: No Active Membership Total Visits: 28 Card on file: 0 …" at bounding box center [585, 85] width 223 height 473
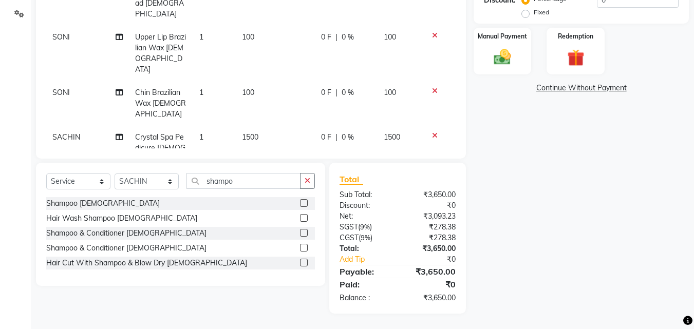
scroll to position [62, 0]
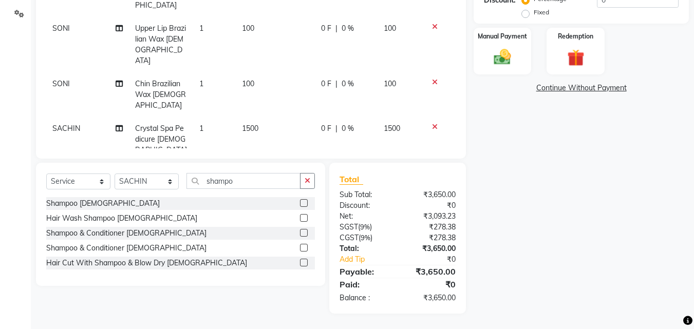
click at [273, 162] on td "400" at bounding box center [275, 190] width 79 height 56
select select "46515"
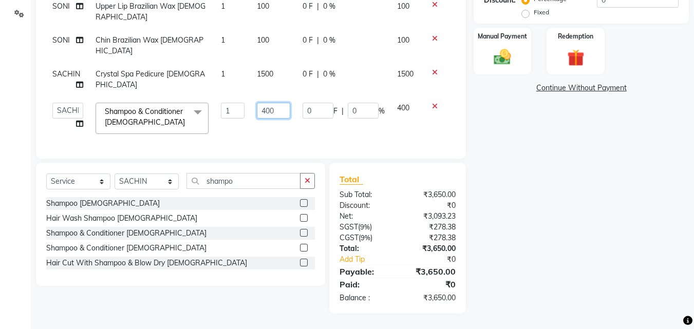
scroll to position [0, 0]
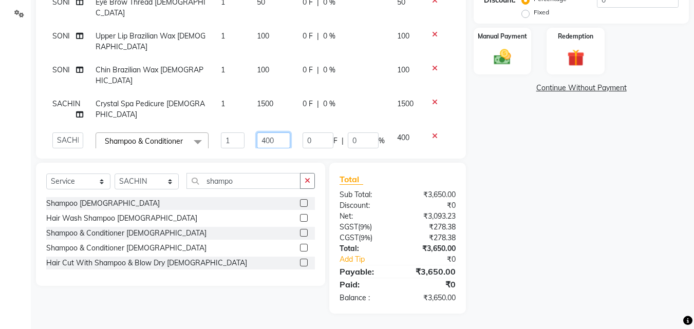
click at [263, 133] on input "400" at bounding box center [273, 141] width 33 height 16
type input "300"
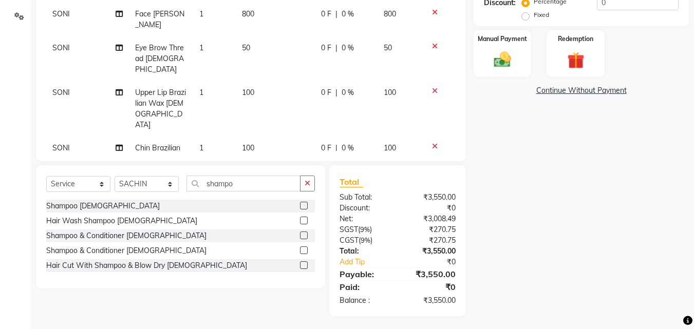
click at [549, 162] on div "Name: Shilza Membership: No Active Membership Total Visits: 28 Card on file: 0 …" at bounding box center [585, 80] width 223 height 473
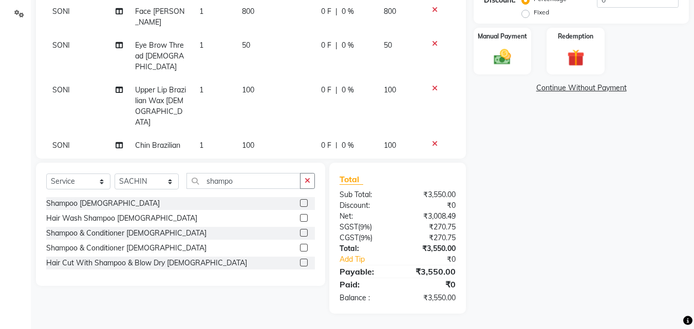
click at [432, 40] on icon at bounding box center [435, 43] width 6 height 7
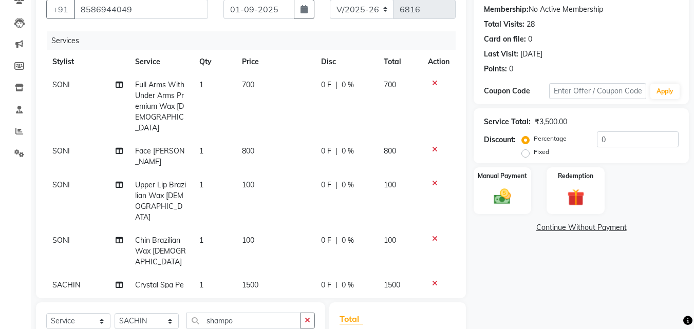
scroll to position [82, 0]
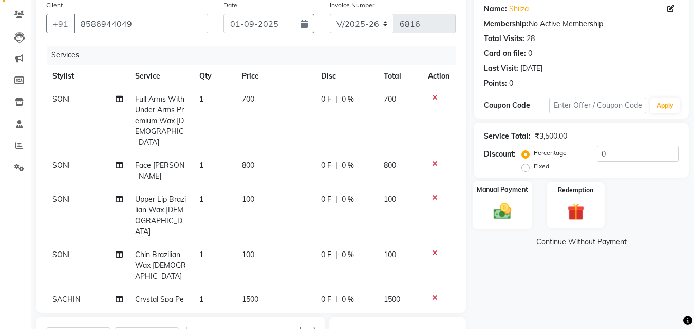
click at [496, 215] on img at bounding box center [502, 211] width 29 height 21
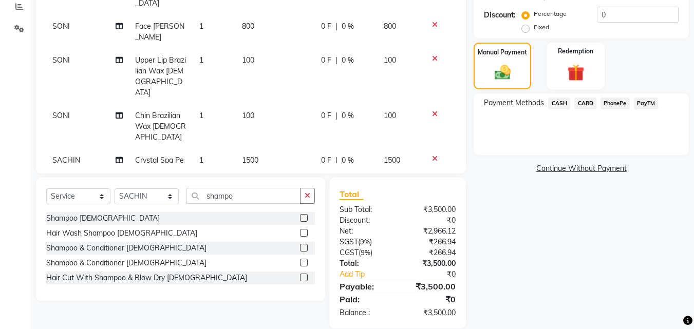
scroll to position [236, 0]
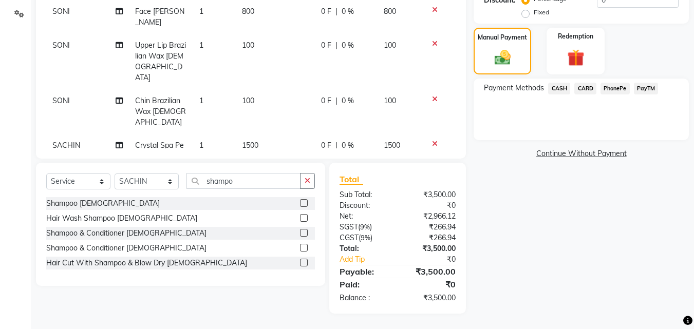
click at [647, 87] on span "PayTM" at bounding box center [646, 89] width 25 height 12
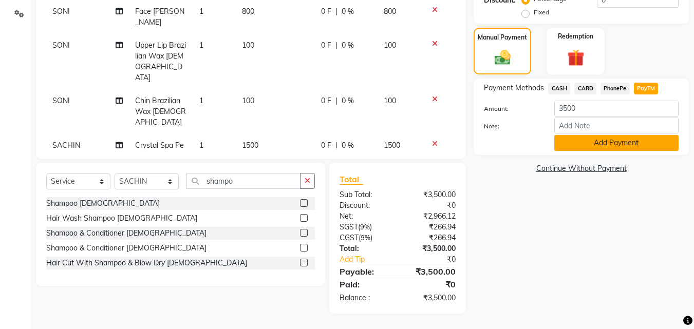
click at [638, 141] on button "Add Payment" at bounding box center [617, 143] width 124 height 16
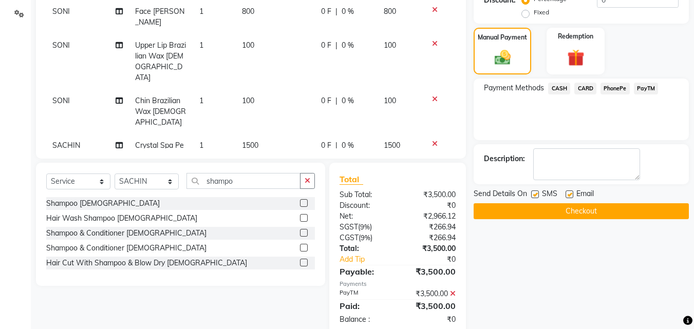
click at [593, 214] on button "Checkout" at bounding box center [581, 212] width 215 height 16
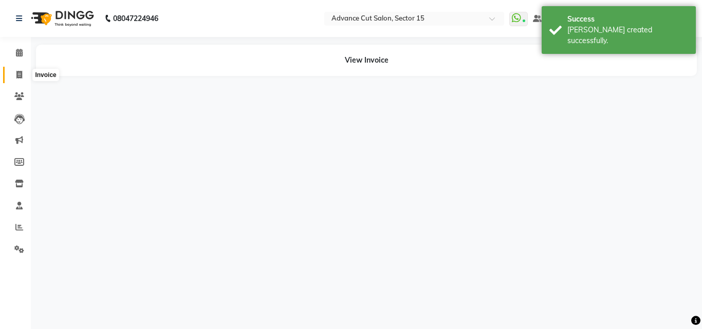
click at [12, 71] on span at bounding box center [19, 75] width 18 height 12
select select "service"
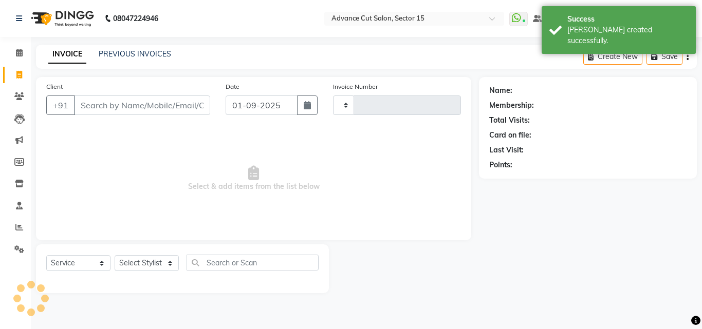
type input "6817"
select select "6255"
click at [123, 51] on link "PREVIOUS INVOICES" at bounding box center [135, 53] width 72 height 9
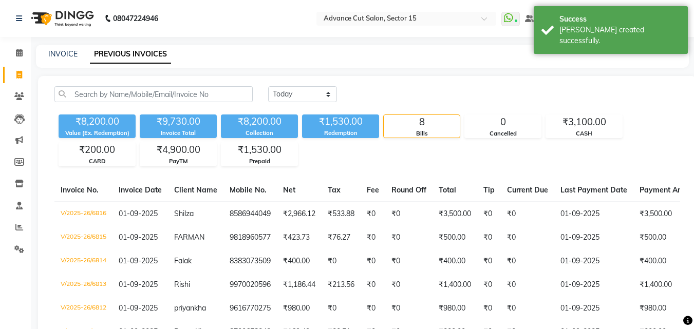
click at [66, 49] on div "INVOICE" at bounding box center [62, 54] width 29 height 11
click at [71, 52] on link "INVOICE" at bounding box center [62, 53] width 29 height 9
select select "service"
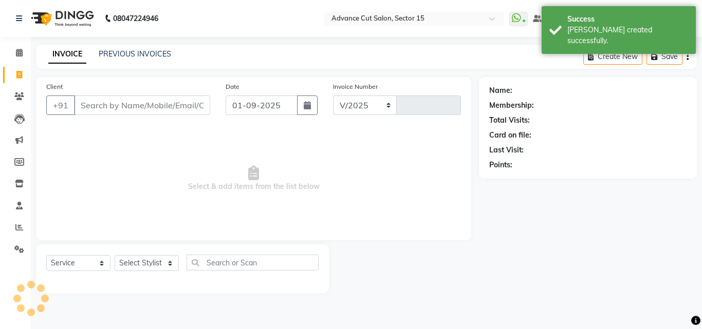
select select "6255"
type input "6817"
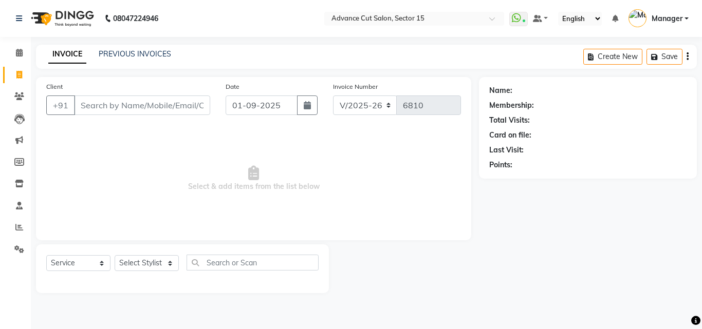
select select "6255"
select select "service"
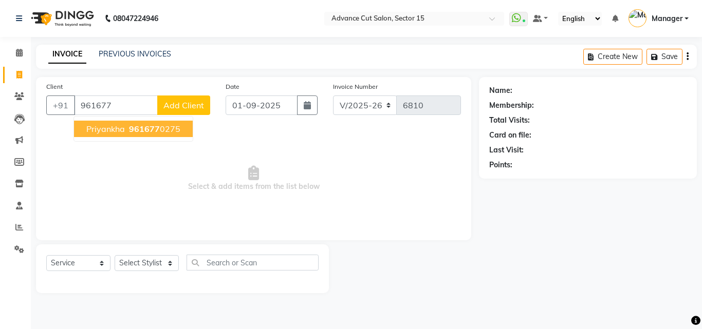
click at [180, 123] on button "priyankha 961677 0275" at bounding box center [133, 129] width 119 height 16
type input "9616770275"
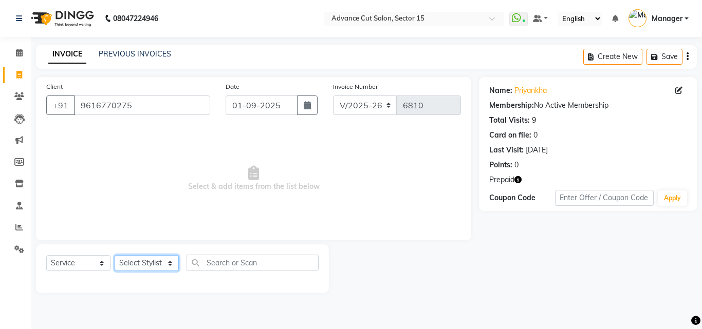
drag, startPoint x: 133, startPoint y: 270, endPoint x: 141, endPoint y: 267, distance: 8.8
click at [133, 270] on select "Select Stylist Advance Cut [PERSON_NAME] [PERSON_NAME] [PERSON_NAME] LUCKY Mana…" at bounding box center [147, 263] width 64 height 16
select select "46507"
click at [115, 255] on select "Select Stylist Advance Cut [PERSON_NAME] [PERSON_NAME] [PERSON_NAME] LUCKY Mana…" at bounding box center [147, 263] width 64 height 16
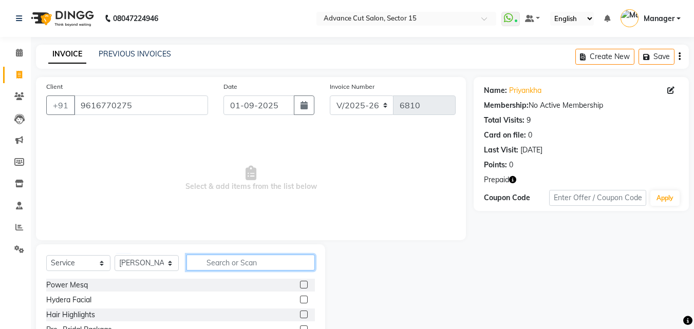
drag, startPoint x: 213, startPoint y: 270, endPoint x: 217, endPoint y: 265, distance: 6.9
click at [213, 270] on input "text" at bounding box center [251, 263] width 128 height 16
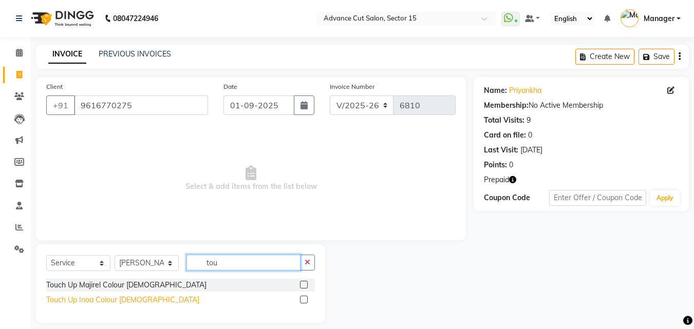
type input "tou"
click at [97, 302] on div "Touch Up Inoa Colour [DEMOGRAPHIC_DATA]" at bounding box center [122, 300] width 153 height 11
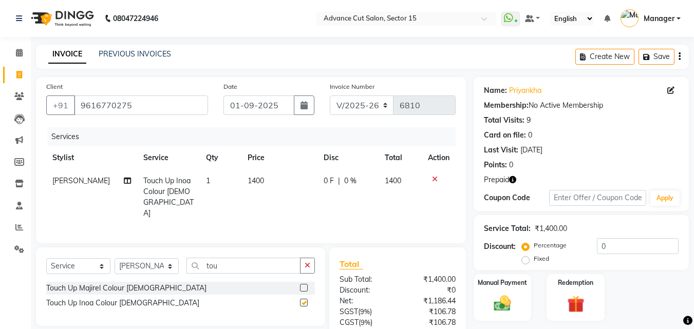
checkbox input "false"
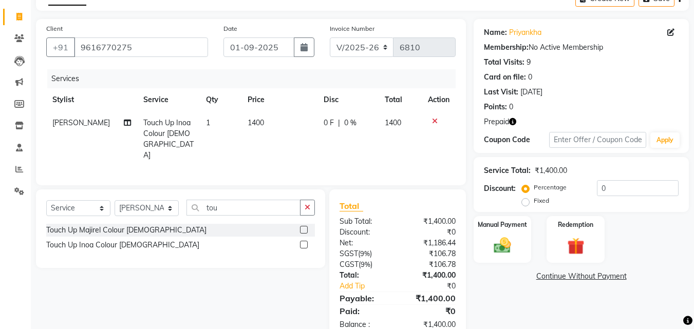
scroll to position [82, 0]
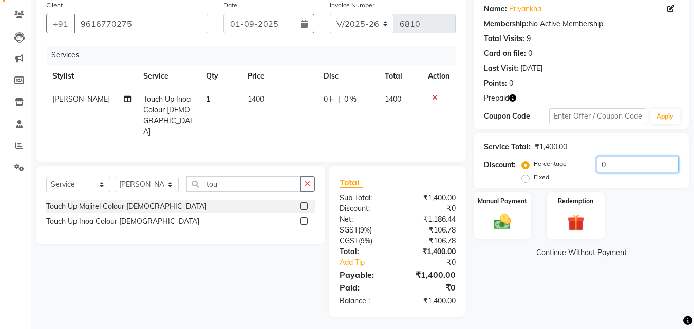
click at [597, 170] on input "0" at bounding box center [638, 165] width 82 height 16
type input "30"
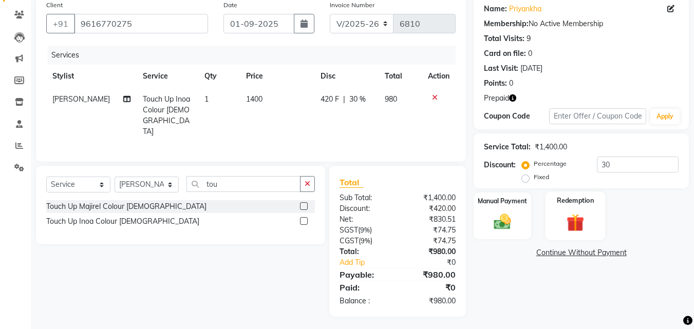
click at [589, 222] on img at bounding box center [575, 223] width 29 height 22
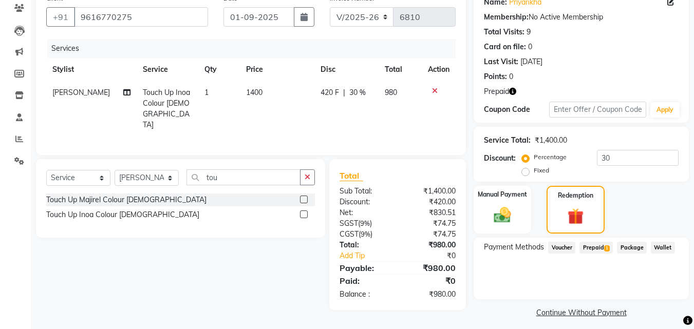
scroll to position [95, 0]
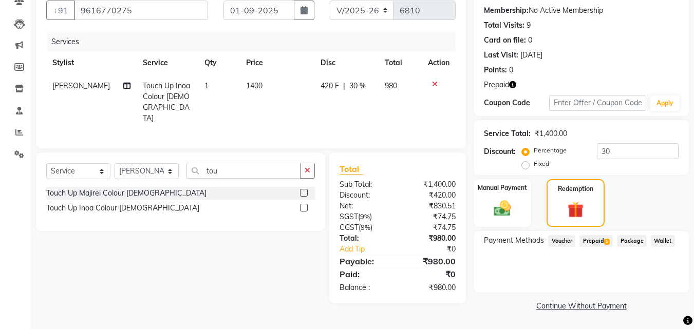
click at [597, 247] on span "Prepaid 1" at bounding box center [596, 241] width 33 height 12
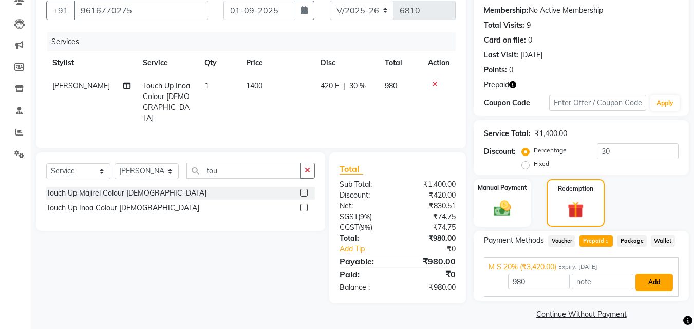
click at [665, 279] on button "Add" at bounding box center [655, 282] width 38 height 17
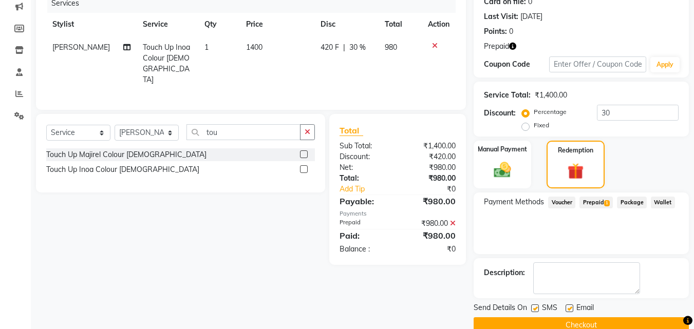
scroll to position [153, 0]
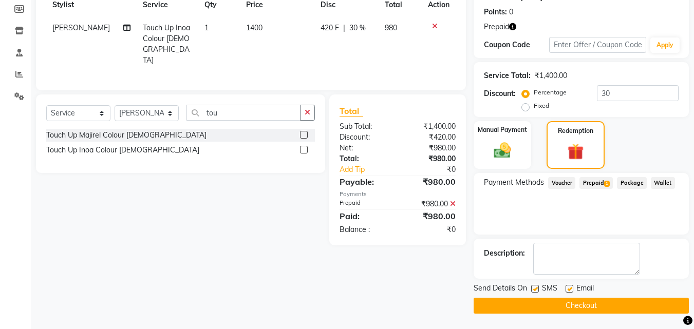
click at [633, 309] on button "Checkout" at bounding box center [581, 306] width 215 height 16
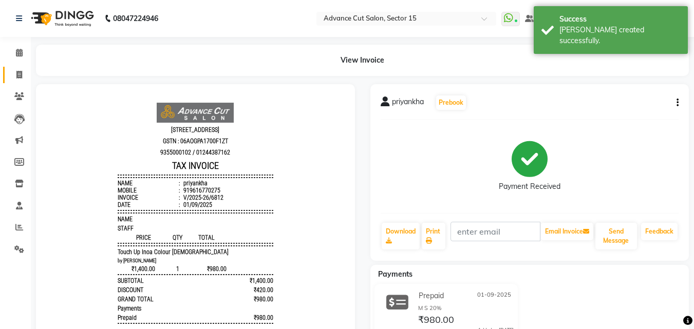
click at [13, 67] on link "Invoice" at bounding box center [15, 75] width 25 height 17
select select "service"
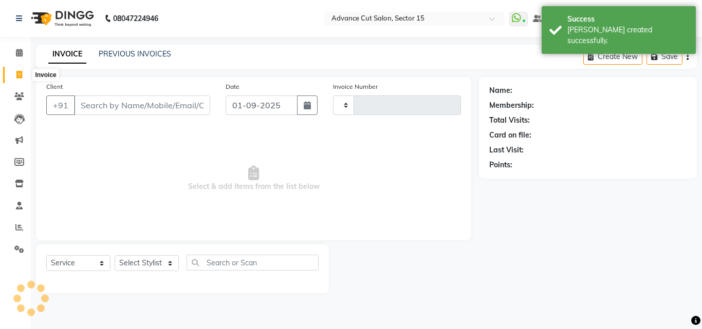
type input "6813"
select select "6255"
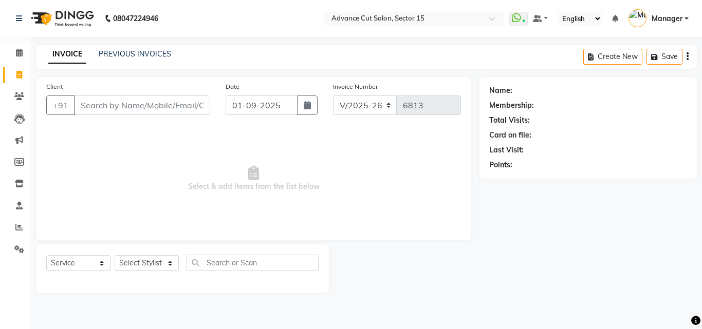
click at [141, 65] on div "INVOICE PREVIOUS INVOICES Create New Save" at bounding box center [366, 57] width 661 height 24
click at [140, 52] on link "PREVIOUS INVOICES" at bounding box center [135, 53] width 72 height 9
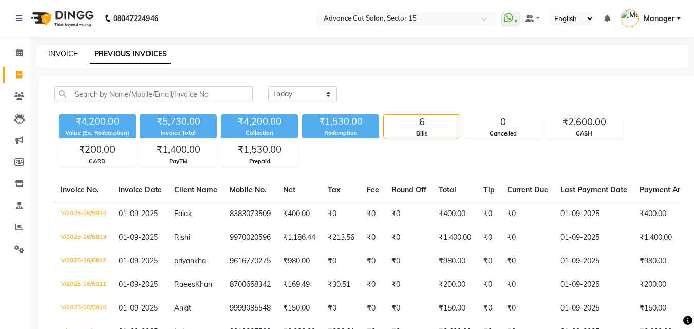
click at [52, 57] on link "INVOICE" at bounding box center [62, 53] width 29 height 9
select select "service"
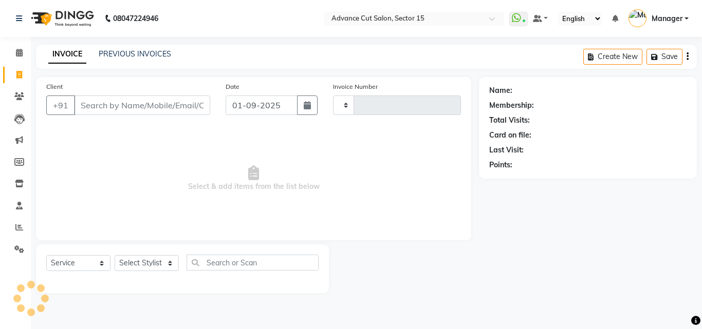
type input "6815"
select select "6255"
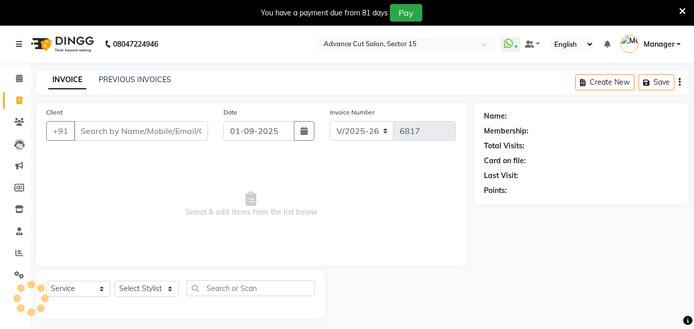
select select "6255"
select select "service"
click at [675, 12] on div "You have a payment due from 81 days Pay" at bounding box center [341, 12] width 675 height 17
click at [679, 9] on icon at bounding box center [682, 11] width 7 height 9
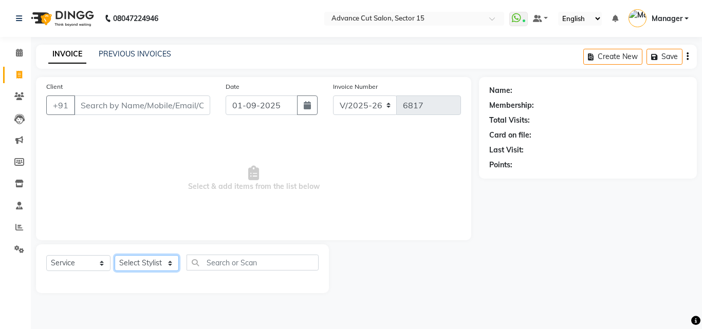
click at [150, 266] on select "Select Stylist Advance Cut [PERSON_NAME] [PERSON_NAME] [PERSON_NAME] LUCKY Mana…" at bounding box center [147, 263] width 64 height 16
select select "46509"
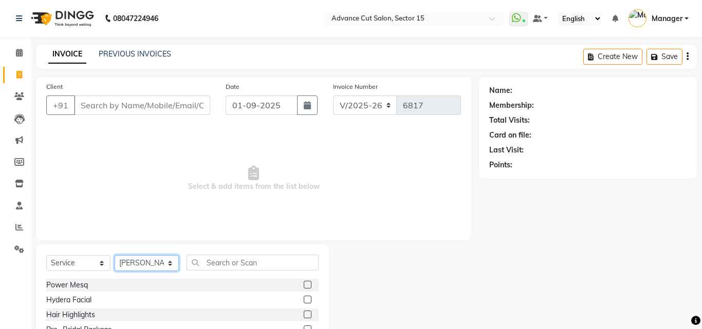
click at [150, 265] on select "Select Stylist Advance Cut [PERSON_NAME] [PERSON_NAME] [PERSON_NAME] LUCKY Mana…" at bounding box center [147, 263] width 64 height 16
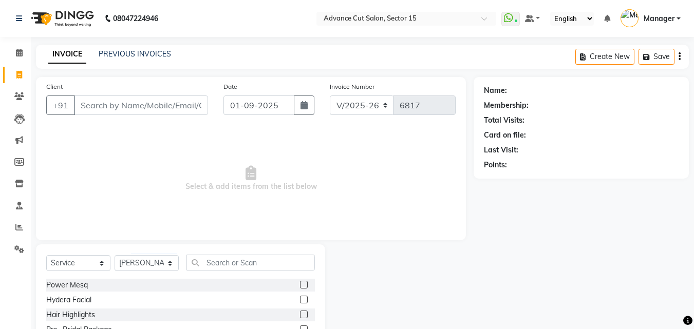
click at [333, 265] on div at bounding box center [399, 321] width 149 height 152
click at [296, 264] on input "text" at bounding box center [251, 263] width 128 height 16
type input "a"
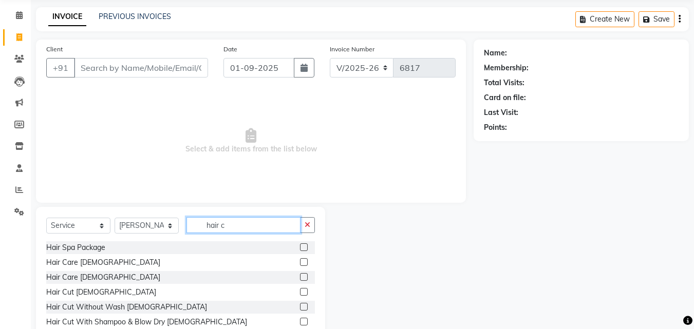
scroll to position [69, 0]
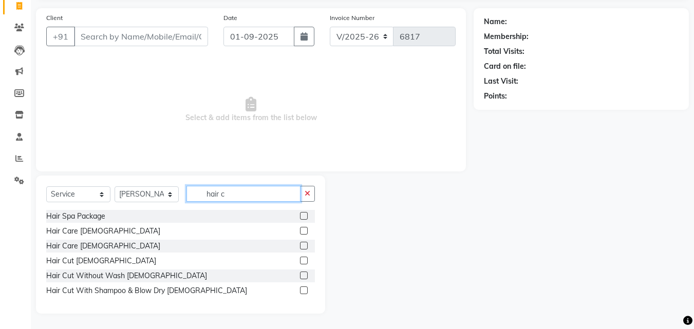
type input "hair c"
click at [62, 253] on div "Hair Spa Package Hair Care [DEMOGRAPHIC_DATA] Hair Care [DEMOGRAPHIC_DATA] Hair…" at bounding box center [180, 254] width 269 height 89
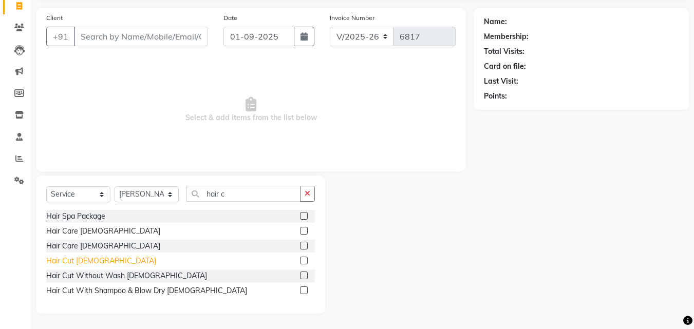
click at [67, 265] on div "Hair Cut [DEMOGRAPHIC_DATA]" at bounding box center [101, 261] width 110 height 11
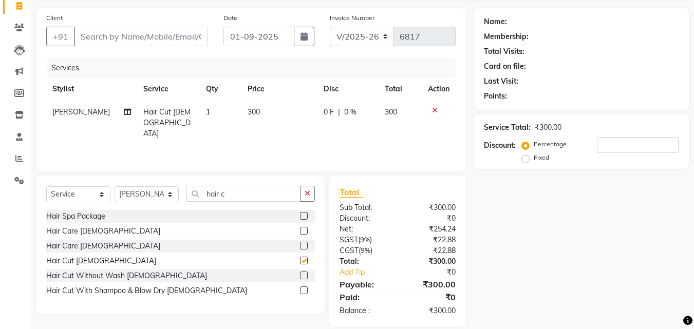
checkbox input "false"
click at [305, 196] on icon "button" at bounding box center [308, 193] width 6 height 7
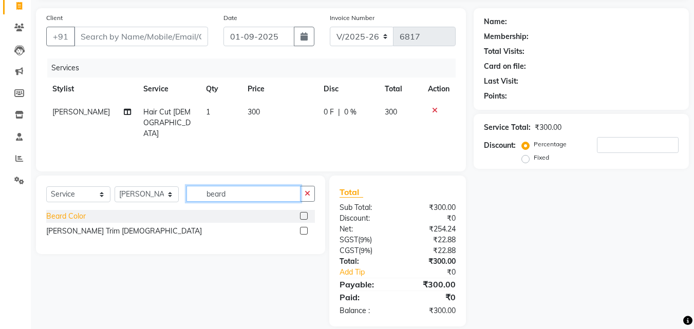
type input "beard"
click at [66, 234] on div "[PERSON_NAME] Trim [DEMOGRAPHIC_DATA]" at bounding box center [124, 231] width 156 height 11
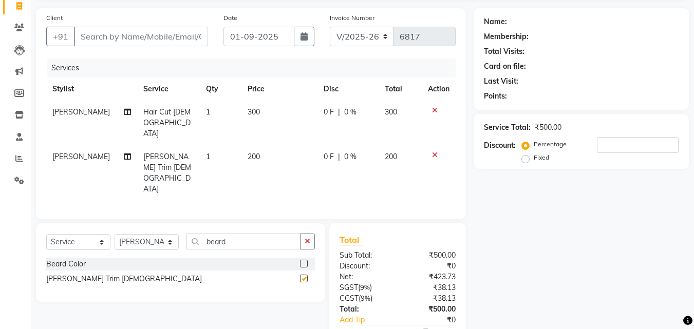
checkbox input "false"
click at [126, 42] on input "Client" at bounding box center [141, 37] width 134 height 20
type input "9"
type input "0"
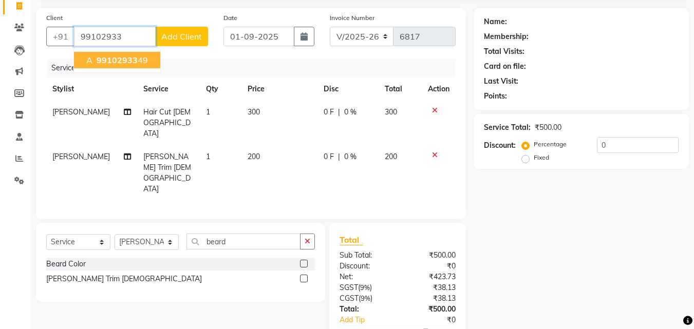
click at [144, 61] on ngb-highlight "99102933 49" at bounding box center [121, 60] width 53 height 10
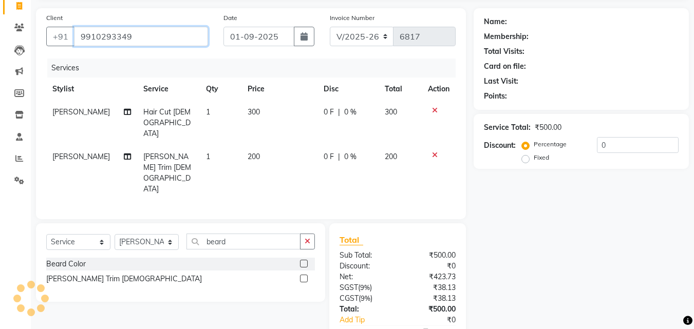
type input "9910293349"
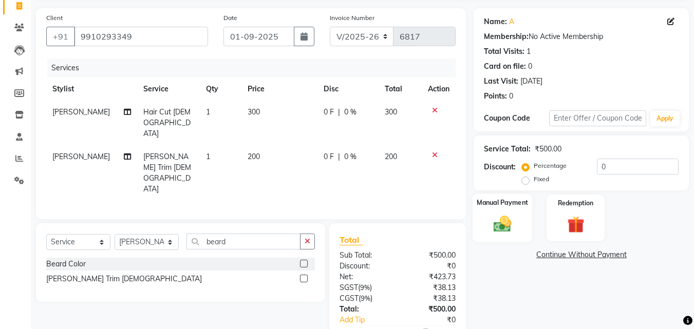
click at [527, 225] on div "Manual Payment" at bounding box center [503, 218] width 60 height 49
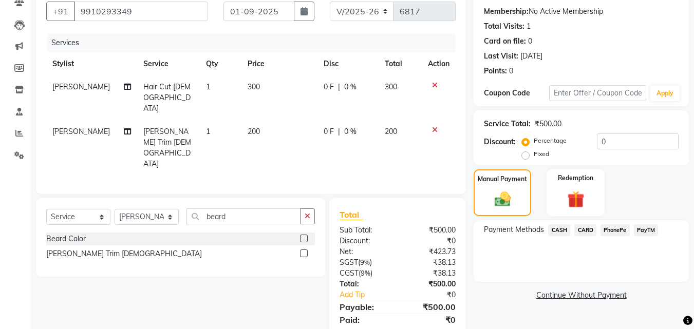
click at [657, 229] on span "PayTM" at bounding box center [646, 231] width 25 height 12
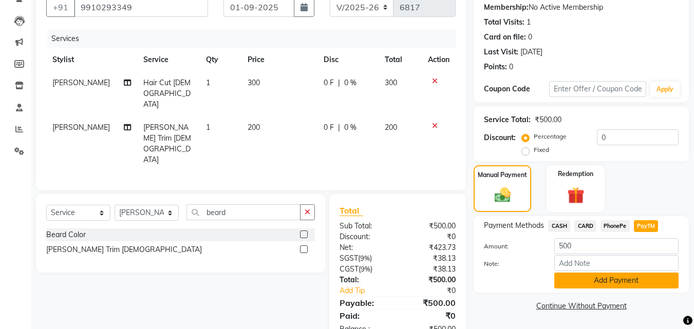
click at [648, 276] on button "Add Payment" at bounding box center [617, 281] width 124 height 16
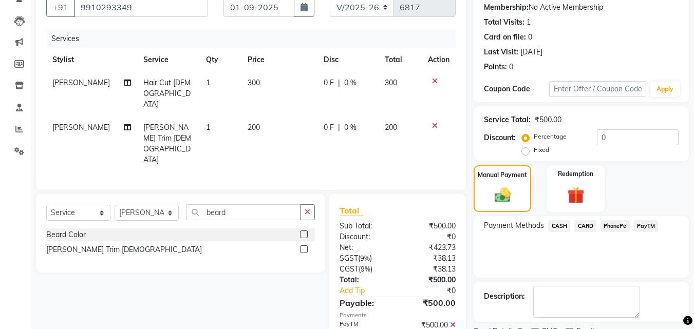
scroll to position [141, 0]
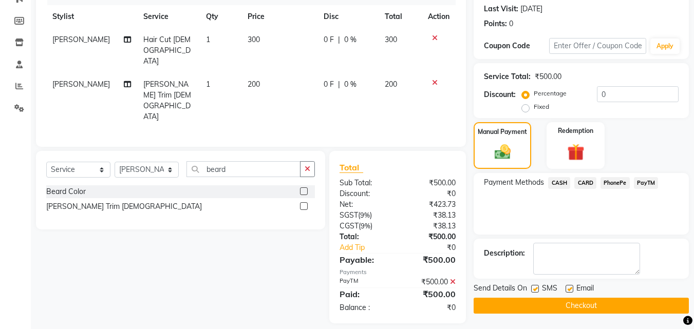
click at [645, 308] on button "Checkout" at bounding box center [581, 306] width 215 height 16
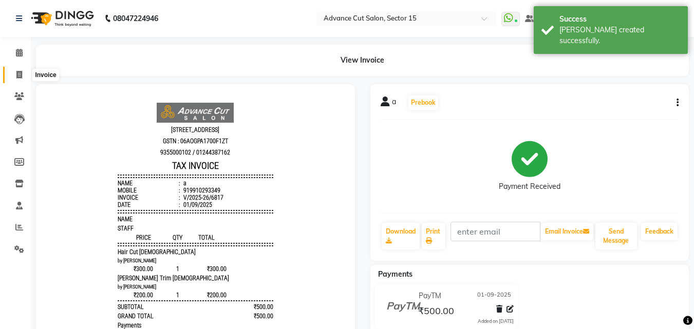
click at [14, 73] on span at bounding box center [19, 75] width 18 height 12
select select "service"
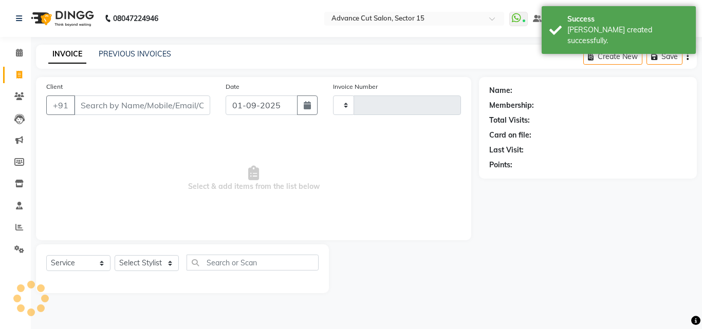
type input "6818"
select select "6255"
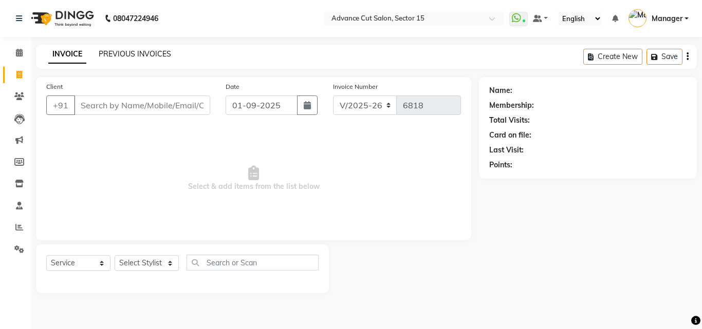
click at [125, 55] on link "PREVIOUS INVOICES" at bounding box center [135, 53] width 72 height 9
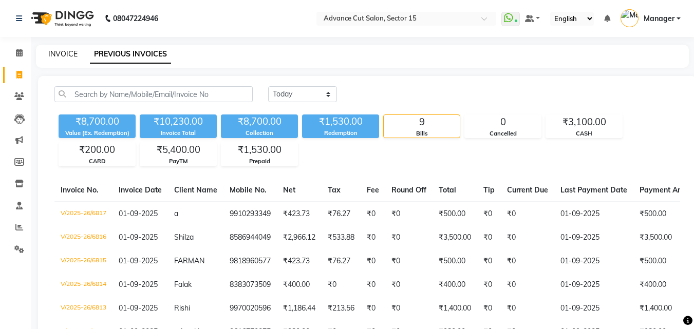
click at [65, 53] on link "INVOICE" at bounding box center [62, 53] width 29 height 9
select select "service"
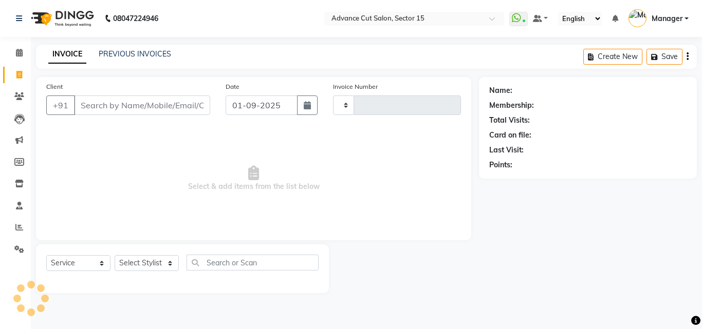
type input "6818"
select select "6255"
click at [174, 106] on input "Client" at bounding box center [142, 106] width 136 height 20
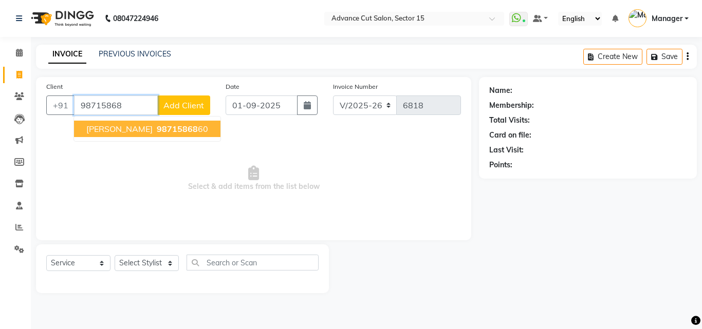
click at [178, 128] on span "98715868" at bounding box center [177, 129] width 41 height 10
type input "9871586860"
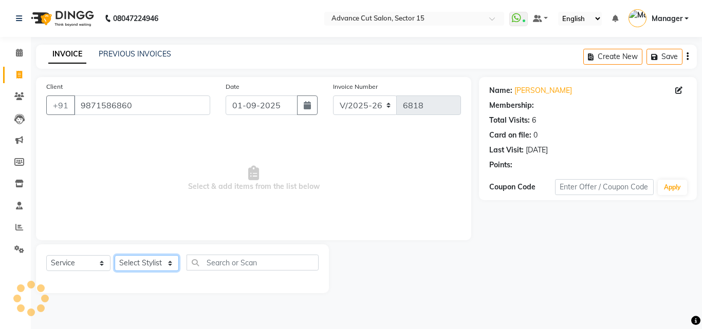
click at [157, 263] on select "Select Stylist Advance Cut [PERSON_NAME] [PERSON_NAME] [PERSON_NAME] LUCKY Mana…" at bounding box center [147, 263] width 64 height 16
select select "46507"
click at [115, 255] on select "Select Stylist Advance Cut [PERSON_NAME] [PERSON_NAME] [PERSON_NAME] LUCKY Mana…" at bounding box center [147, 263] width 64 height 16
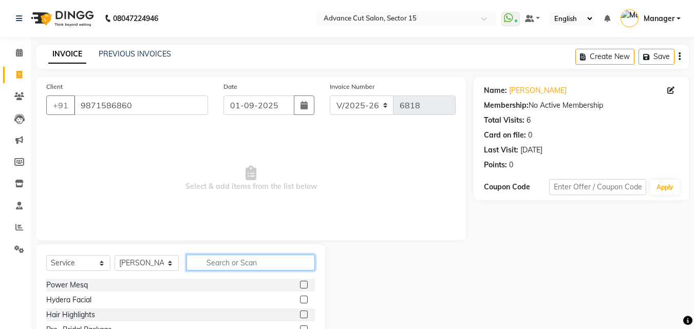
click at [231, 264] on input "text" at bounding box center [251, 263] width 128 height 16
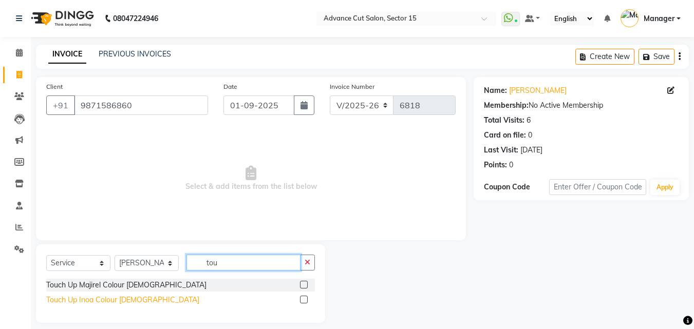
type input "tou"
click at [71, 298] on div "Touch Up Inoa Colour [DEMOGRAPHIC_DATA]" at bounding box center [122, 300] width 153 height 11
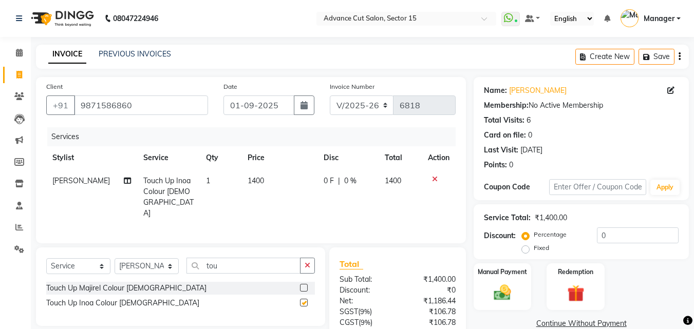
checkbox input "false"
click at [308, 258] on button "button" at bounding box center [307, 266] width 15 height 16
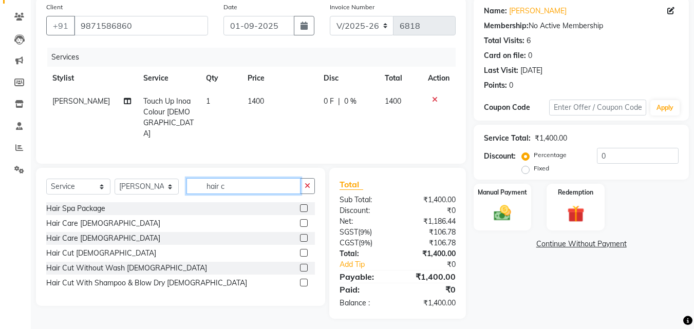
scroll to position [82, 0]
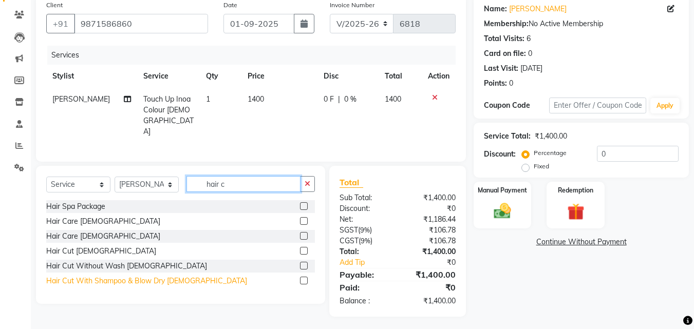
type input "hair c"
click at [179, 278] on div "Hair Cut With Shampoo & Blow Dry Female" at bounding box center [146, 281] width 201 height 11
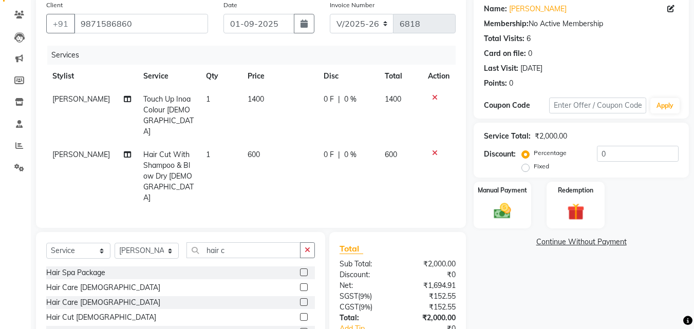
checkbox input "false"
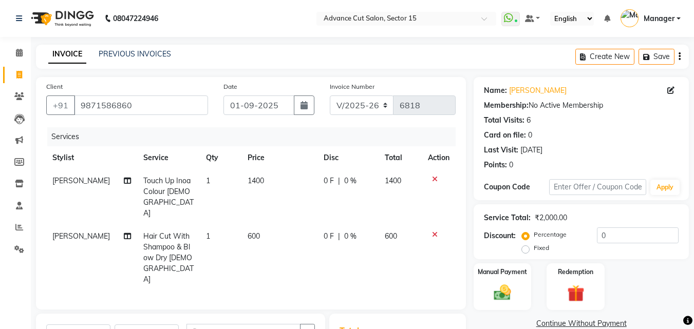
click at [424, 225] on td at bounding box center [439, 258] width 34 height 66
click at [431, 231] on div at bounding box center [439, 234] width 22 height 7
click at [432, 231] on icon at bounding box center [435, 234] width 6 height 7
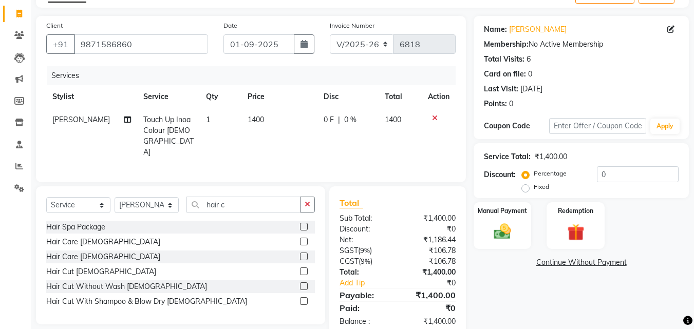
scroll to position [82, 0]
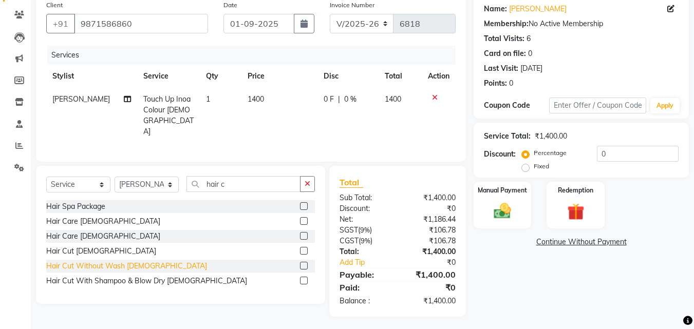
click at [123, 261] on div "Hair Cut Without Wash Female" at bounding box center [126, 266] width 161 height 11
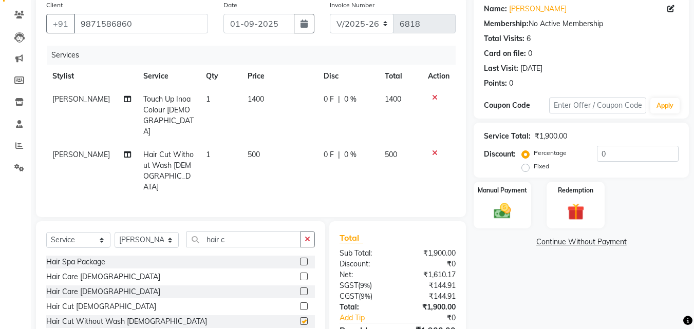
checkbox input "false"
click at [522, 209] on div "Manual Payment" at bounding box center [503, 205] width 60 height 49
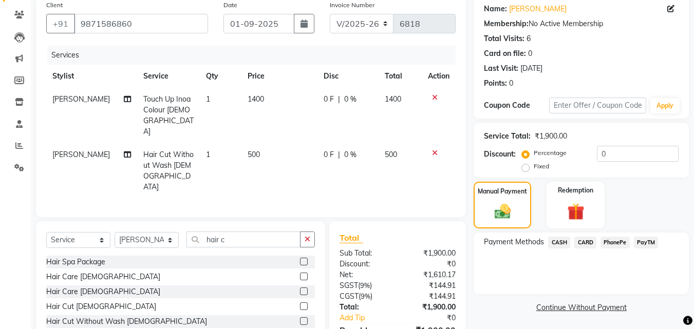
click at [566, 240] on span "CASH" at bounding box center [559, 243] width 22 height 12
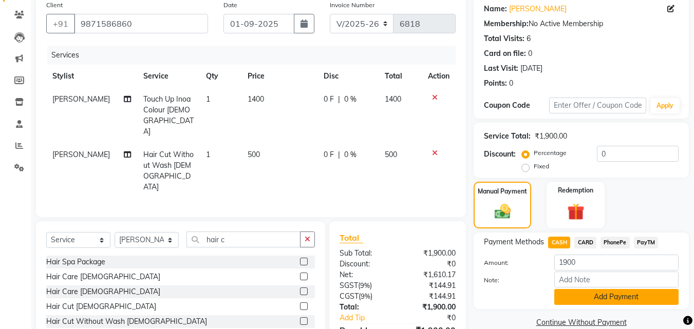
click at [585, 289] on div "Amount: 1900 Note: Add Payment" at bounding box center [581, 280] width 195 height 50
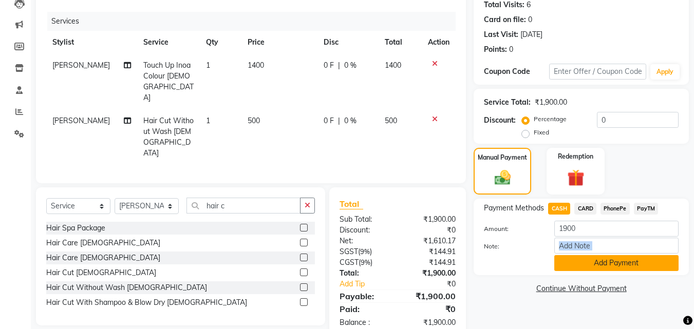
click at [598, 261] on button "Add Payment" at bounding box center [617, 263] width 124 height 16
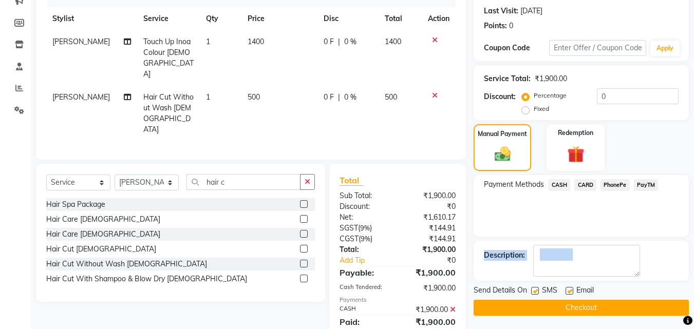
scroll to position [152, 0]
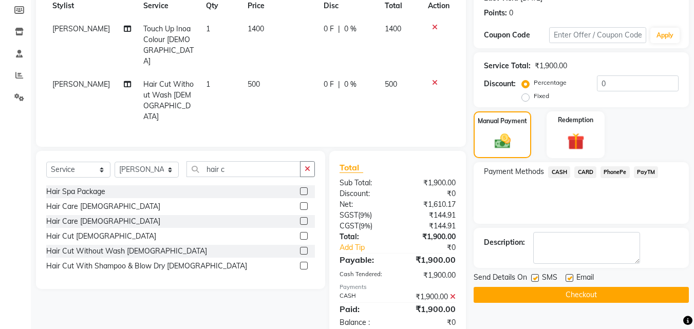
click at [604, 286] on div "Send Details On SMS Email Checkout" at bounding box center [581, 287] width 215 height 31
click at [605, 288] on button "Checkout" at bounding box center [581, 295] width 215 height 16
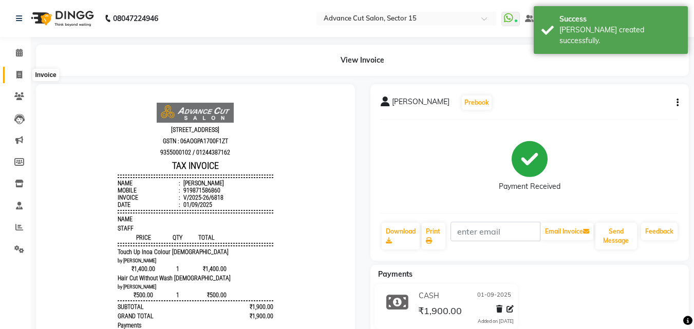
click at [19, 77] on icon at bounding box center [19, 75] width 6 height 8
select select "service"
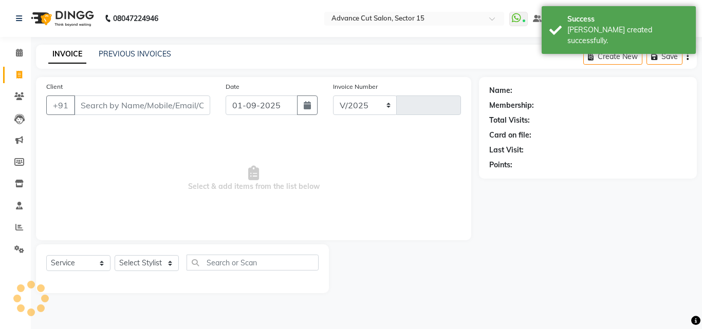
select select "6255"
type input "6819"
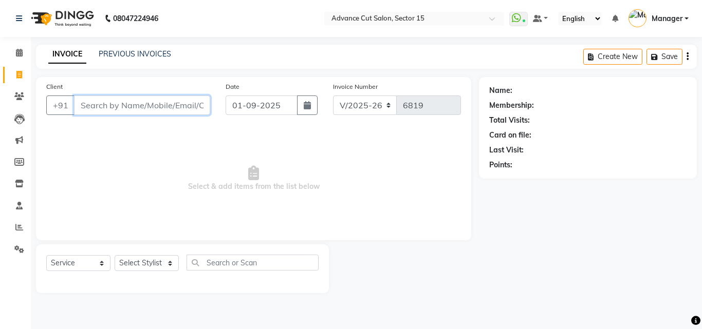
click at [137, 103] on input "Client" at bounding box center [142, 106] width 136 height 20
click at [131, 60] on div "INVOICE PREVIOUS INVOICES" at bounding box center [110, 55] width 148 height 12
click at [132, 54] on link "PREVIOUS INVOICES" at bounding box center [135, 53] width 72 height 9
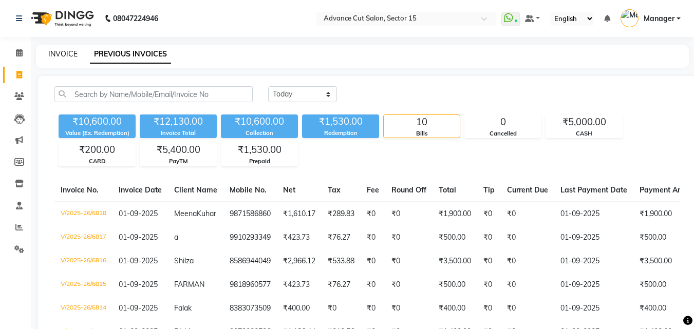
click at [65, 56] on link "INVOICE" at bounding box center [62, 53] width 29 height 9
select select "service"
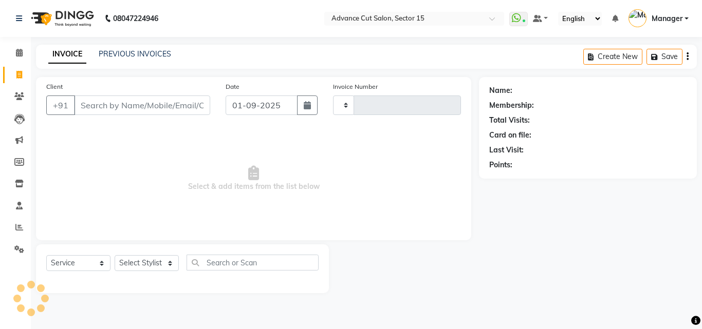
type input "6819"
select select "6255"
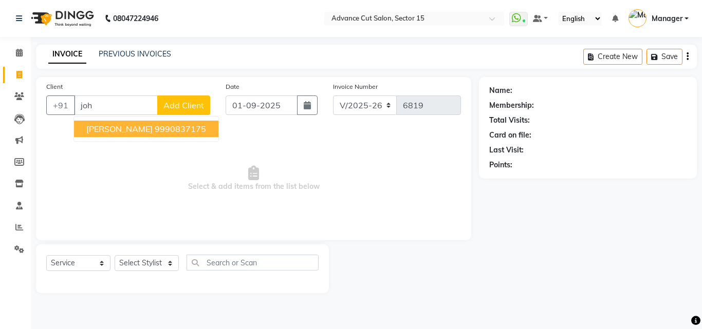
click at [155, 131] on ngb-highlight "9990837175" at bounding box center [180, 129] width 51 height 10
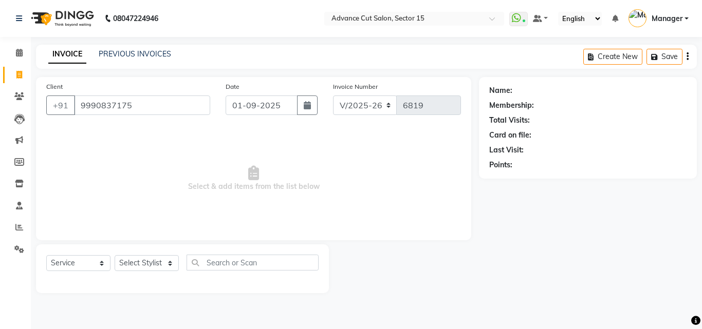
type input "9990837175"
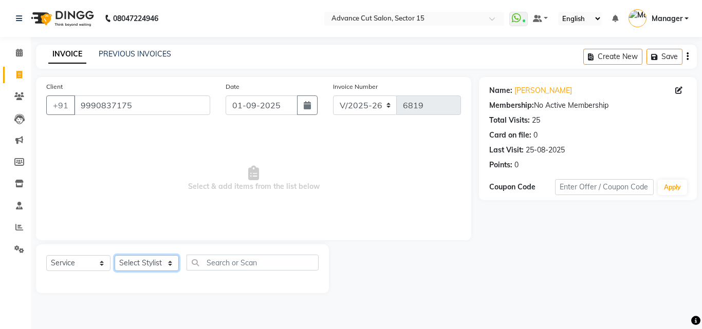
click at [157, 263] on select "Select Stylist Advance Cut ASIF FARMAN HAIDER Iqbal KASHISH LUCKY Manager MANOJ…" at bounding box center [147, 263] width 64 height 16
select select "46507"
click at [115, 255] on select "Select Stylist Advance Cut ASIF FARMAN HAIDER Iqbal KASHISH LUCKY Manager MANOJ…" at bounding box center [147, 263] width 64 height 16
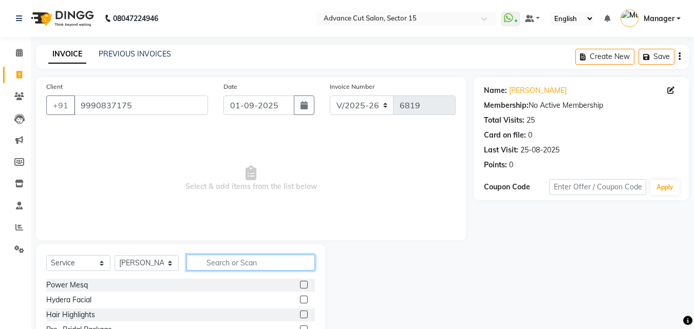
click at [234, 269] on input "text" at bounding box center [251, 263] width 128 height 16
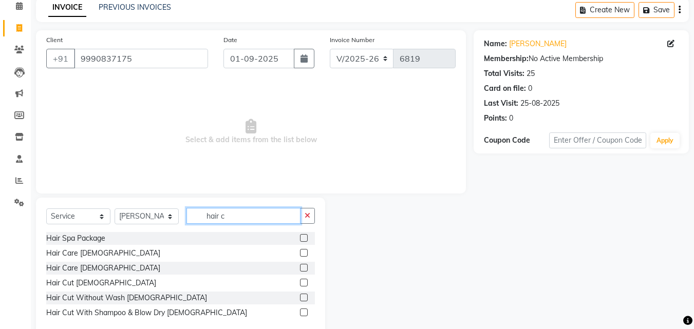
scroll to position [69, 0]
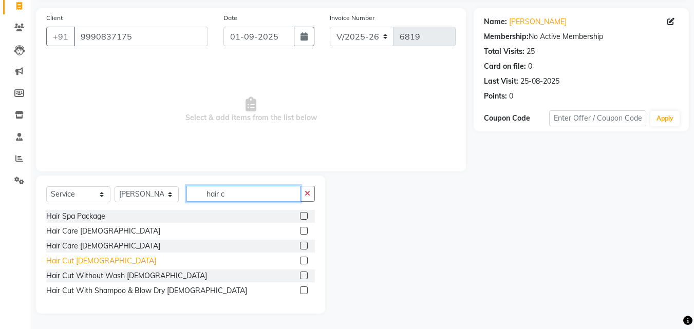
type input "hair c"
click at [49, 262] on div "Hair Cut Male" at bounding box center [101, 261] width 110 height 11
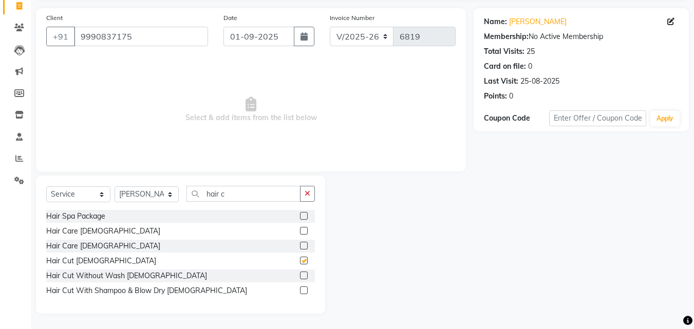
checkbox input "false"
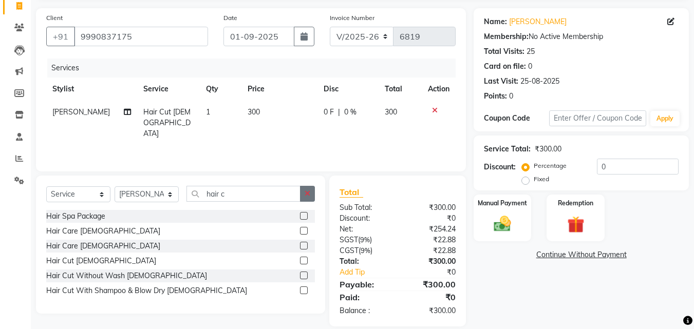
click at [309, 194] on icon "button" at bounding box center [308, 193] width 6 height 7
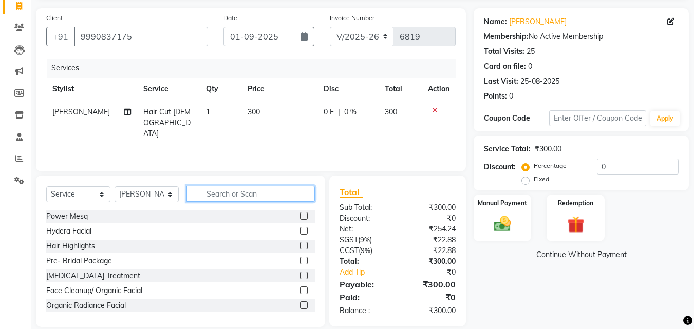
type input "v"
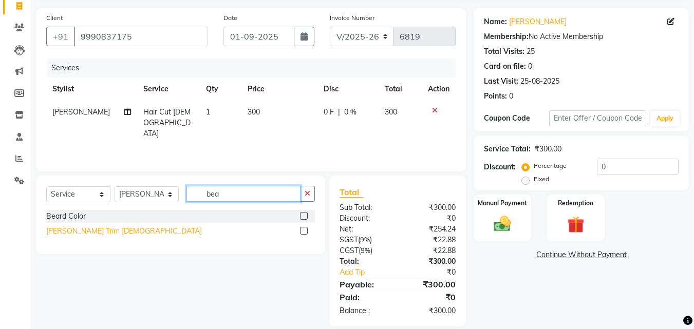
type input "bea"
click at [81, 232] on div "Beard Trim Male" at bounding box center [124, 231] width 156 height 11
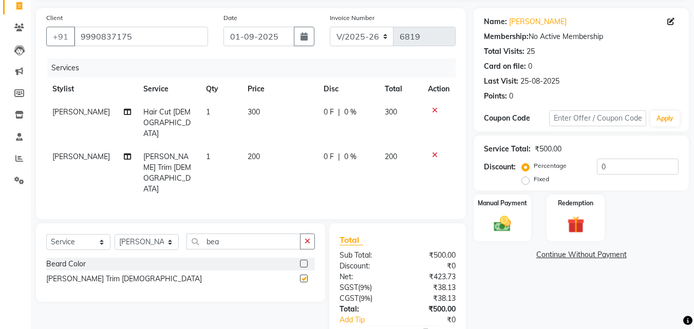
checkbox input "false"
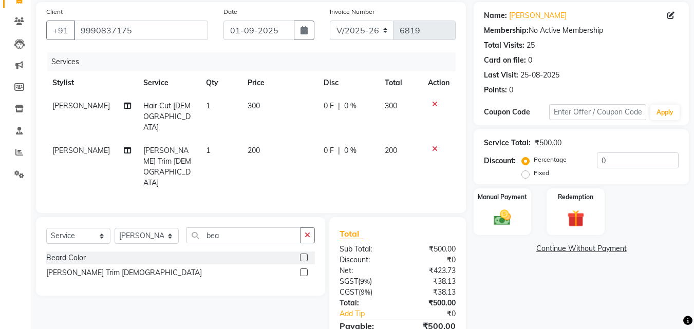
scroll to position [94, 0]
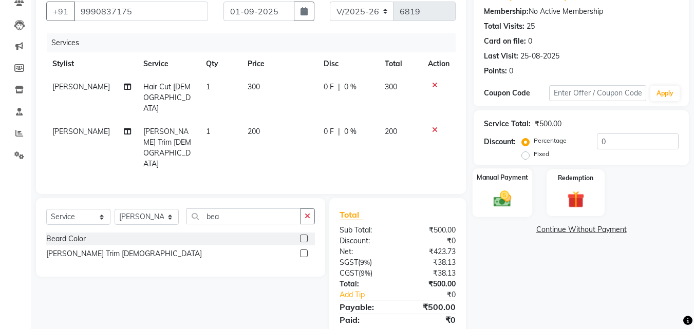
click at [513, 179] on label "Manual Payment" at bounding box center [502, 178] width 51 height 10
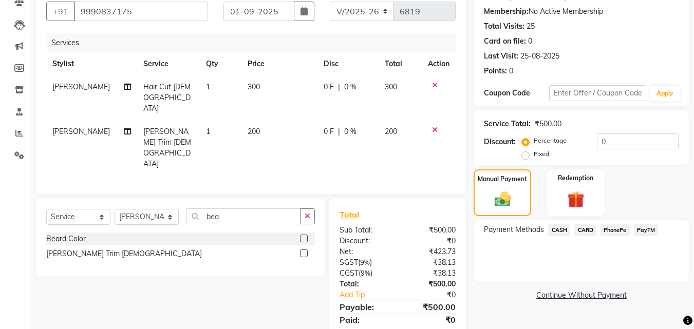
click at [557, 232] on span "CASH" at bounding box center [559, 231] width 22 height 12
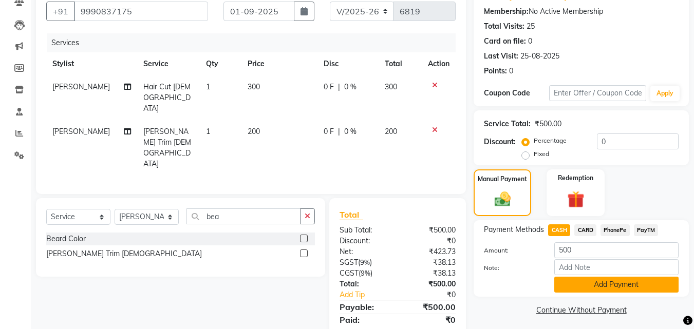
click at [586, 277] on button "Add Payment" at bounding box center [617, 285] width 124 height 16
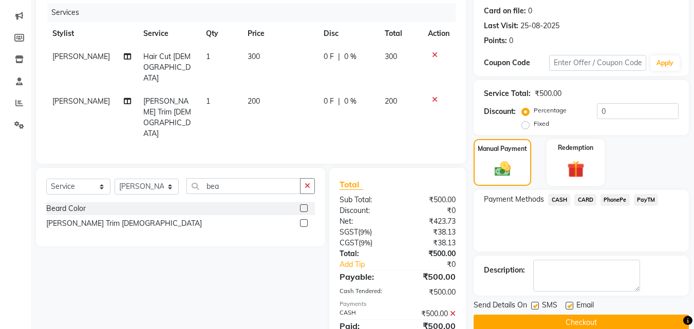
scroll to position [141, 0]
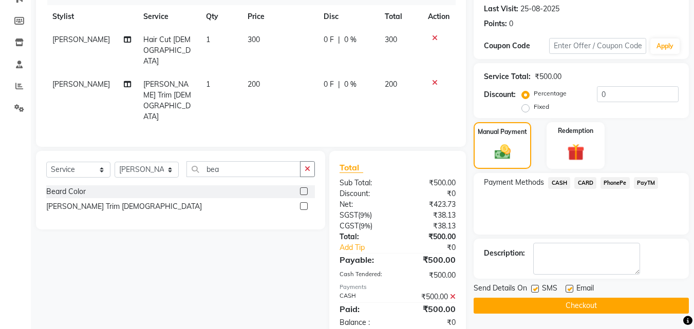
click at [609, 295] on div "Send Details On SMS Email" at bounding box center [581, 289] width 215 height 13
click at [614, 302] on button "Checkout" at bounding box center [581, 306] width 215 height 16
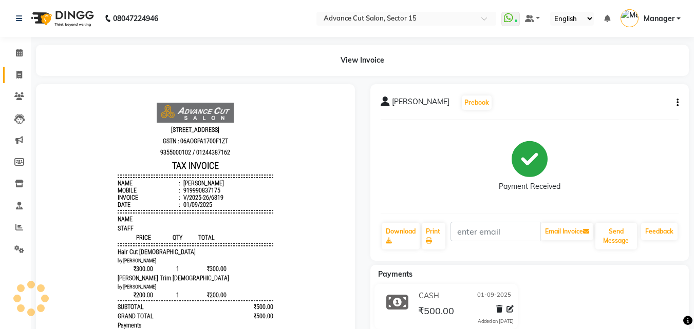
click at [9, 78] on link "Invoice" at bounding box center [15, 75] width 25 height 17
select select "service"
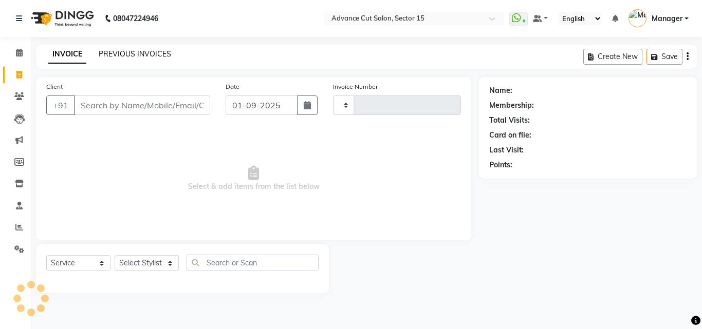
click at [153, 56] on link "PREVIOUS INVOICES" at bounding box center [135, 53] width 72 height 9
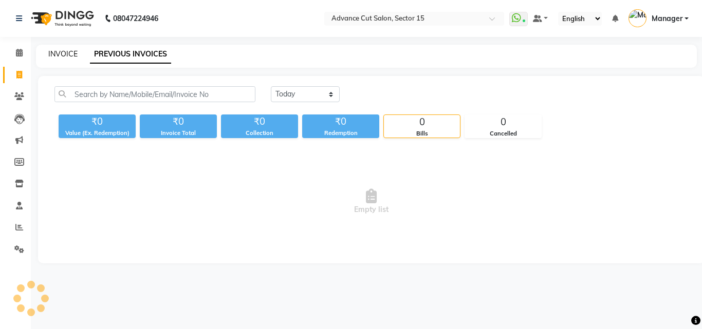
click at [59, 56] on link "INVOICE" at bounding box center [62, 53] width 29 height 9
select select "service"
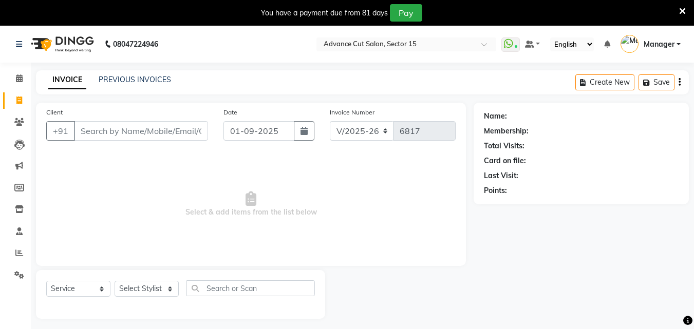
select select "6255"
select select "service"
click at [683, 18] on div at bounding box center [682, 12] width 7 height 17
click at [683, 7] on icon at bounding box center [682, 11] width 7 height 9
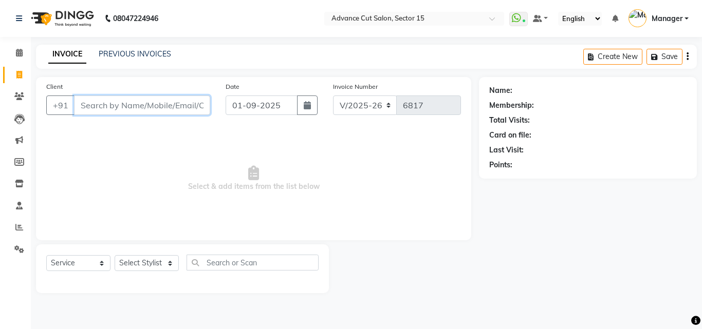
click at [148, 109] on input "Client" at bounding box center [142, 106] width 136 height 20
click at [139, 56] on link "PREVIOUS INVOICES" at bounding box center [135, 53] width 72 height 9
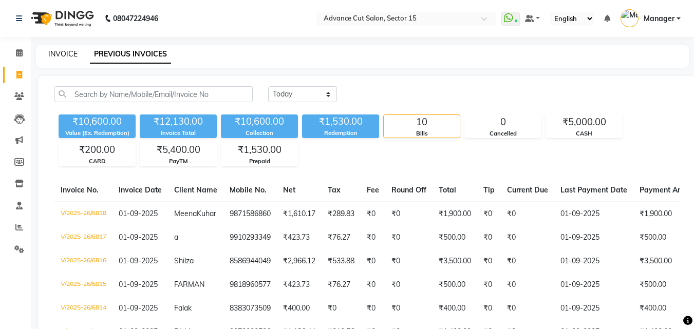
click at [61, 51] on link "INVOICE" at bounding box center [62, 53] width 29 height 9
select select "service"
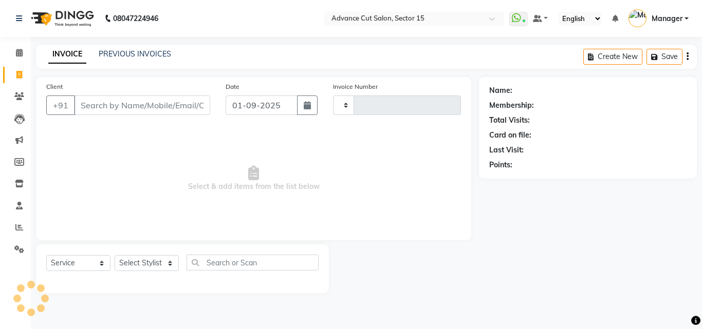
type input "6819"
select select "6255"
